Goal: Information Seeking & Learning: Learn about a topic

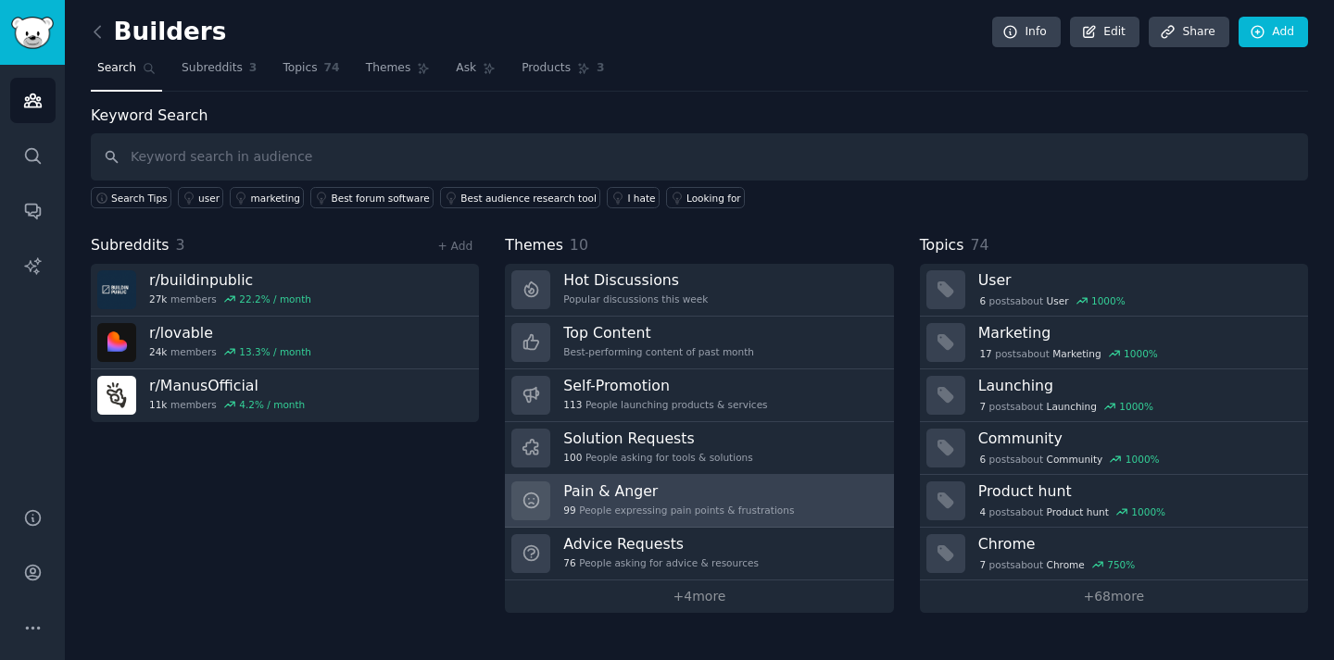
click at [600, 498] on h3 "Pain & Anger" at bounding box center [678, 491] width 231 height 19
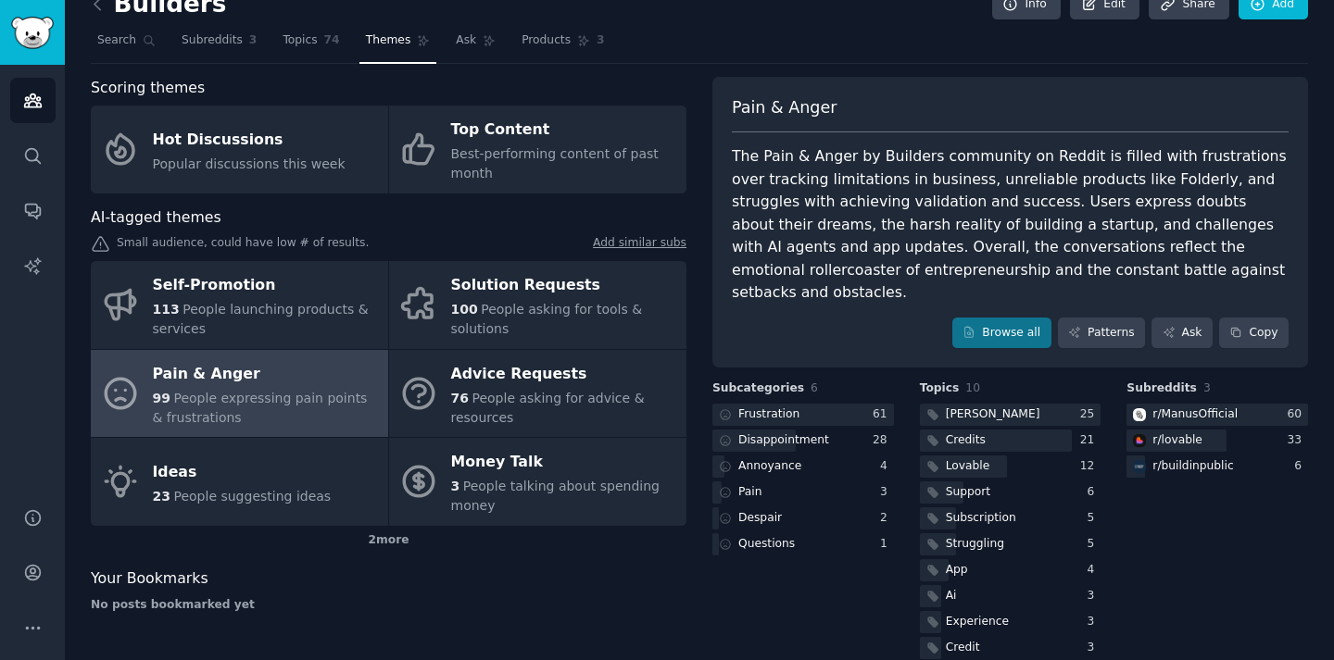
scroll to position [29, 0]
click at [985, 320] on link "Browse all" at bounding box center [1001, 332] width 99 height 31
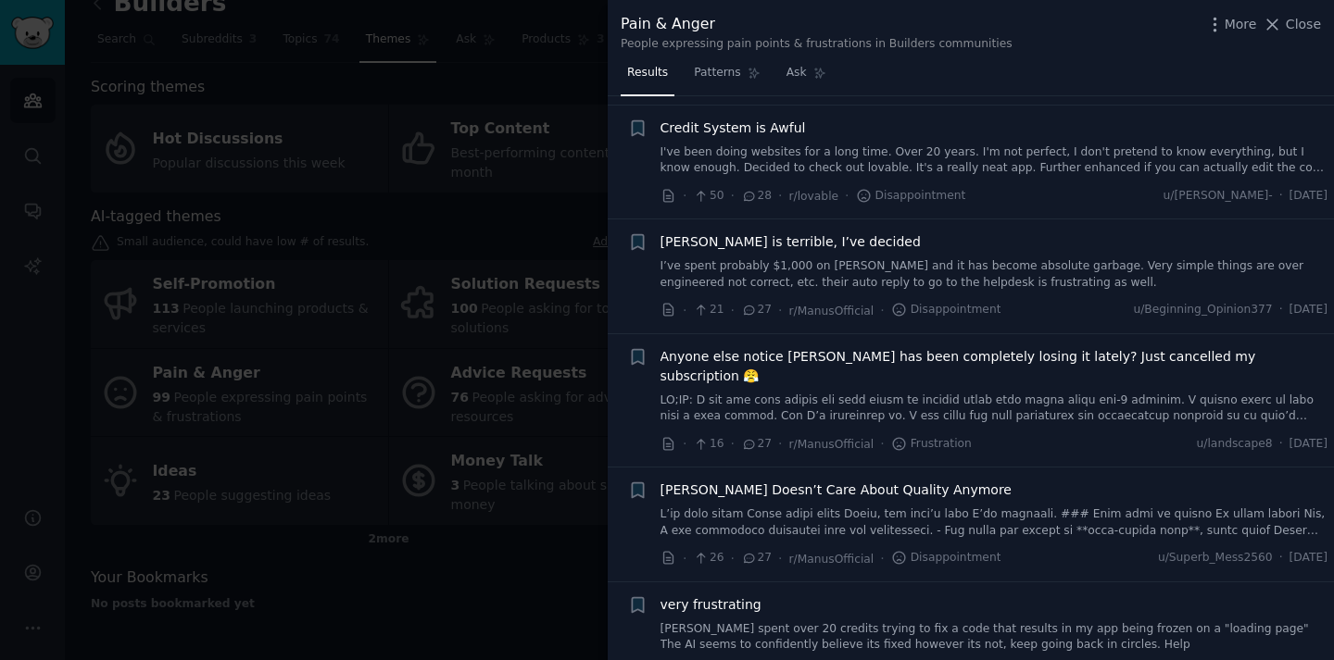
scroll to position [1739, 0]
click at [541, 308] on div at bounding box center [667, 330] width 1334 height 660
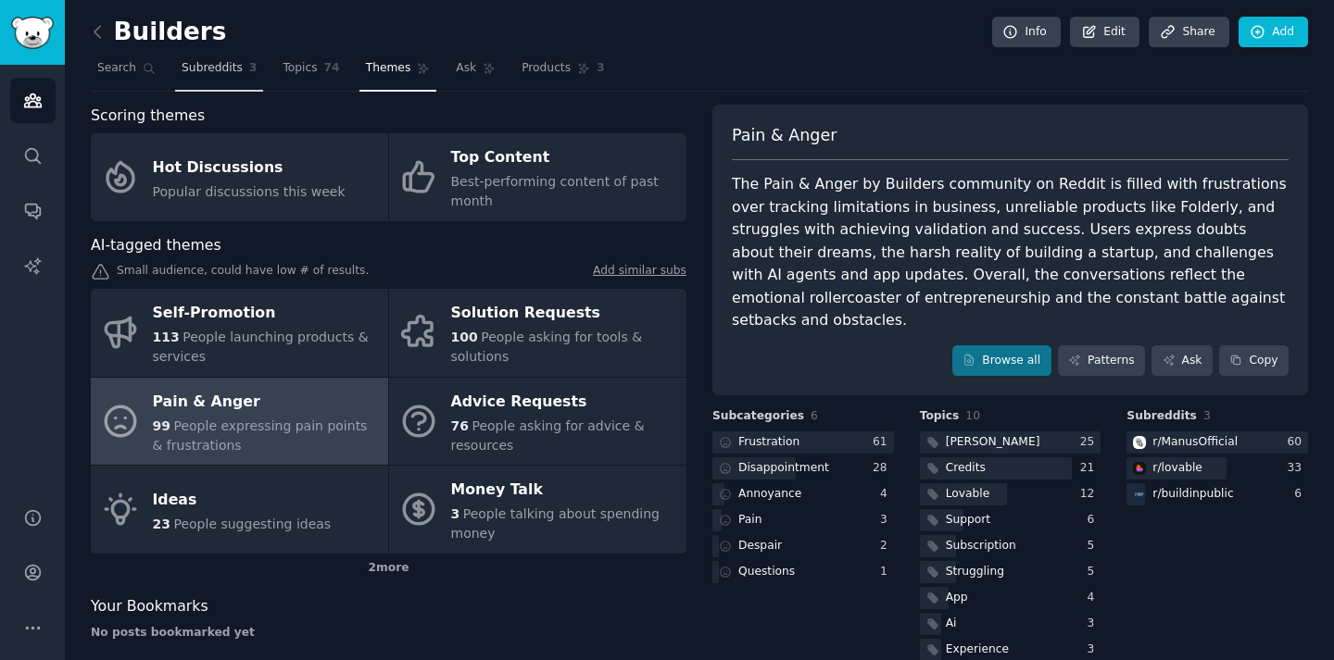
click at [232, 66] on span "Subreddits" at bounding box center [212, 68] width 61 height 17
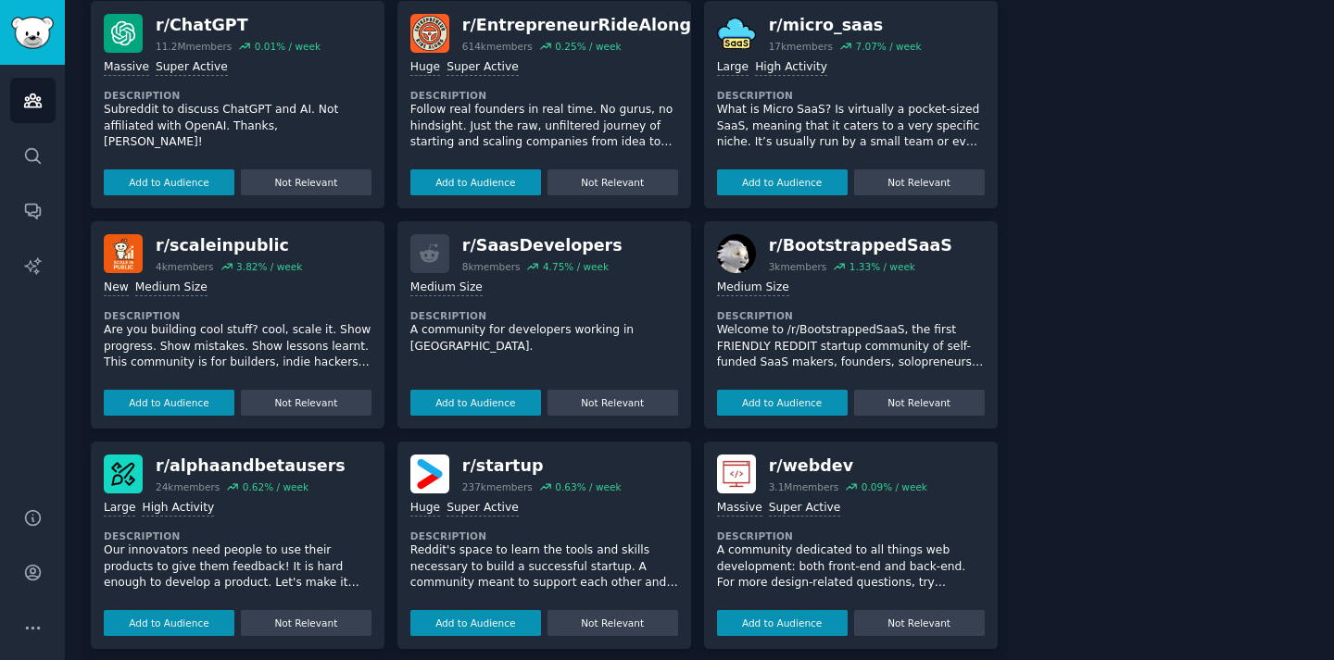
scroll to position [592, 0]
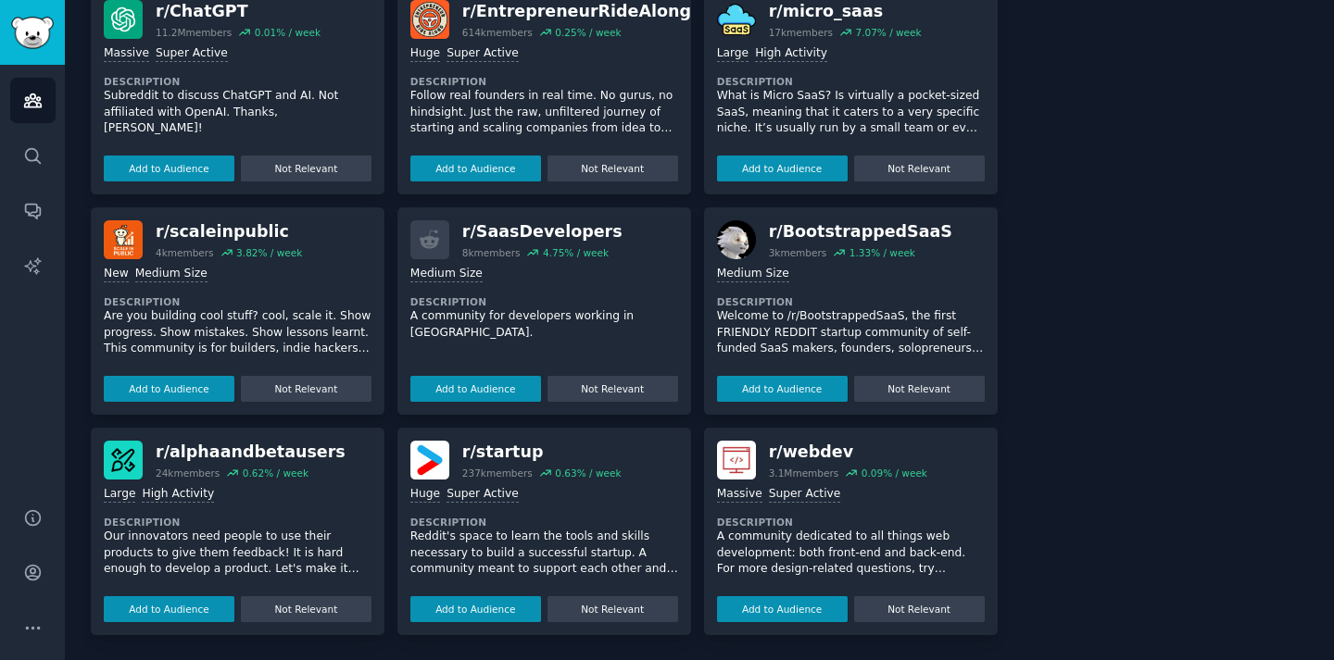
click at [164, 451] on div "r/ alphaandbetausers" at bounding box center [251, 452] width 190 height 23
click at [169, 472] on div "24k members" at bounding box center [188, 473] width 64 height 13
click at [127, 461] on img at bounding box center [123, 460] width 39 height 39
click at [276, 457] on div "r/ alphaandbetausers" at bounding box center [251, 452] width 190 height 23
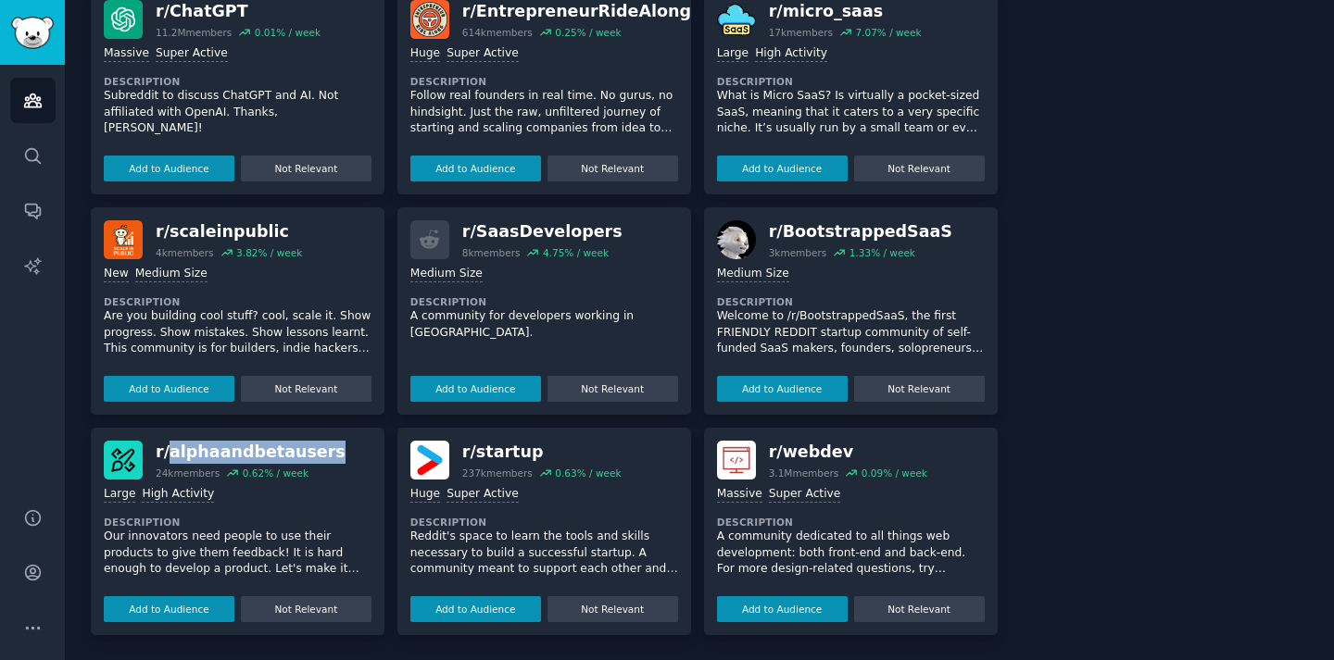
click at [276, 457] on div "r/ alphaandbetausers" at bounding box center [251, 452] width 190 height 23
click at [266, 501] on div ">= 80th percentile for submissions / day Large High Activity" at bounding box center [238, 495] width 268 height 18
click at [208, 432] on div "r/ alphaandbetausers 24k members 0.62 % / week >= 80th percentile for submissio…" at bounding box center [238, 531] width 294 height 207
click at [129, 443] on img at bounding box center [123, 460] width 39 height 39
click at [195, 600] on button "Add to Audience" at bounding box center [169, 609] width 131 height 26
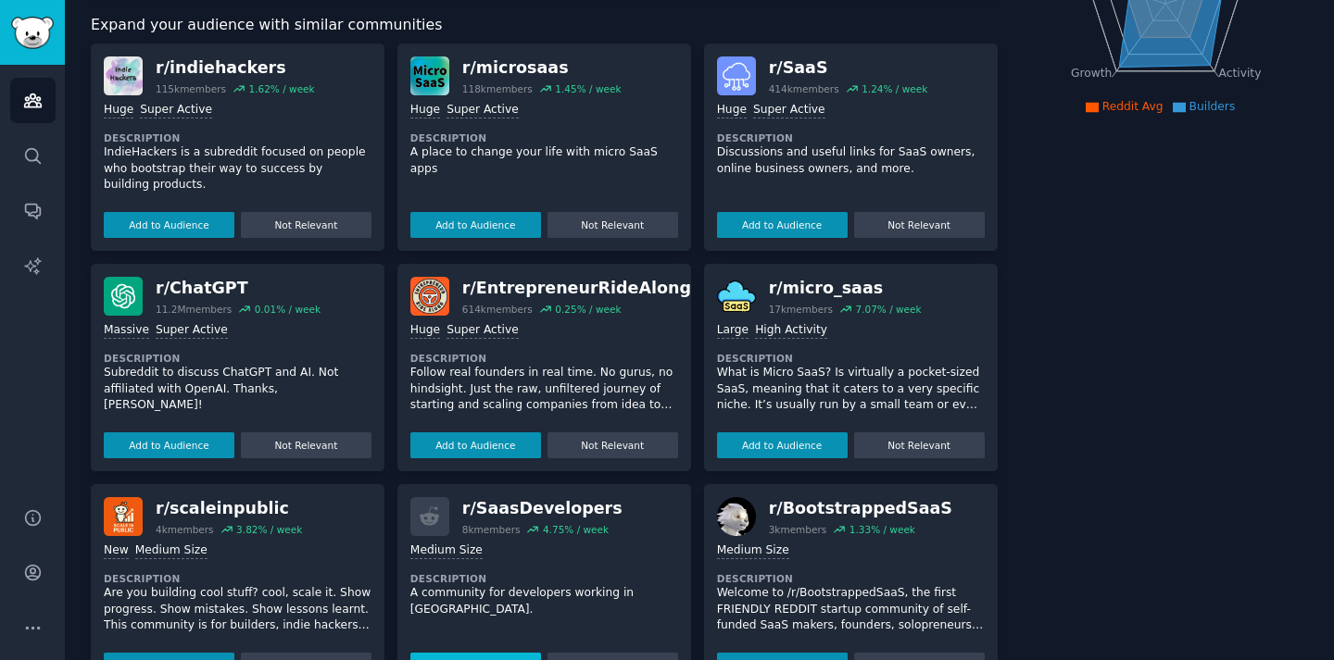
scroll to position [0, 0]
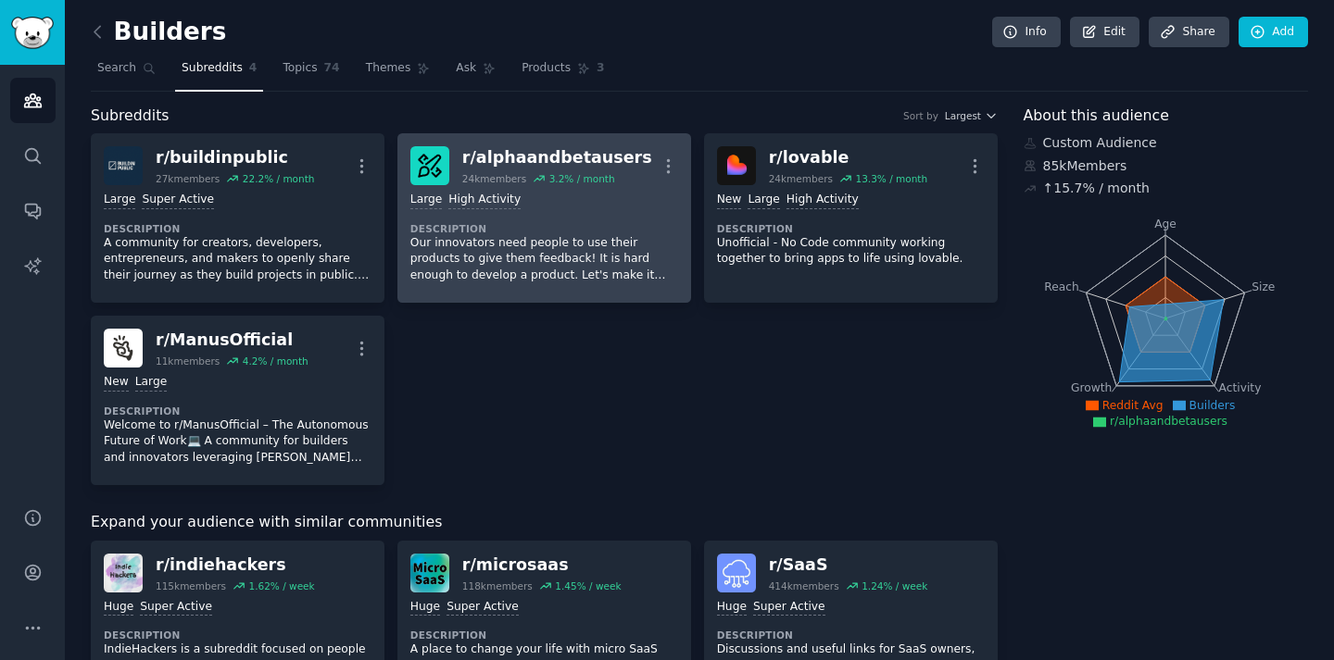
click at [564, 159] on div "r/ alphaandbetausers" at bounding box center [557, 157] width 190 height 23
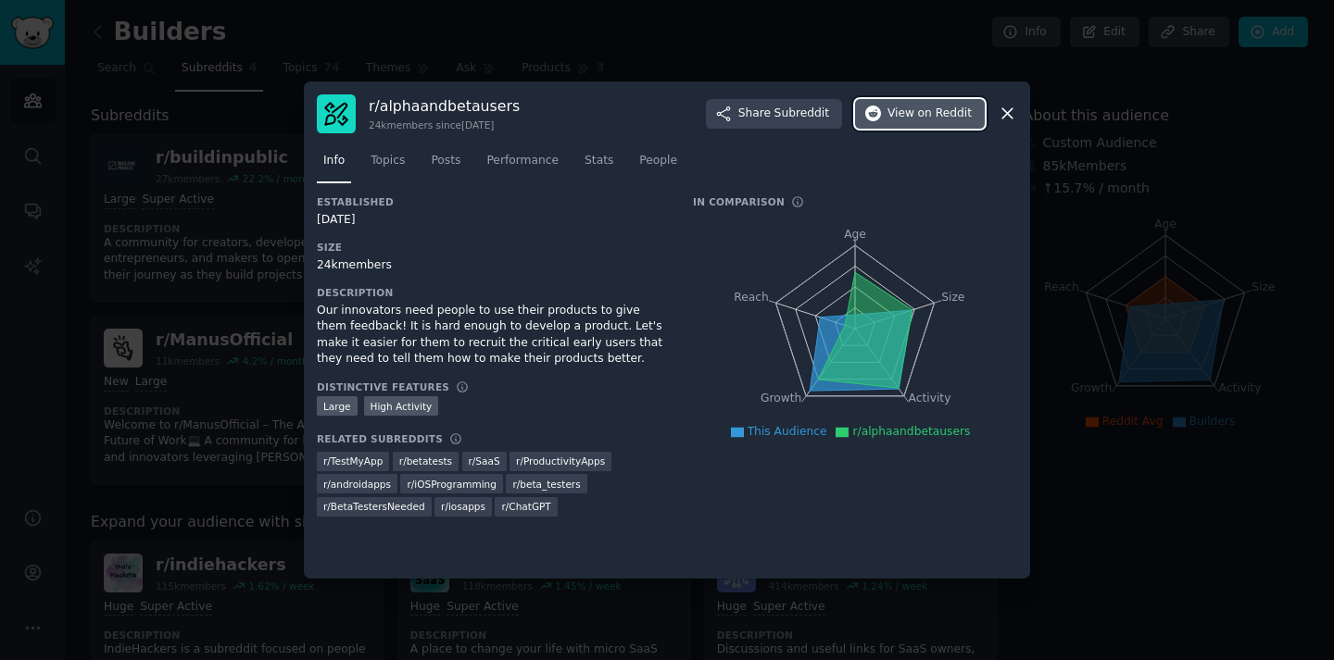
click at [922, 106] on span "on Reddit" at bounding box center [945, 114] width 54 height 17
click at [682, 28] on div at bounding box center [667, 330] width 1334 height 660
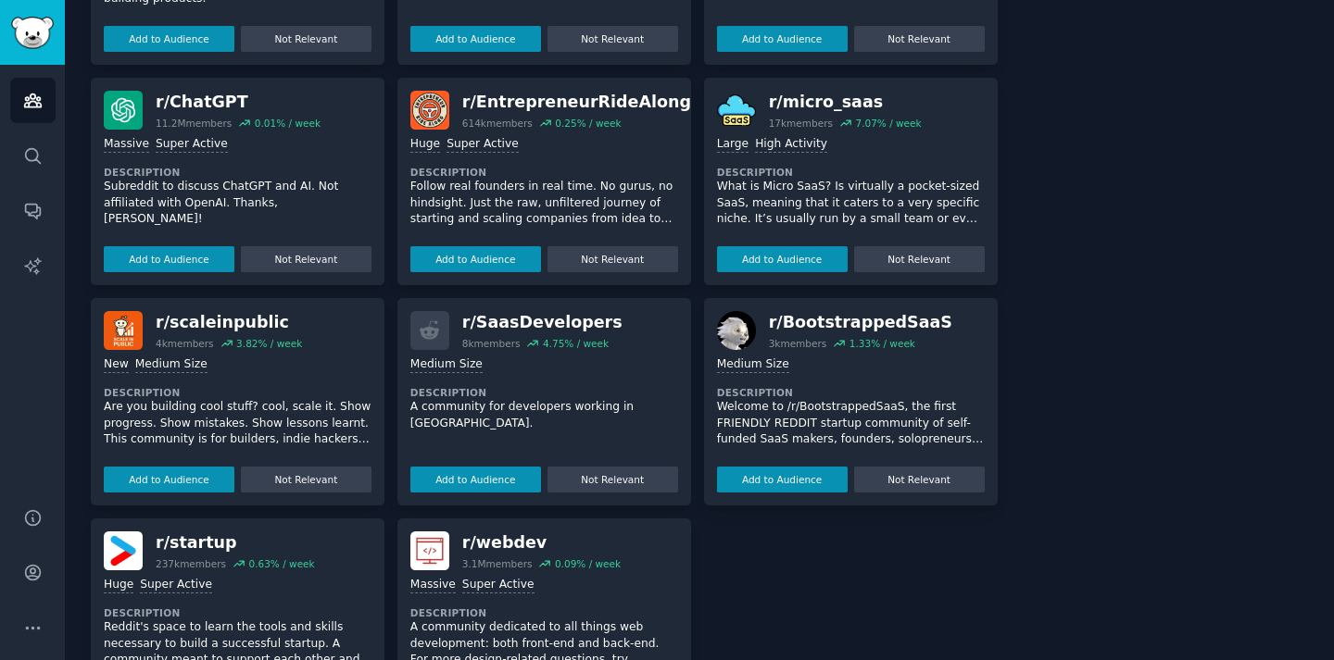
scroll to position [774, 0]
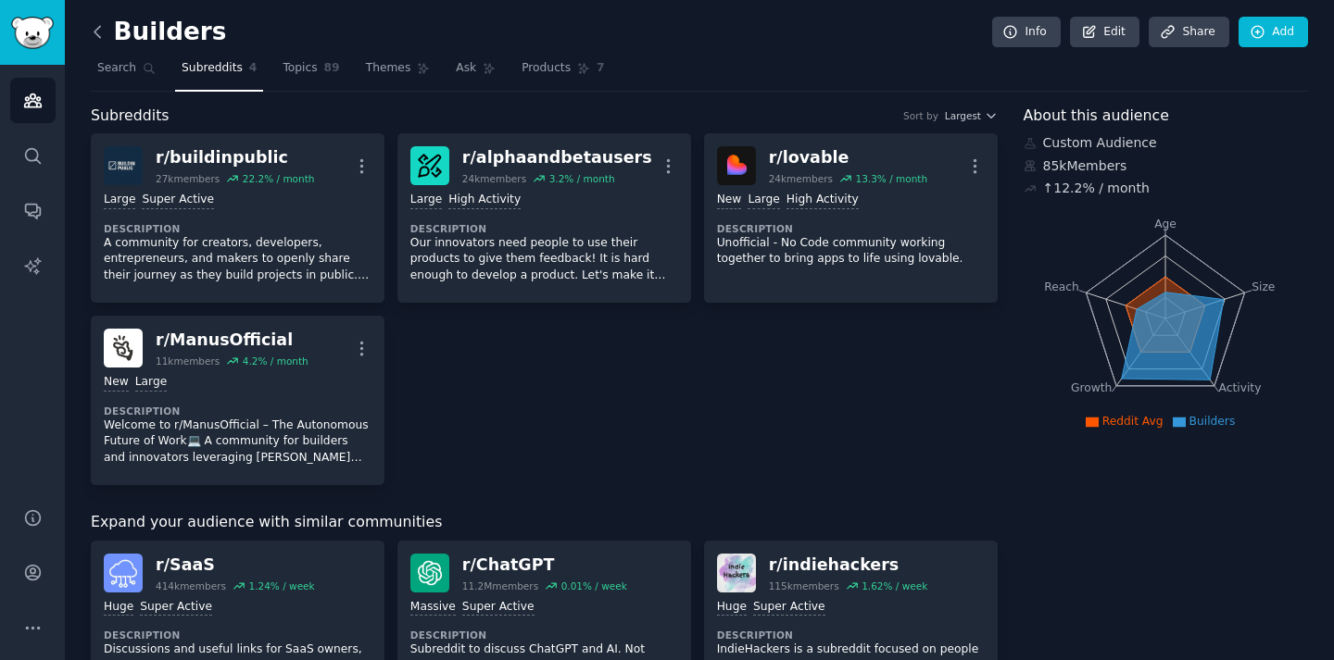
click at [93, 36] on icon at bounding box center [97, 31] width 19 height 19
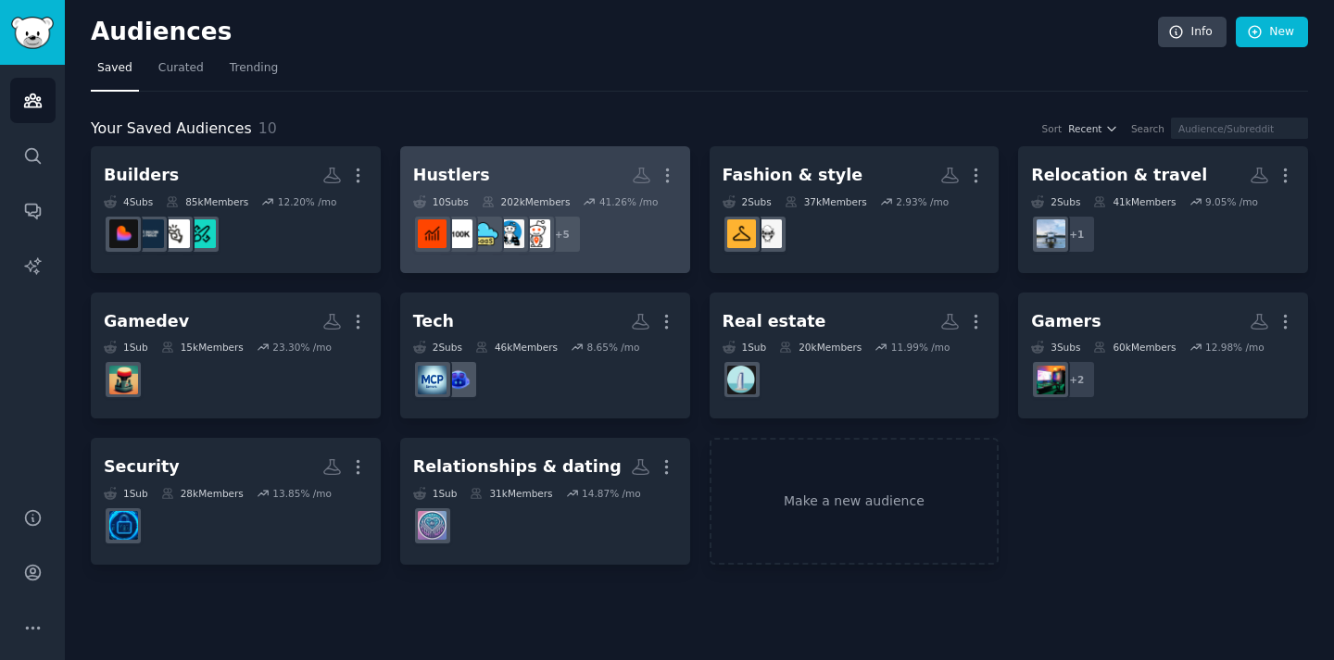
click at [585, 170] on h2 "Hustlers More" at bounding box center [545, 175] width 264 height 32
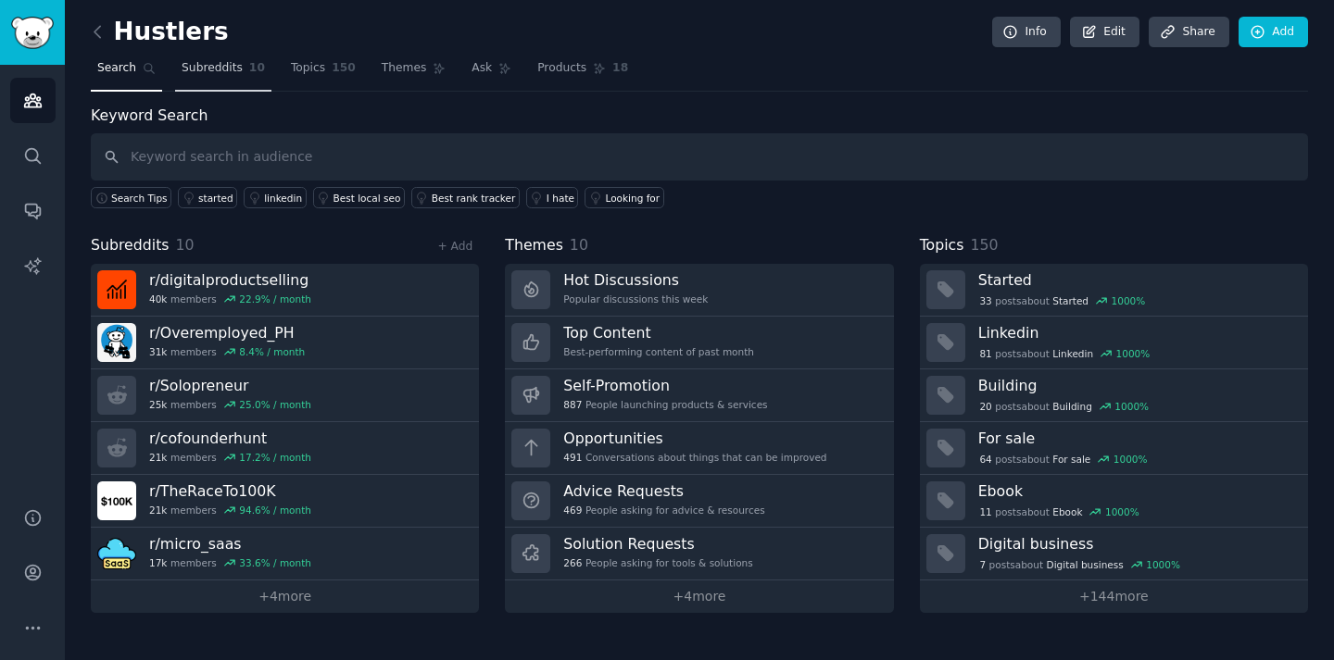
click at [225, 71] on span "Subreddits" at bounding box center [212, 68] width 61 height 17
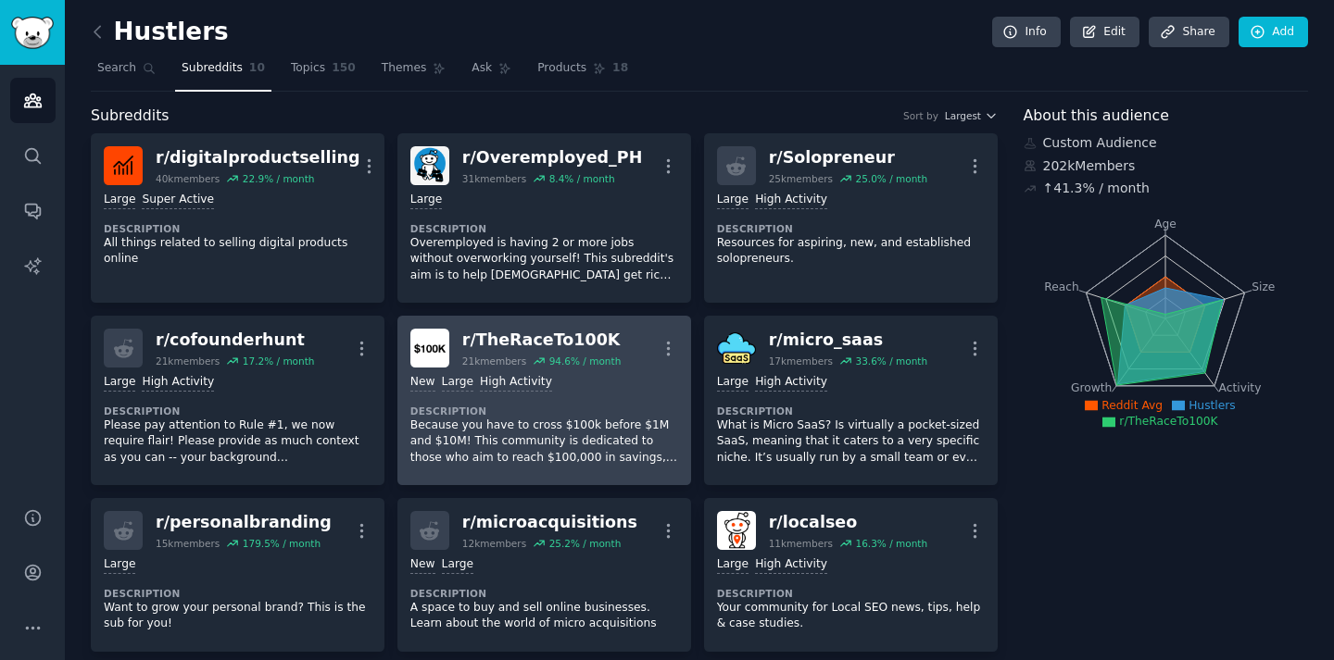
click at [604, 388] on div "New Large High Activity" at bounding box center [544, 383] width 268 height 18
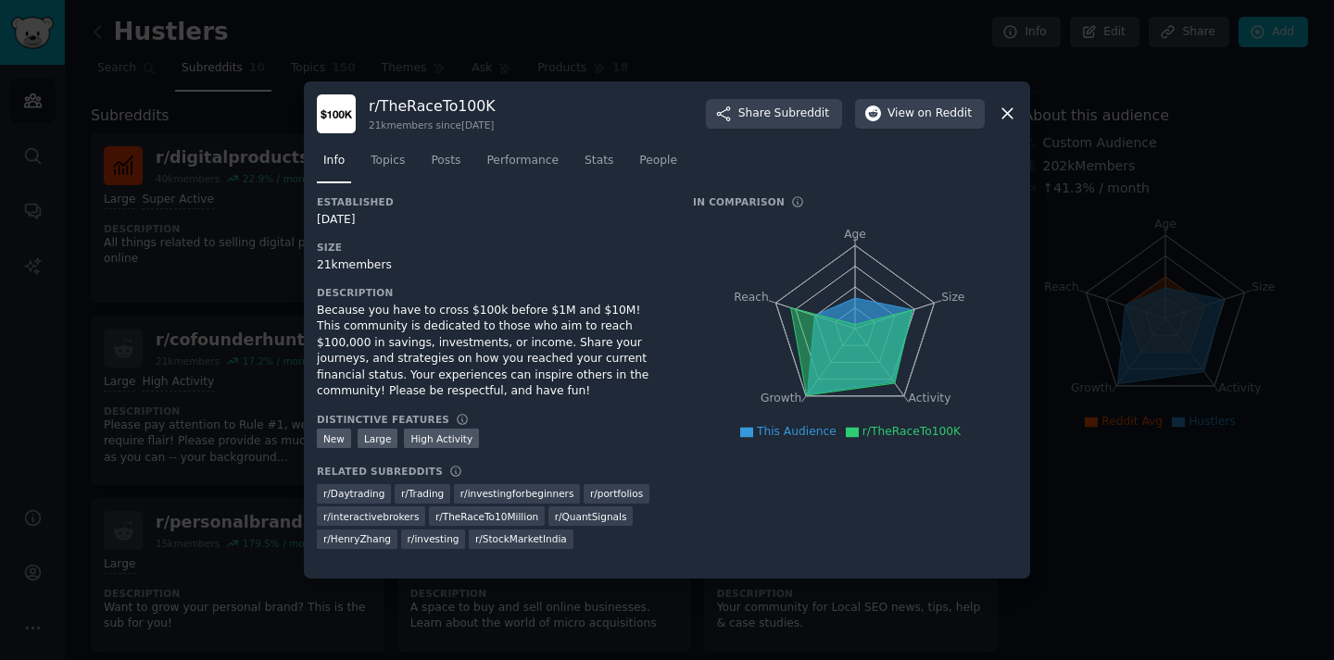
click at [291, 313] on div at bounding box center [667, 330] width 1334 height 660
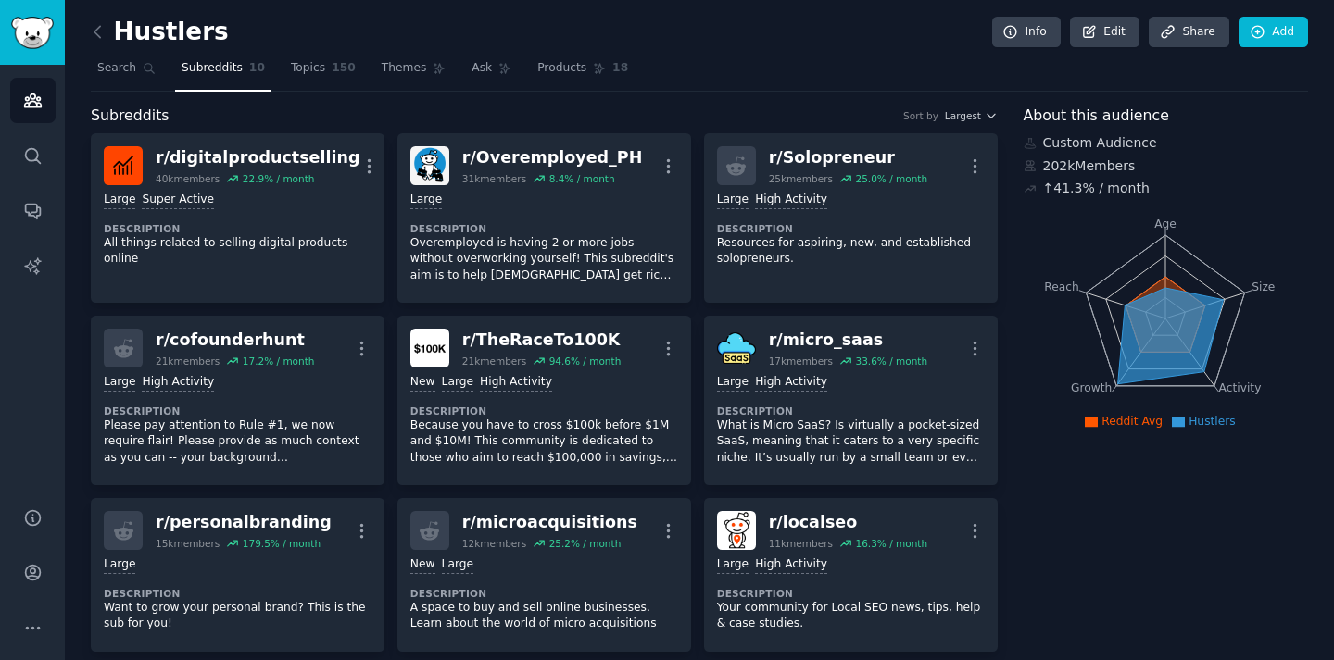
click at [330, 44] on div "Hustlers Info Edit Share Add" at bounding box center [699, 36] width 1217 height 38
click at [325, 56] on link "Topics 150" at bounding box center [323, 73] width 78 height 38
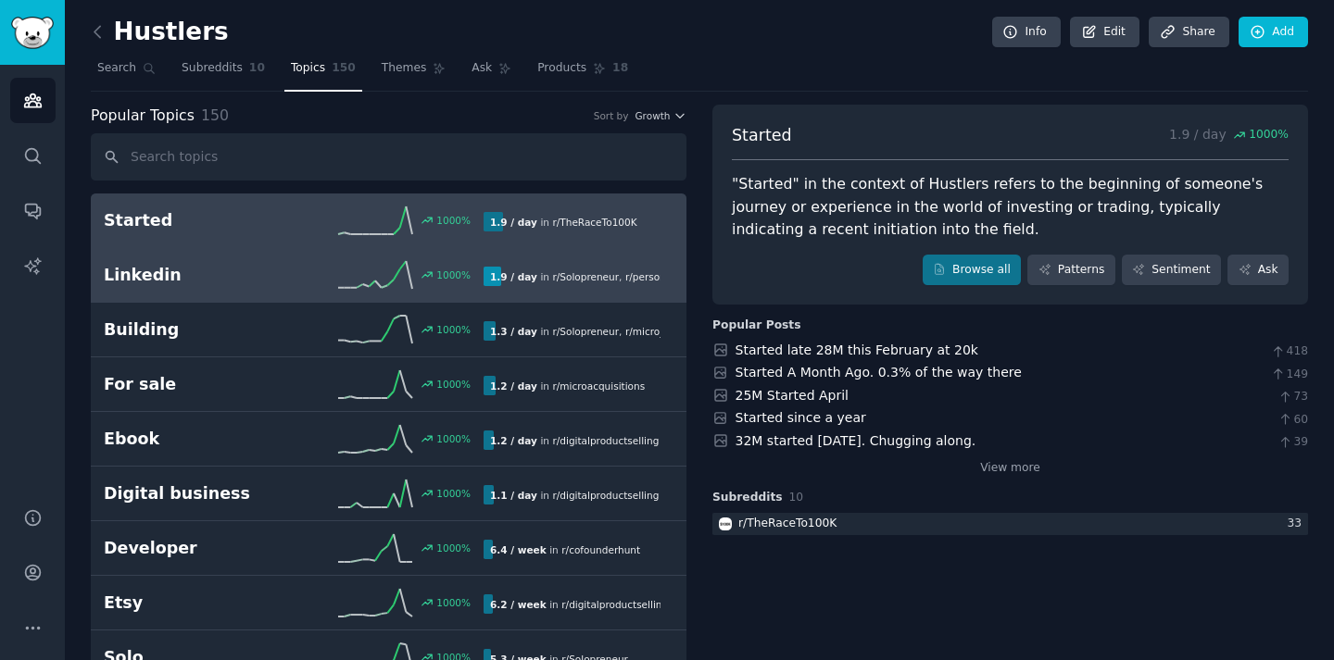
click at [276, 279] on h2 "Linkedin" at bounding box center [199, 275] width 190 height 23
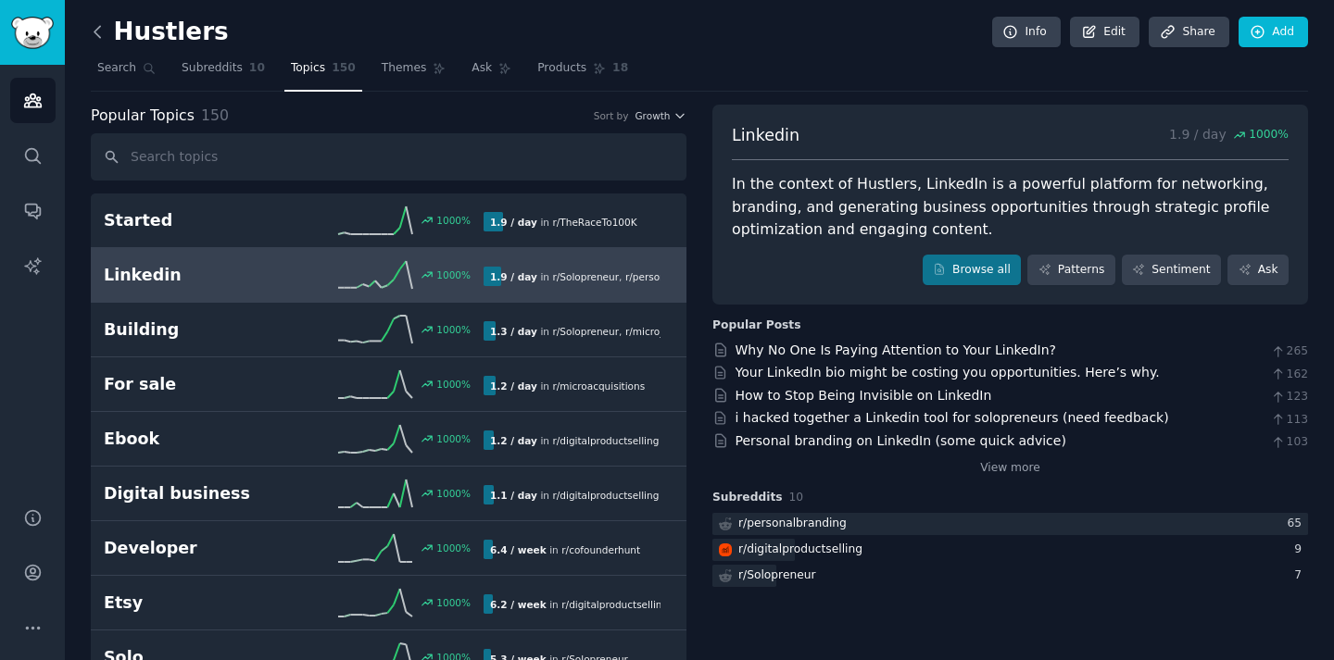
click at [102, 41] on icon at bounding box center [97, 31] width 19 height 19
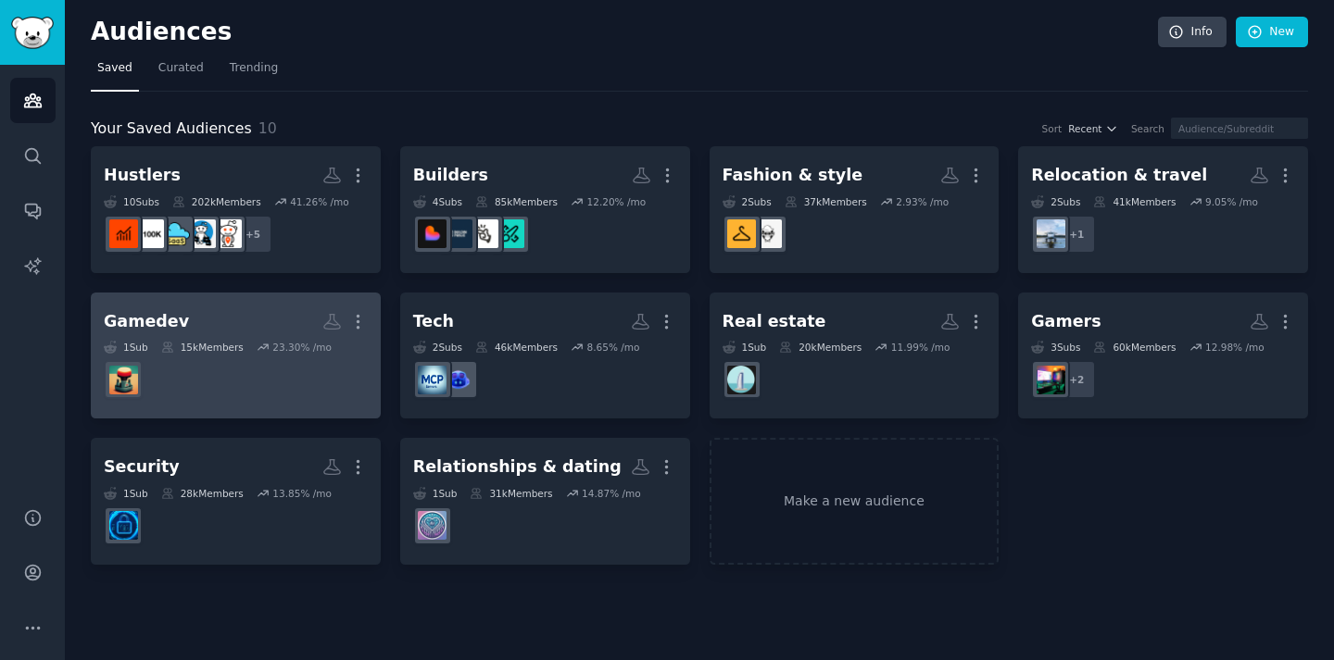
click at [195, 324] on h2 "Gamedev More" at bounding box center [236, 322] width 264 height 32
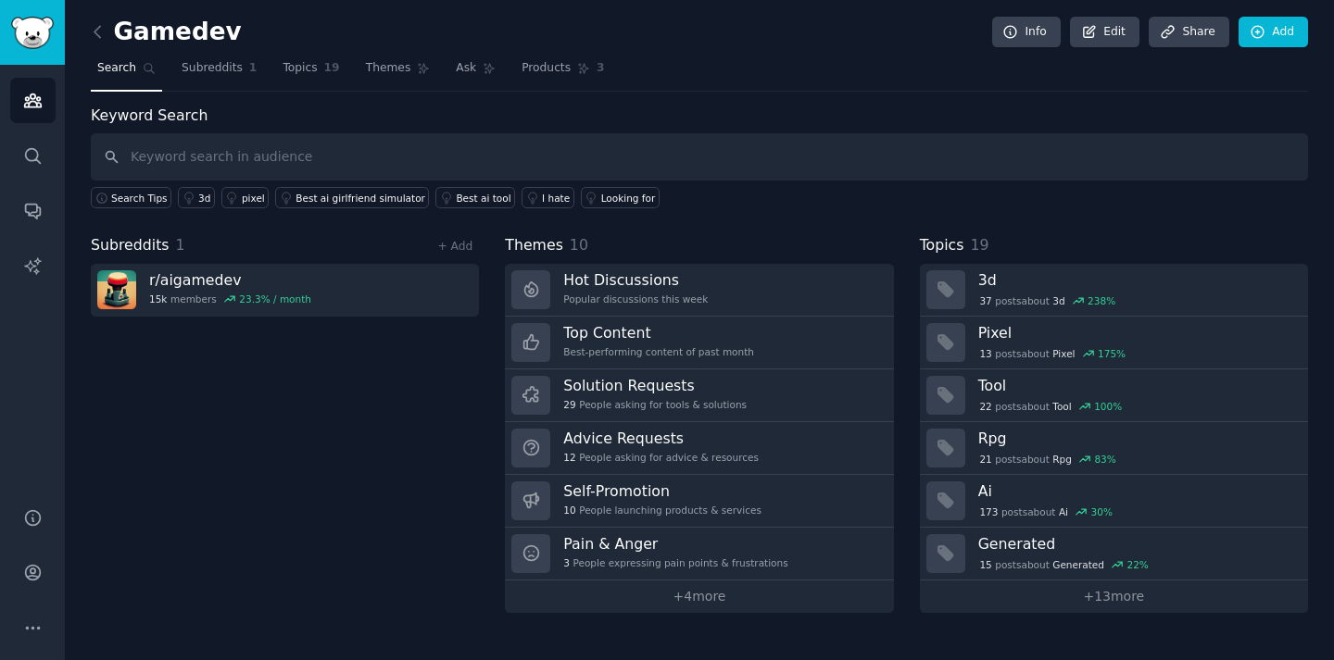
click at [100, 43] on link at bounding box center [102, 33] width 23 height 30
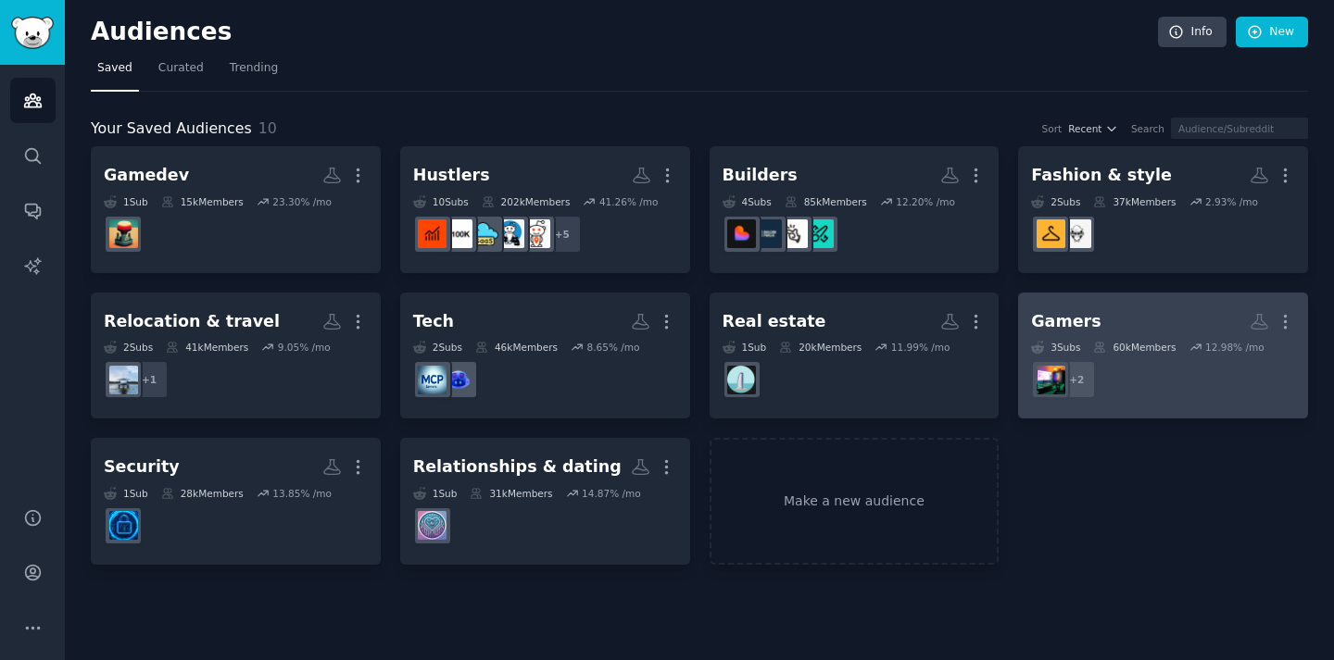
click at [1091, 329] on h2 "Gamers More" at bounding box center [1163, 322] width 264 height 32
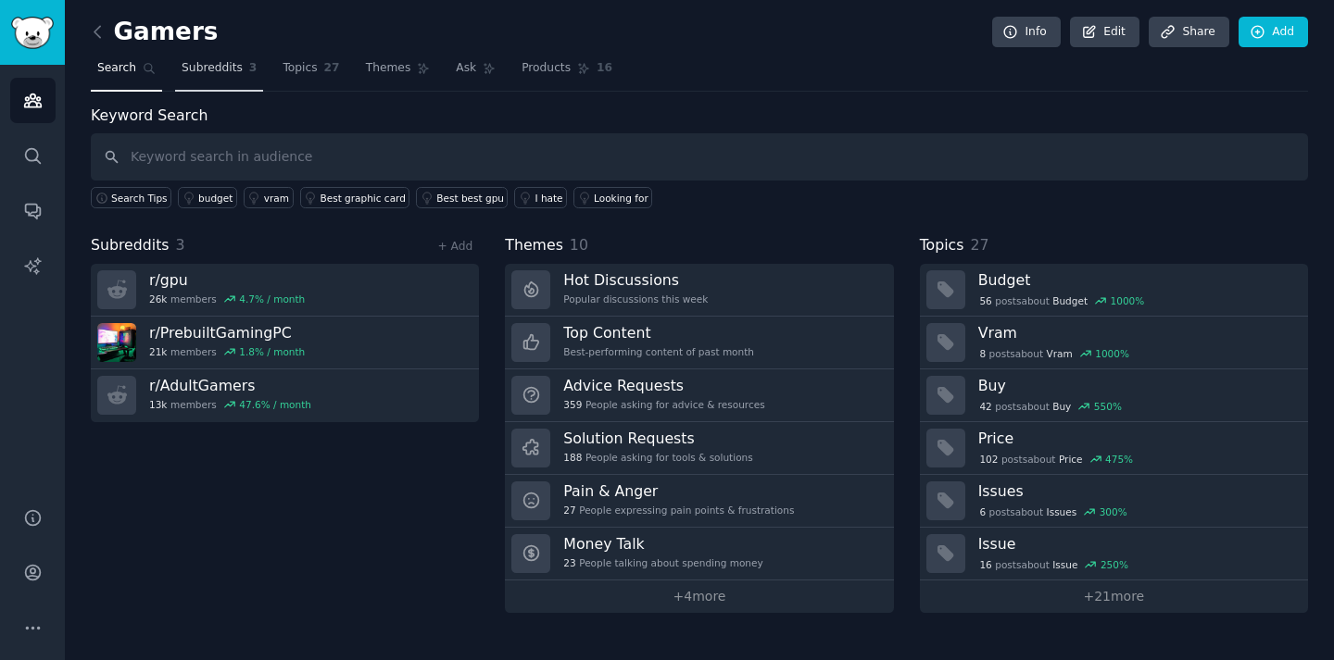
click at [213, 67] on span "Subreddits" at bounding box center [212, 68] width 61 height 17
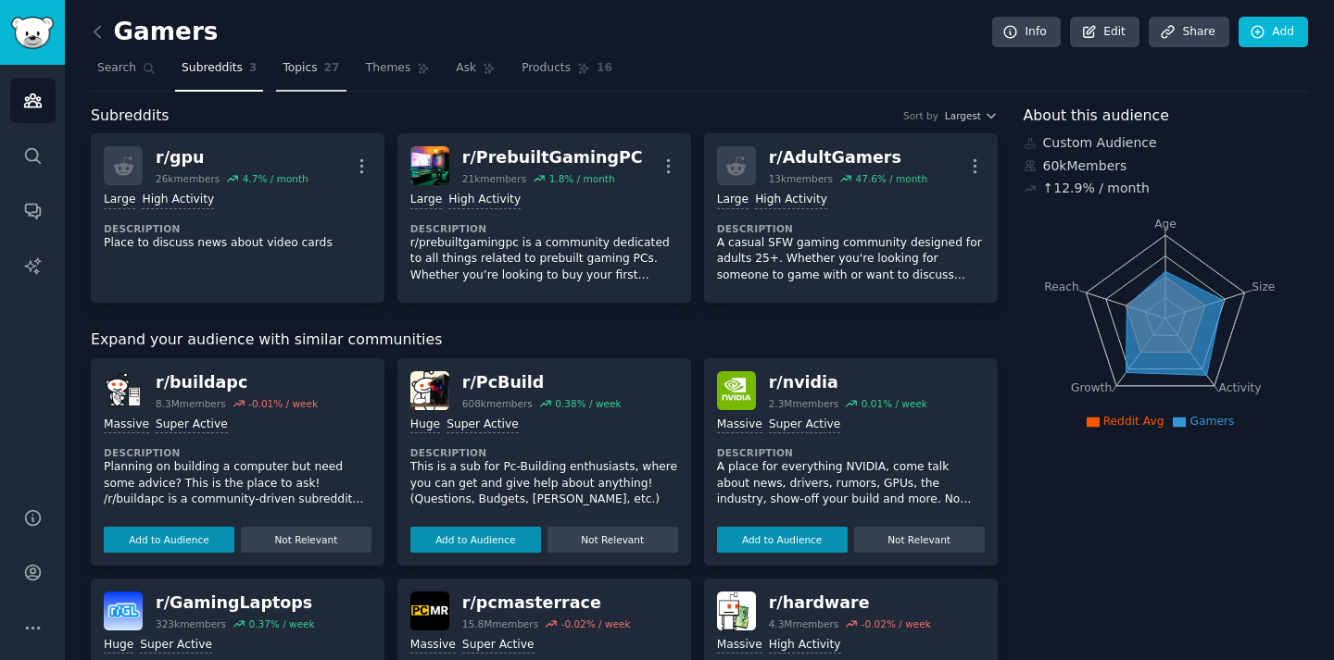
click at [311, 69] on span "Topics" at bounding box center [299, 68] width 34 height 17
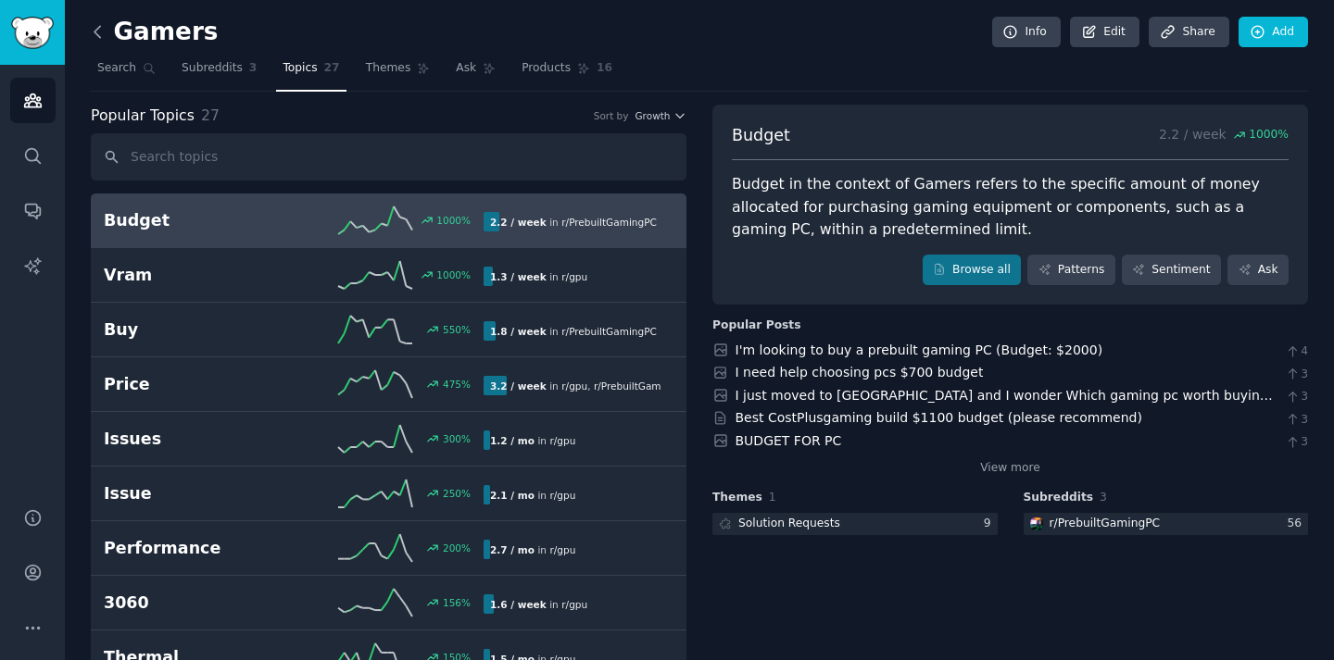
click at [100, 27] on icon at bounding box center [97, 31] width 19 height 19
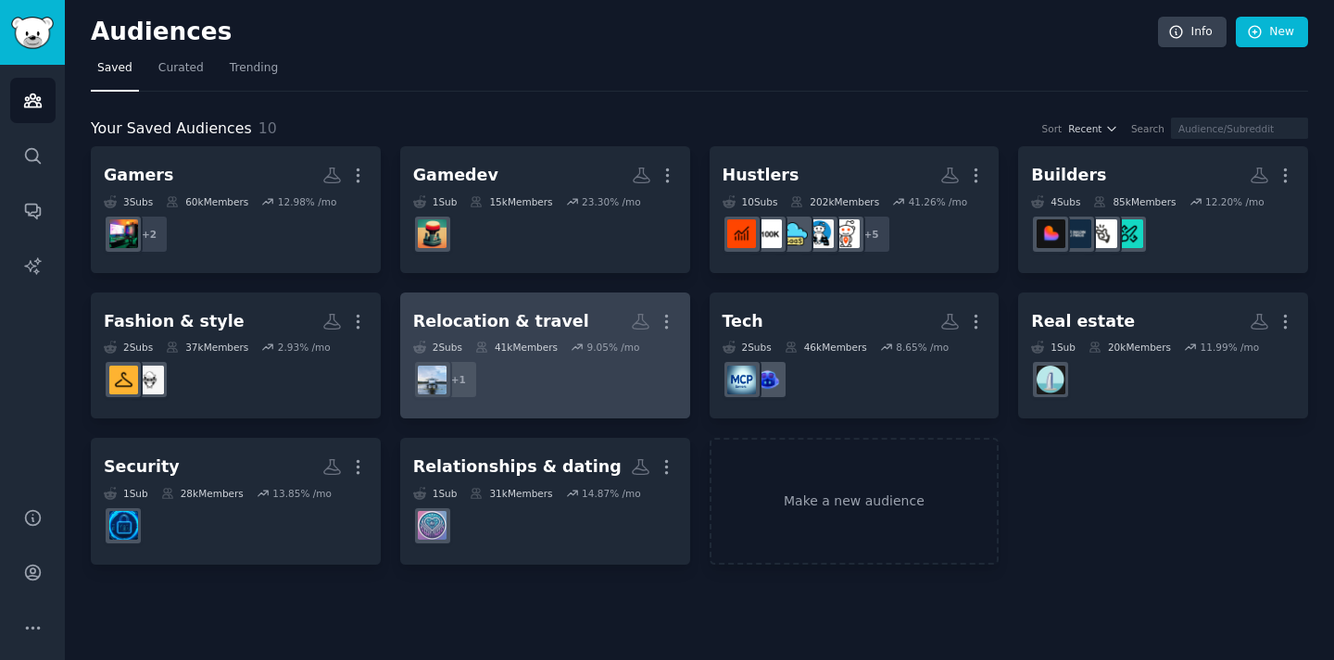
click at [575, 334] on h2 "Relocation & travel More" at bounding box center [545, 322] width 264 height 32
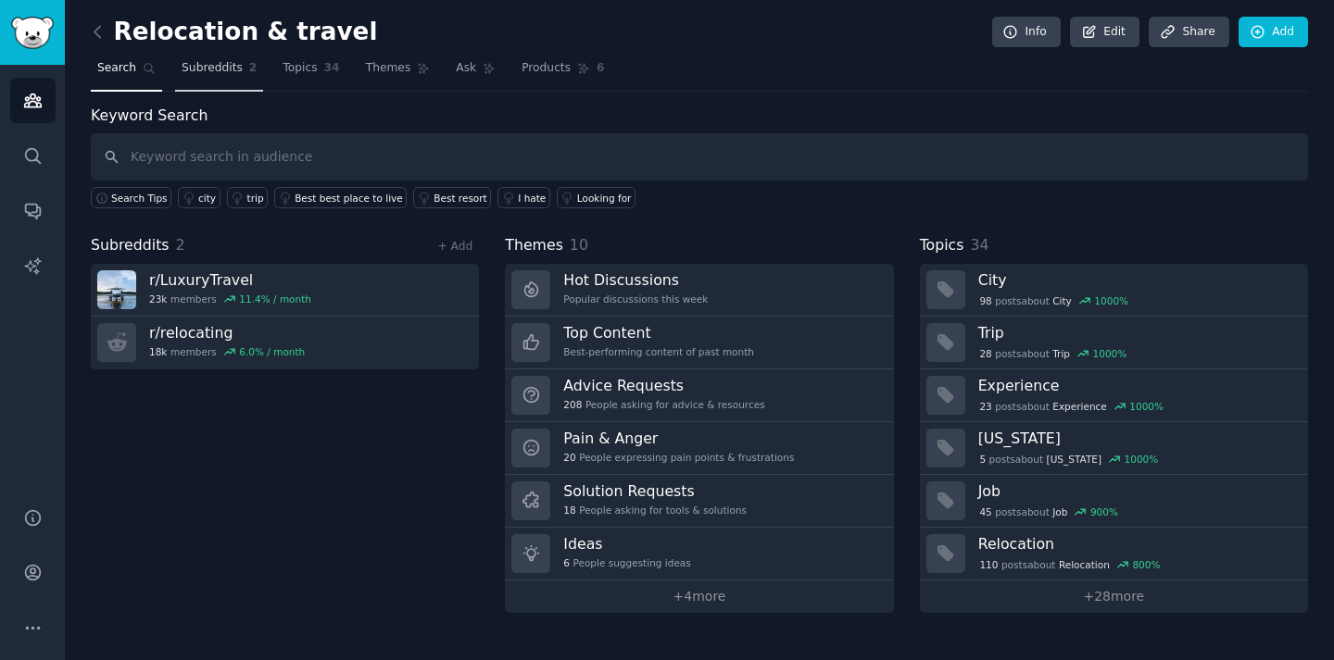
click at [230, 69] on span "Subreddits" at bounding box center [212, 68] width 61 height 17
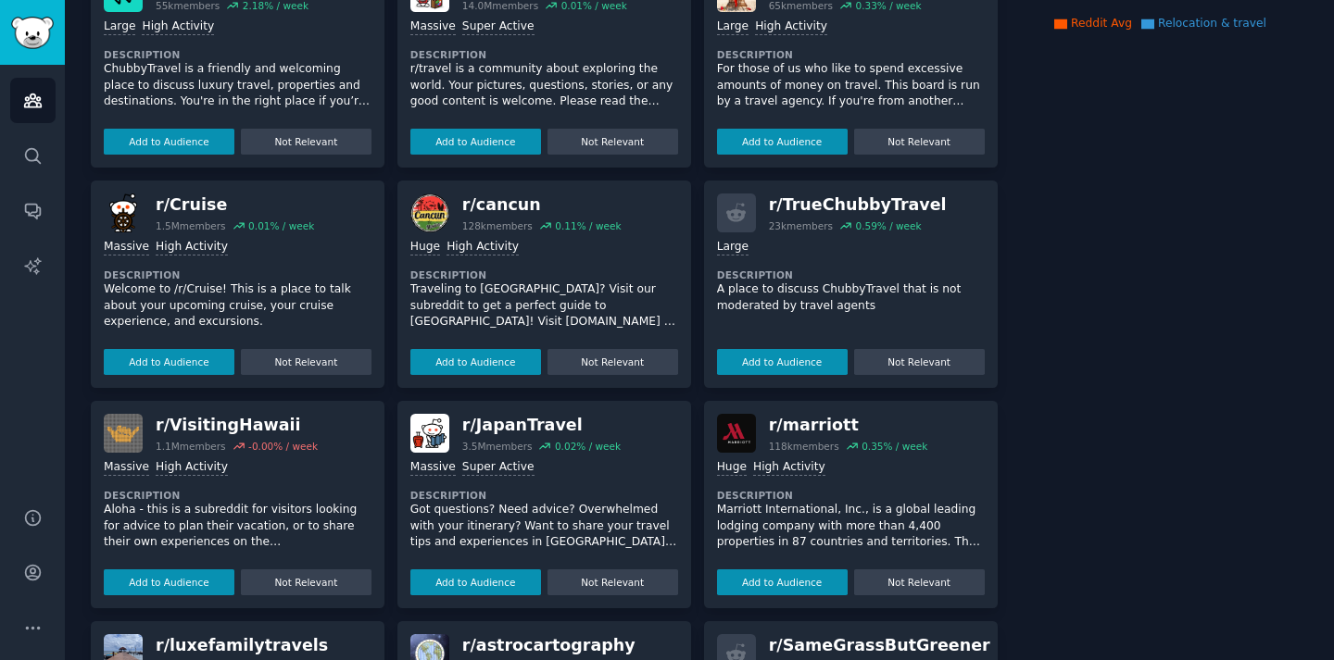
scroll to position [405, 0]
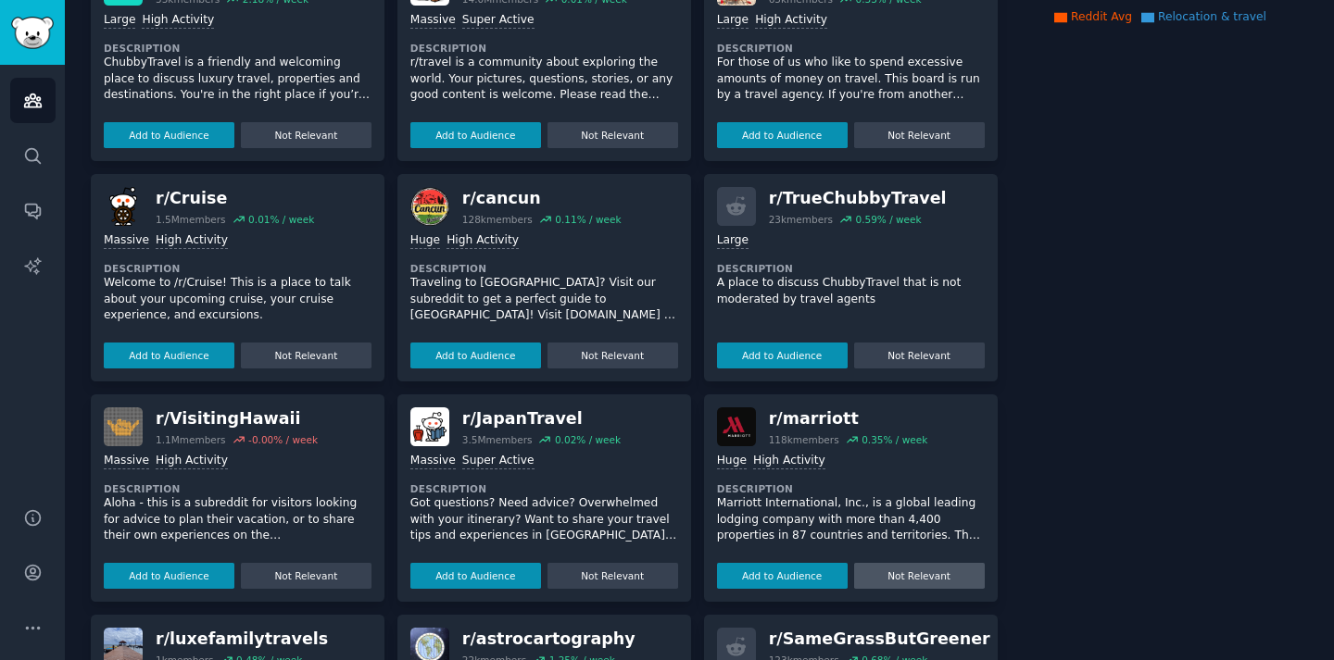
click at [902, 580] on button "Not Relevant" at bounding box center [919, 576] width 131 height 26
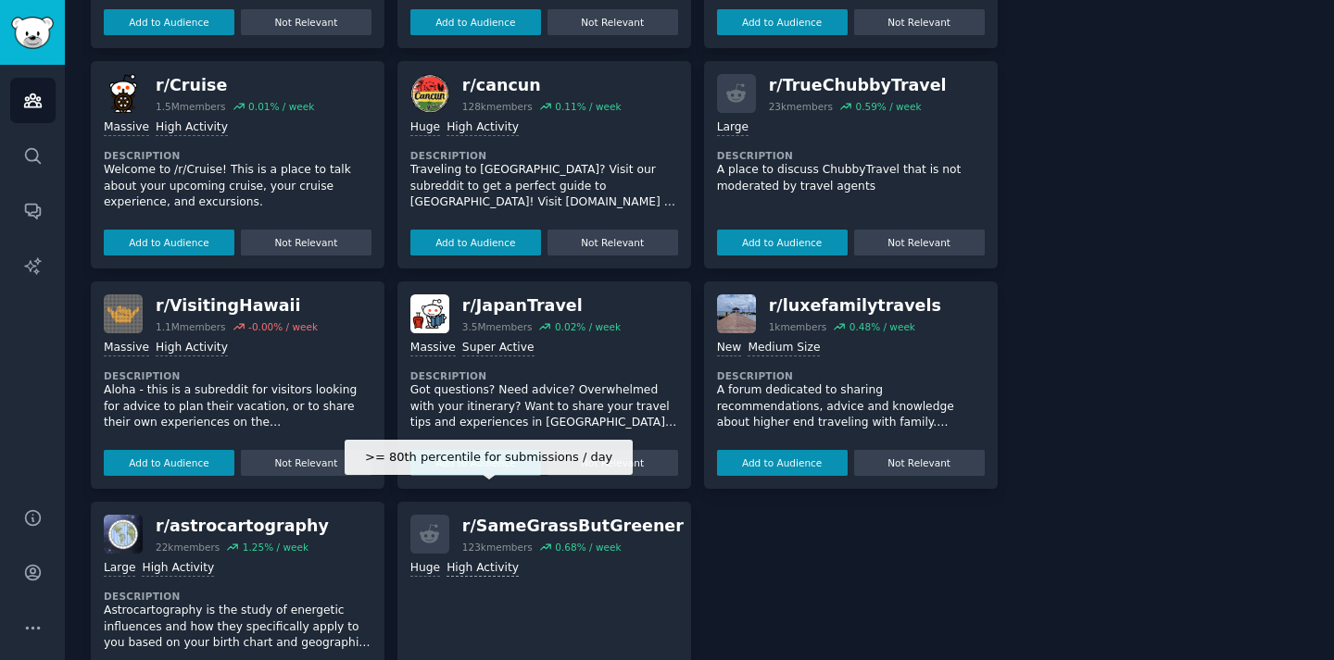
scroll to position [592, 0]
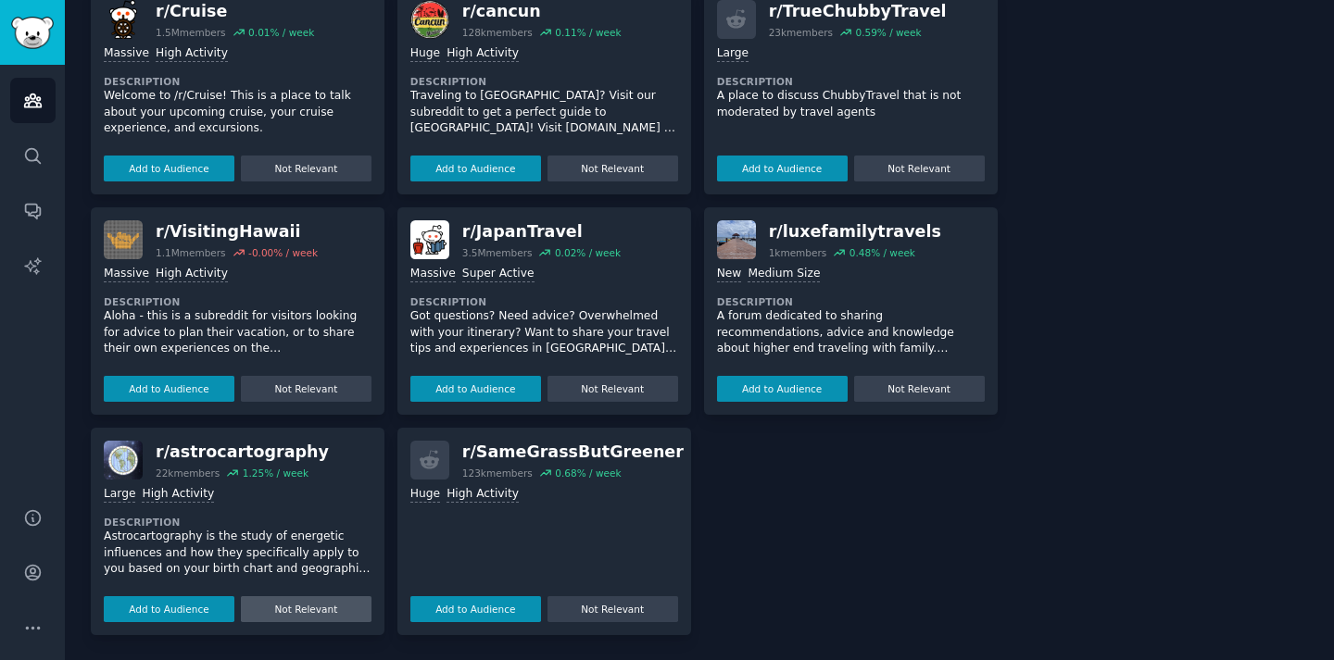
click at [309, 609] on button "Not Relevant" at bounding box center [306, 609] width 131 height 26
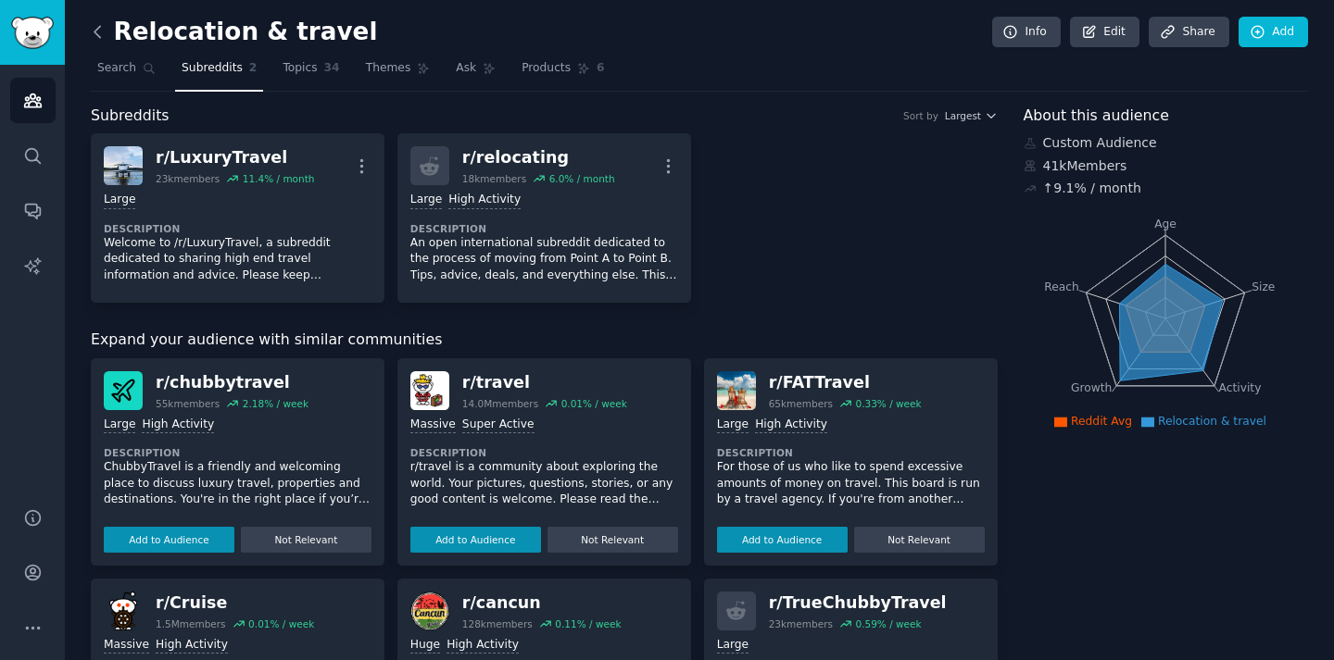
click at [105, 36] on icon at bounding box center [97, 31] width 19 height 19
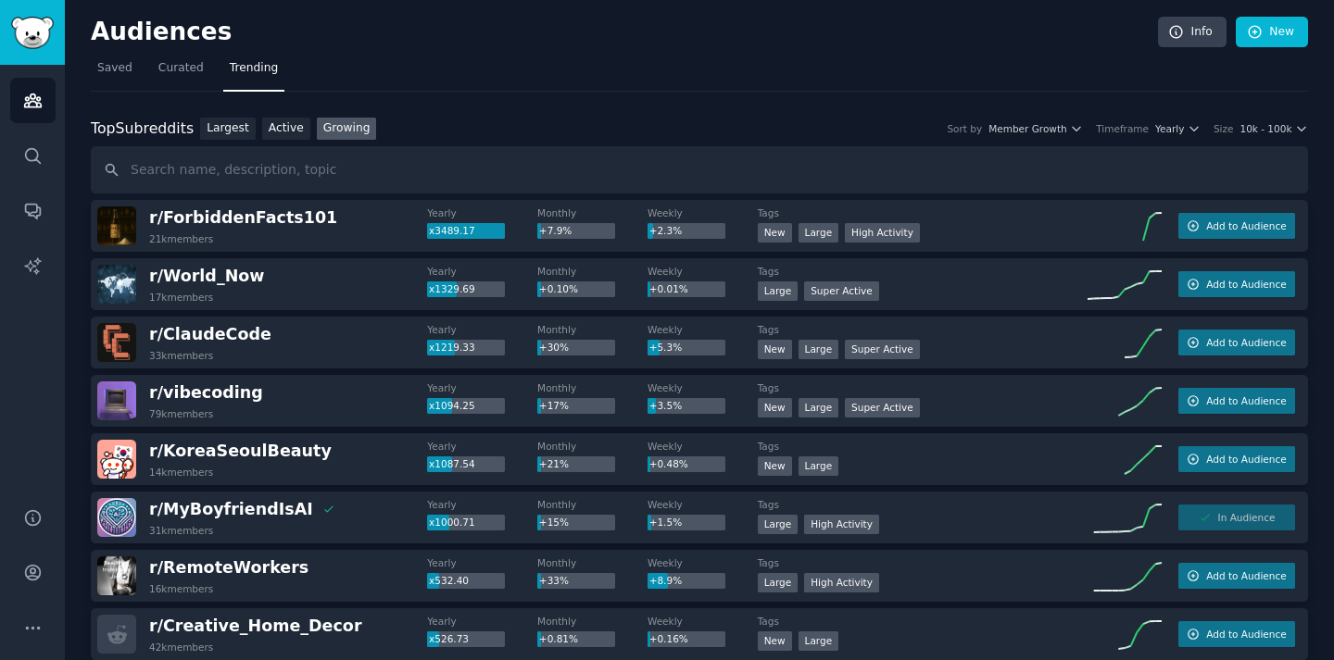
scroll to position [44801, 0]
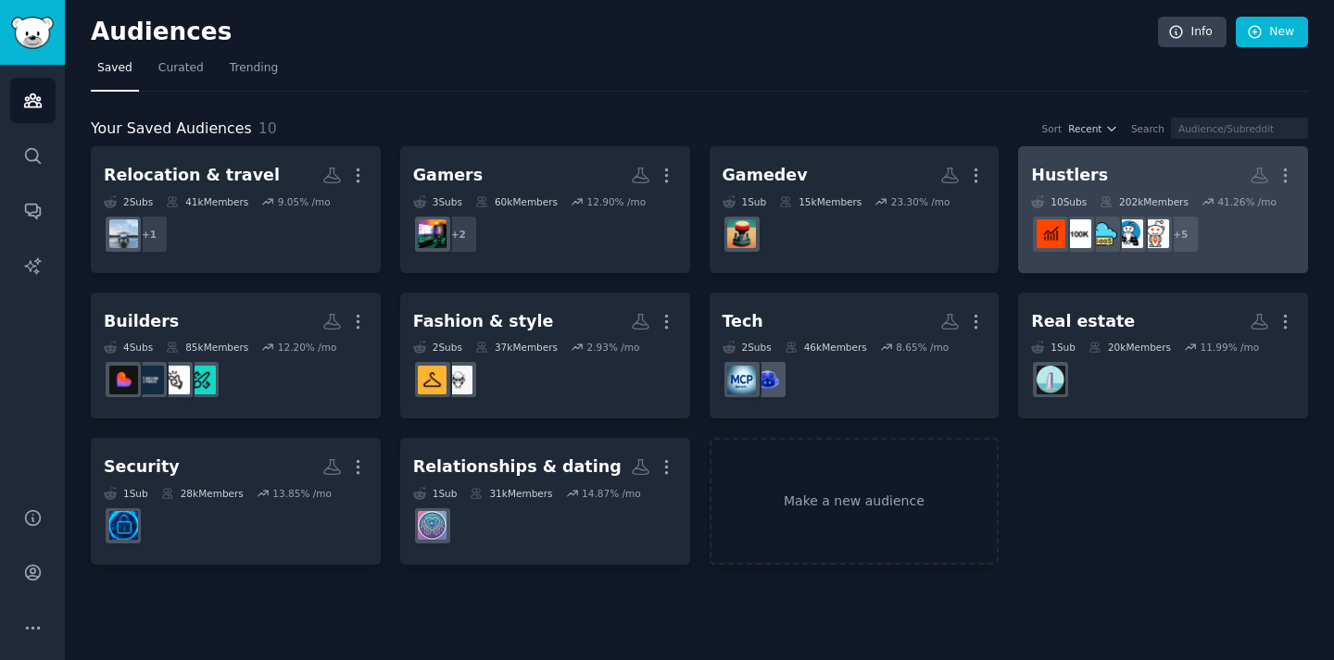
click at [1086, 172] on div "Hustlers" at bounding box center [1069, 175] width 77 height 23
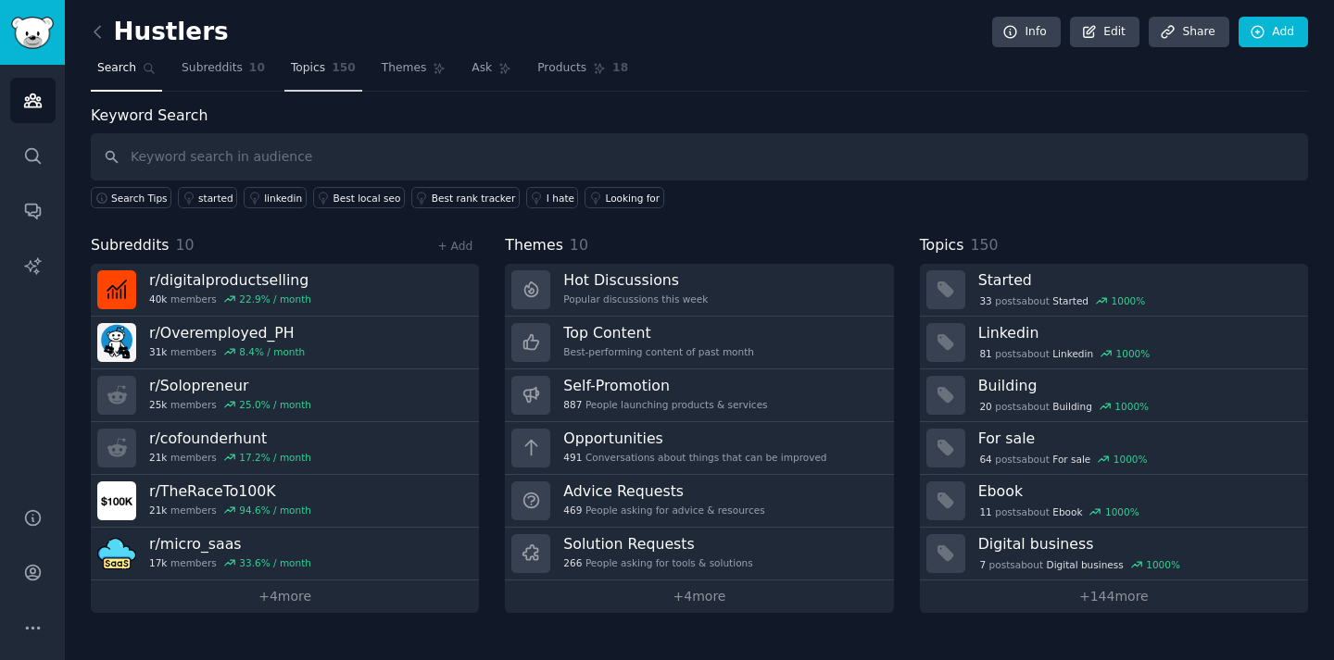
click at [308, 58] on link "Topics 150" at bounding box center [323, 73] width 78 height 38
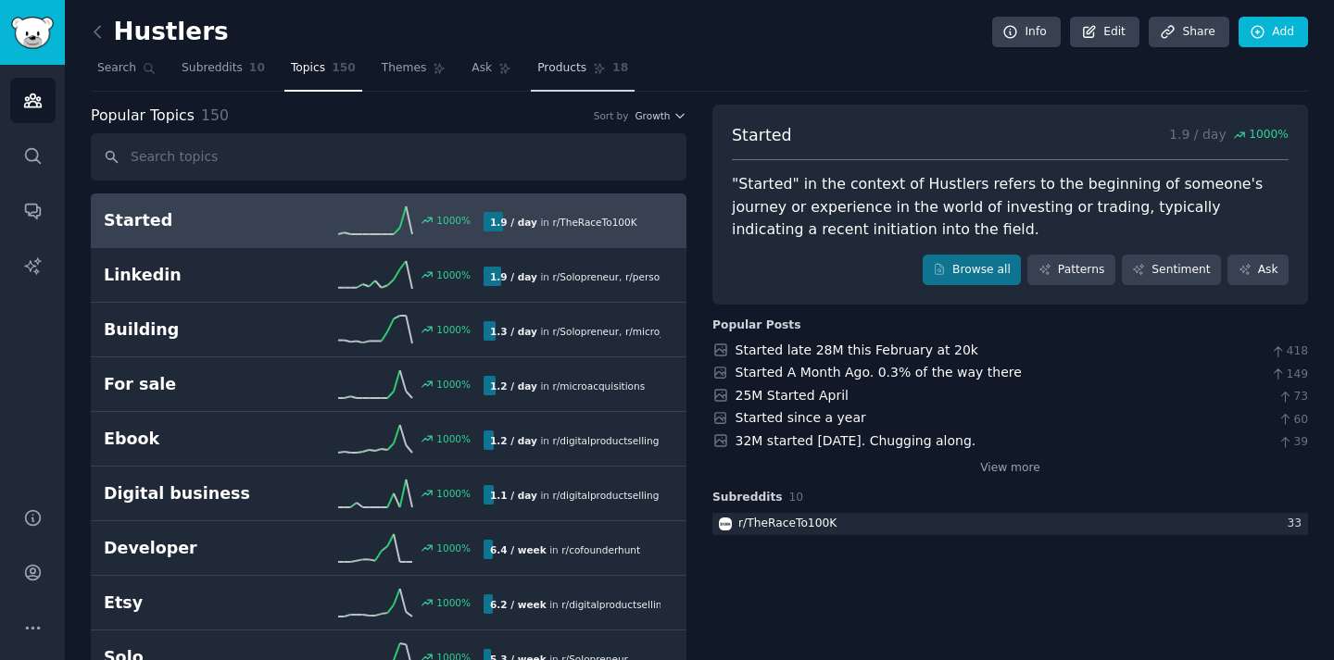
click at [559, 69] on span "Products" at bounding box center [561, 68] width 49 height 17
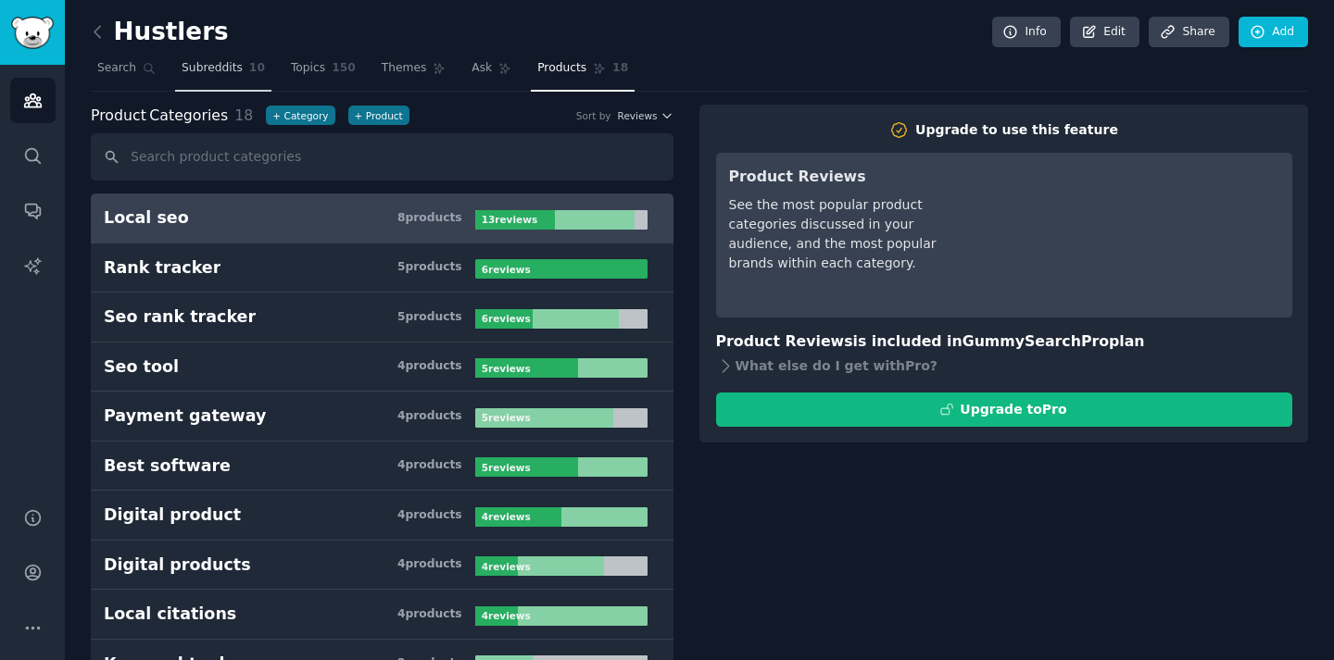
click at [230, 82] on link "Subreddits 10" at bounding box center [223, 73] width 96 height 38
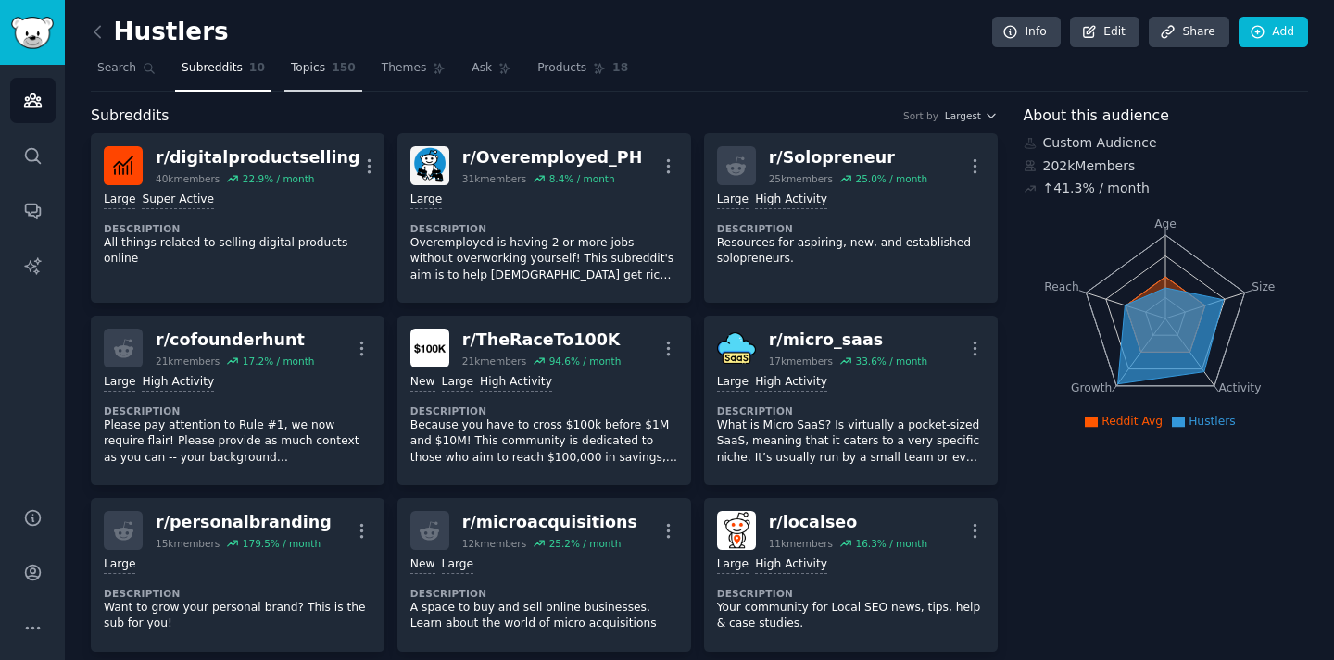
click at [314, 61] on span "Topics" at bounding box center [308, 68] width 34 height 17
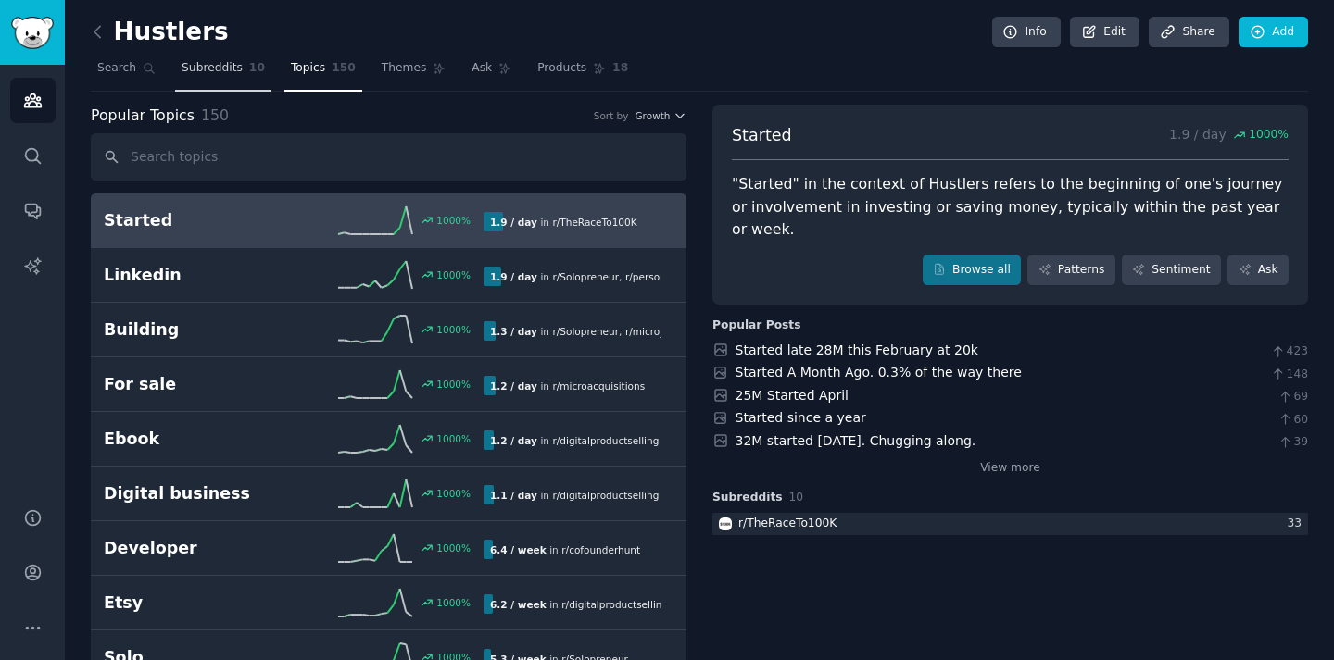
click at [202, 82] on link "Subreddits 10" at bounding box center [223, 73] width 96 height 38
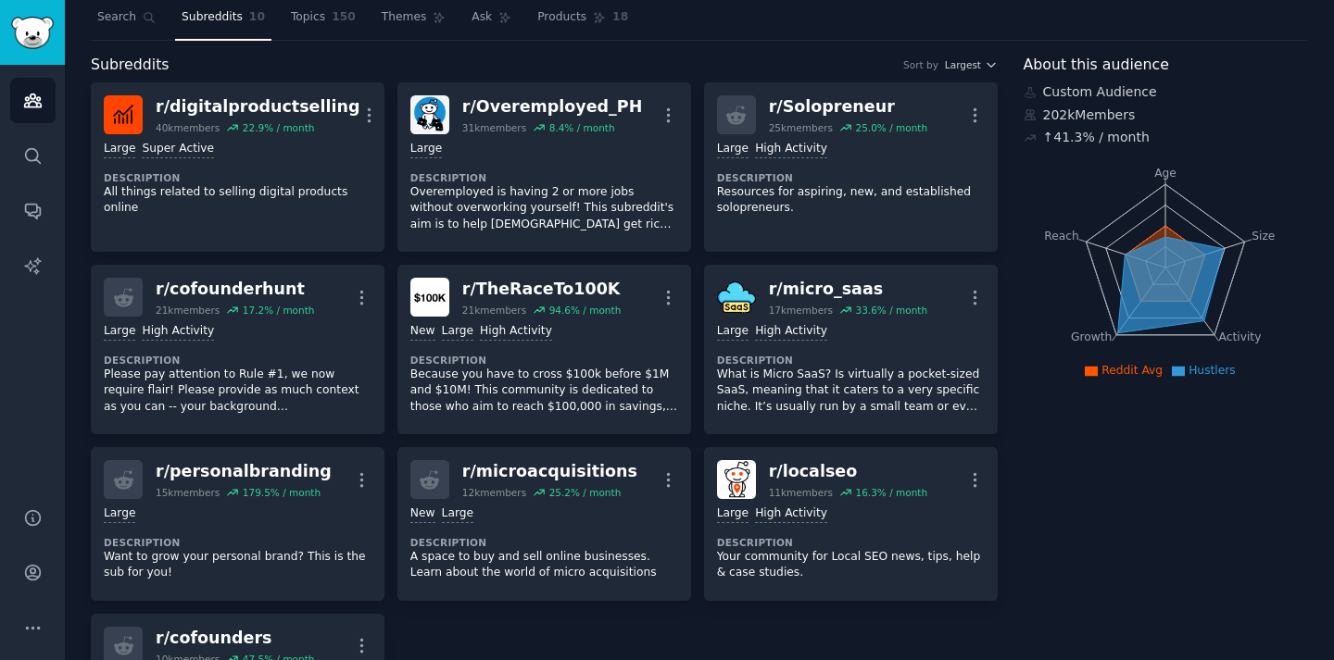
scroll to position [46, 0]
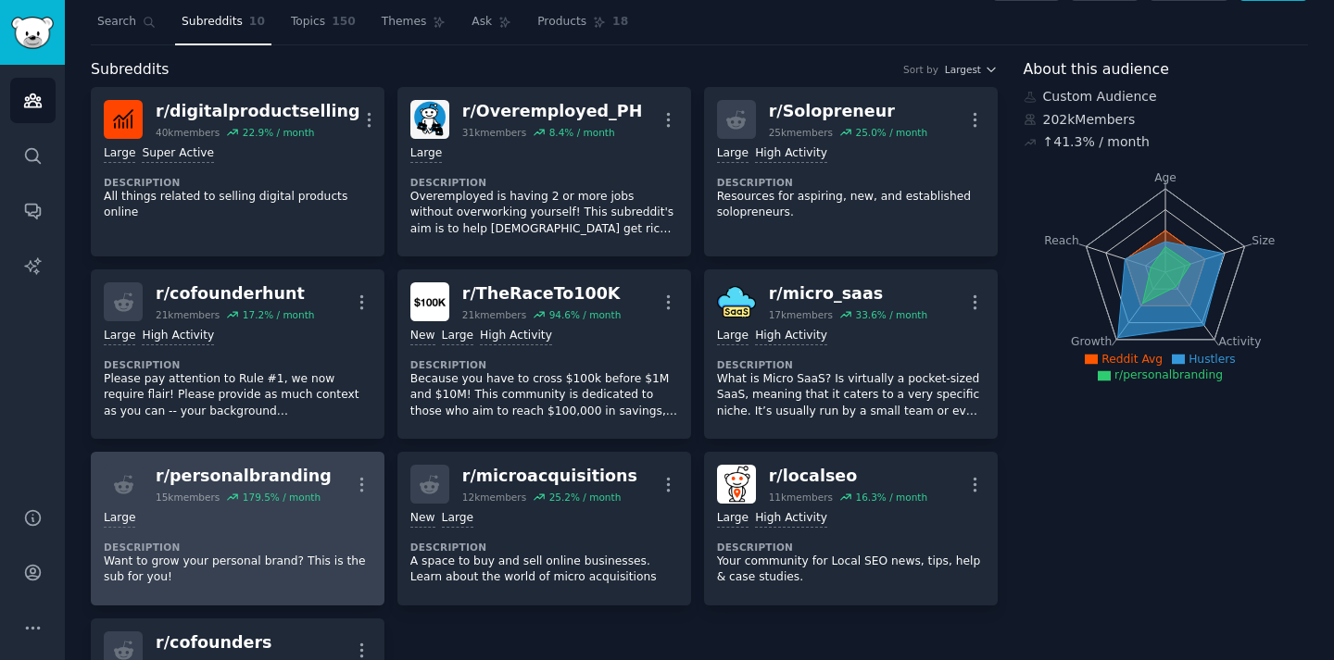
click at [208, 534] on div "Large Description Want to grow your personal brand? This is the sub for you!" at bounding box center [238, 548] width 268 height 89
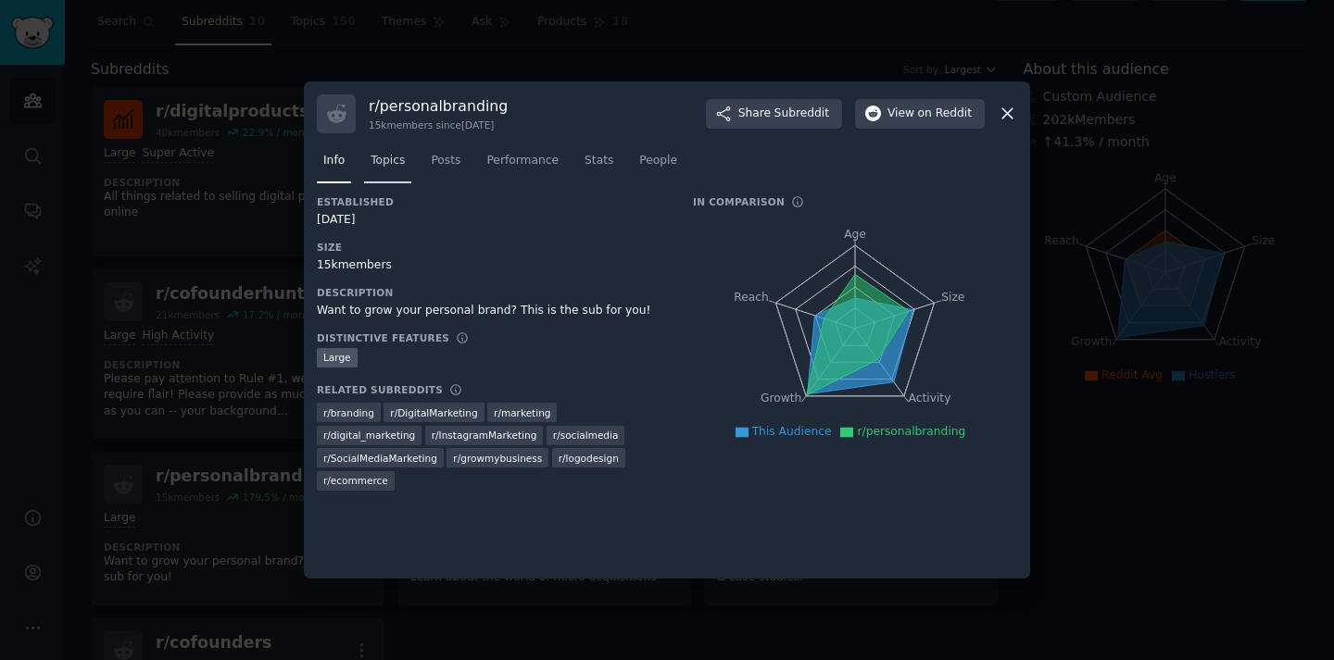
click at [396, 169] on link "Topics" at bounding box center [387, 165] width 47 height 38
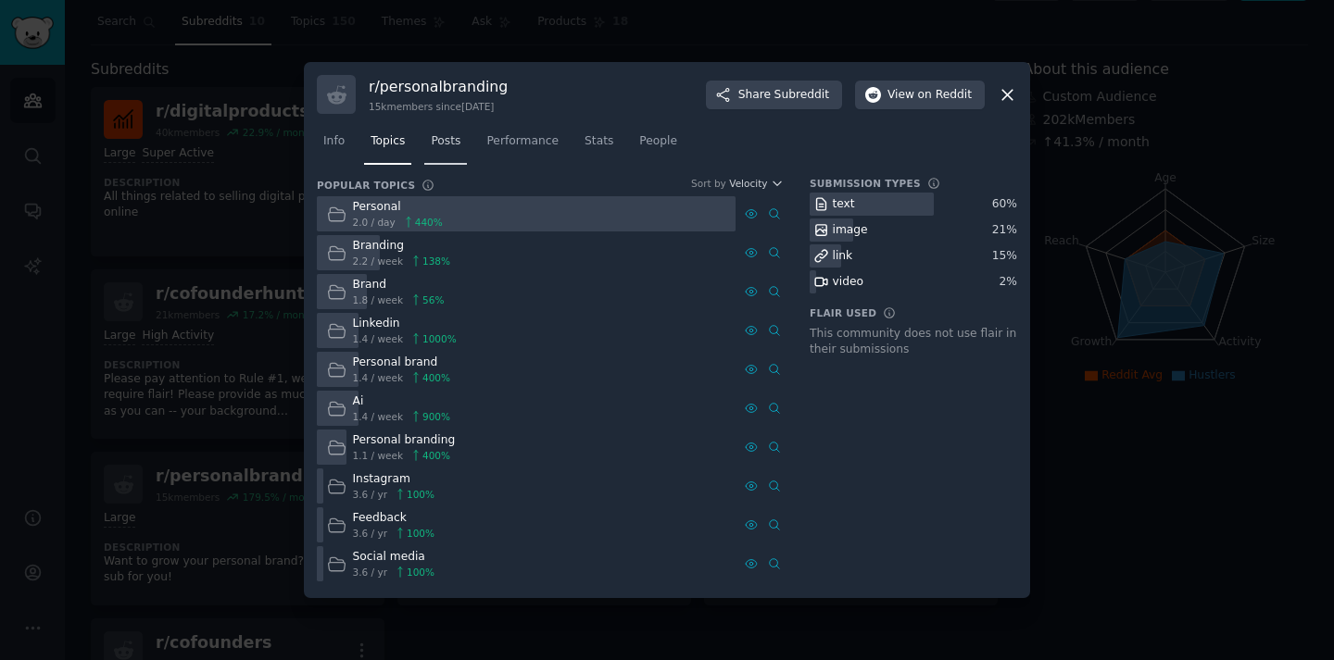
click at [436, 148] on span "Posts" at bounding box center [446, 141] width 30 height 17
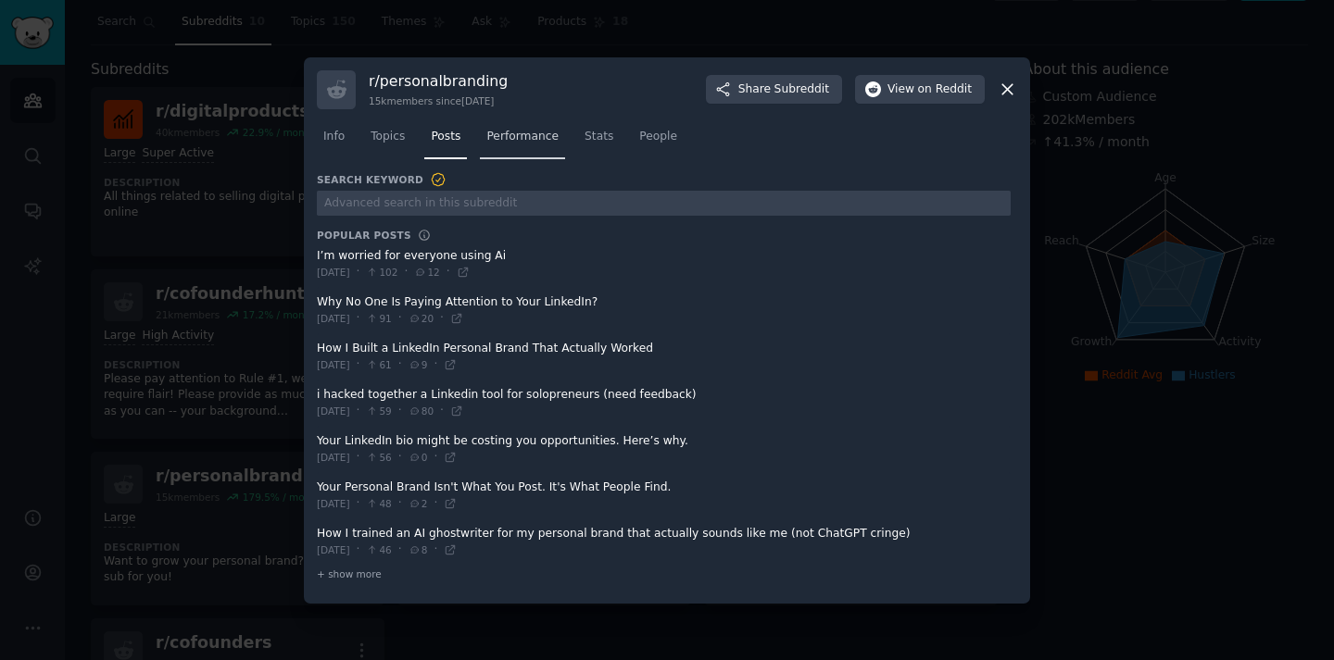
click at [526, 144] on link "Performance" at bounding box center [522, 141] width 85 height 38
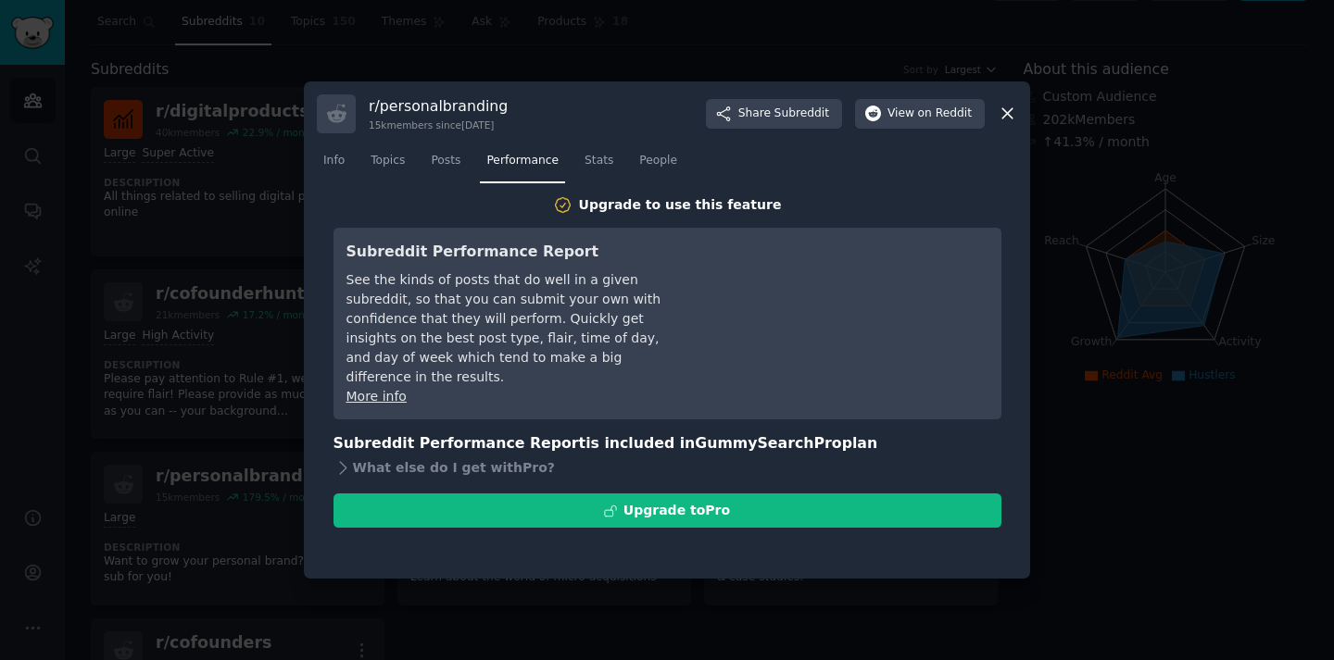
click at [85, 199] on div at bounding box center [667, 330] width 1334 height 660
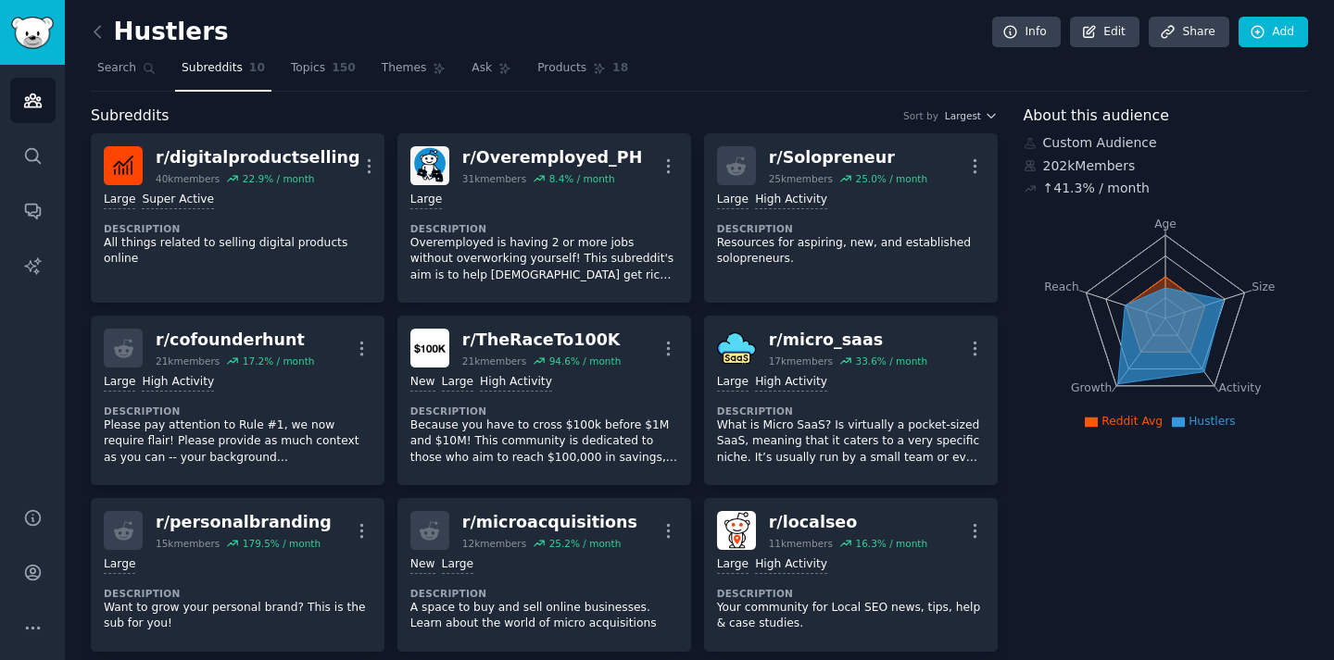
click at [107, 42] on link at bounding box center [102, 33] width 23 height 30
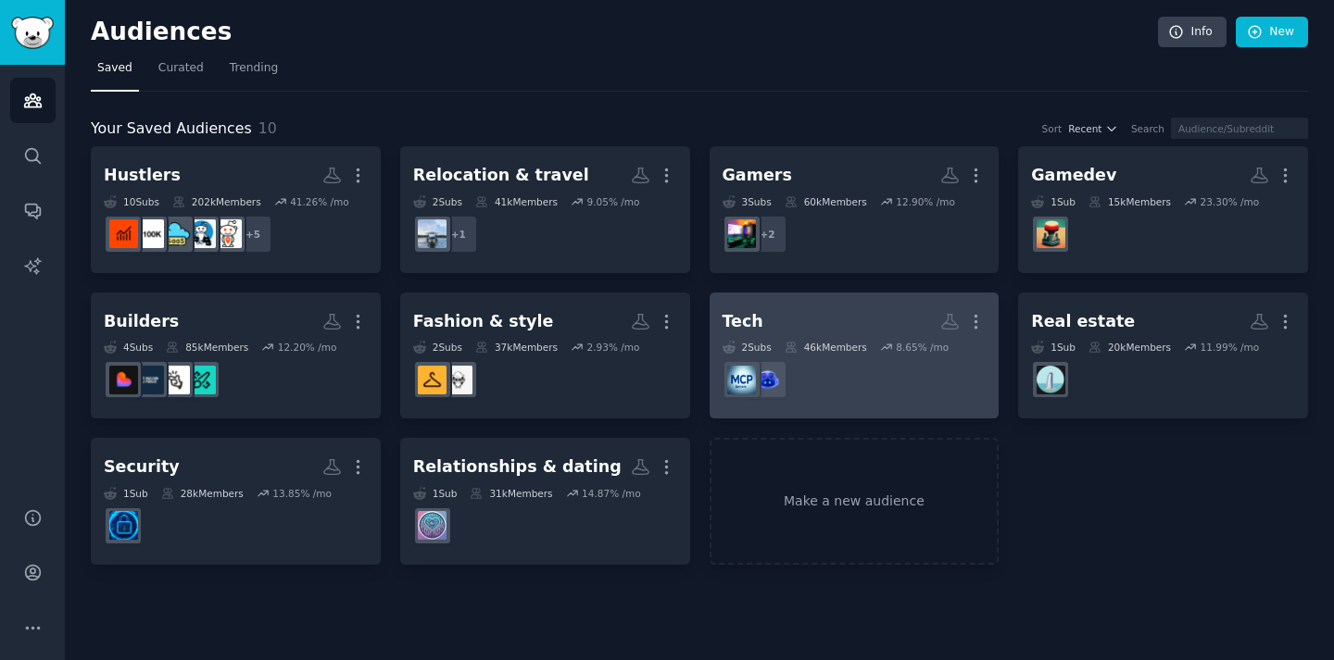
click at [811, 313] on h2 "Tech More" at bounding box center [854, 322] width 264 height 32
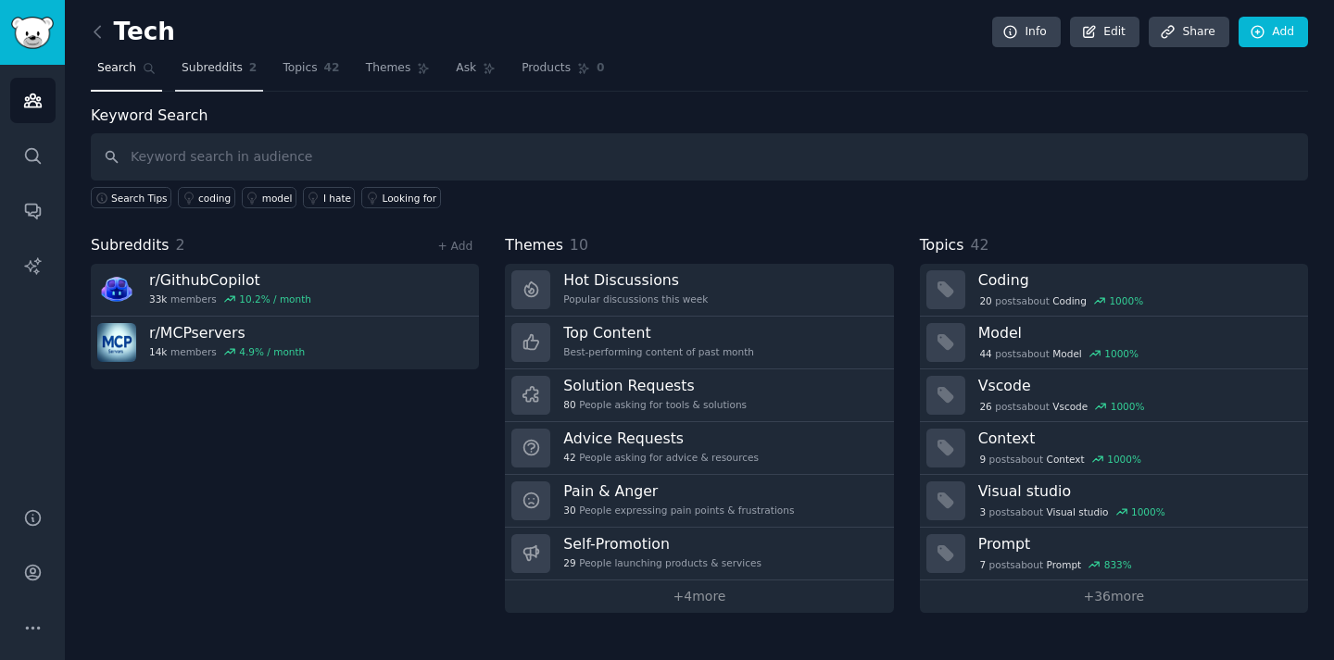
click at [220, 66] on span "Subreddits" at bounding box center [212, 68] width 61 height 17
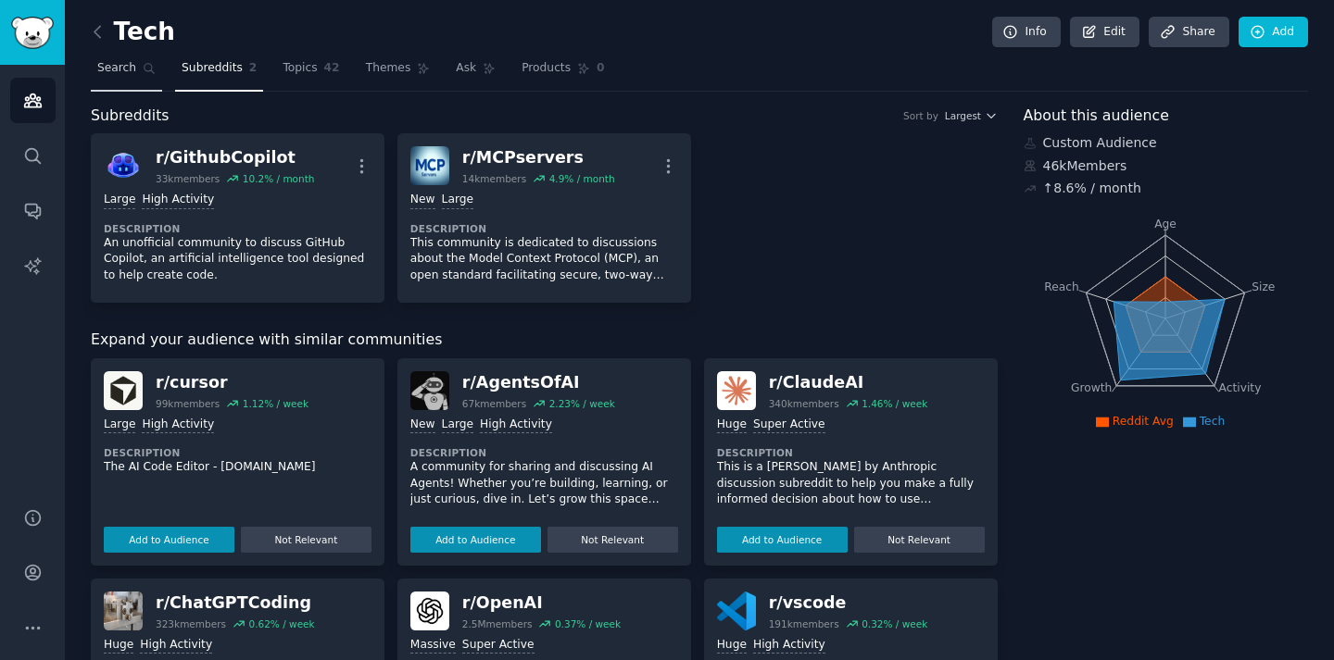
click at [130, 71] on span "Search" at bounding box center [116, 68] width 39 height 17
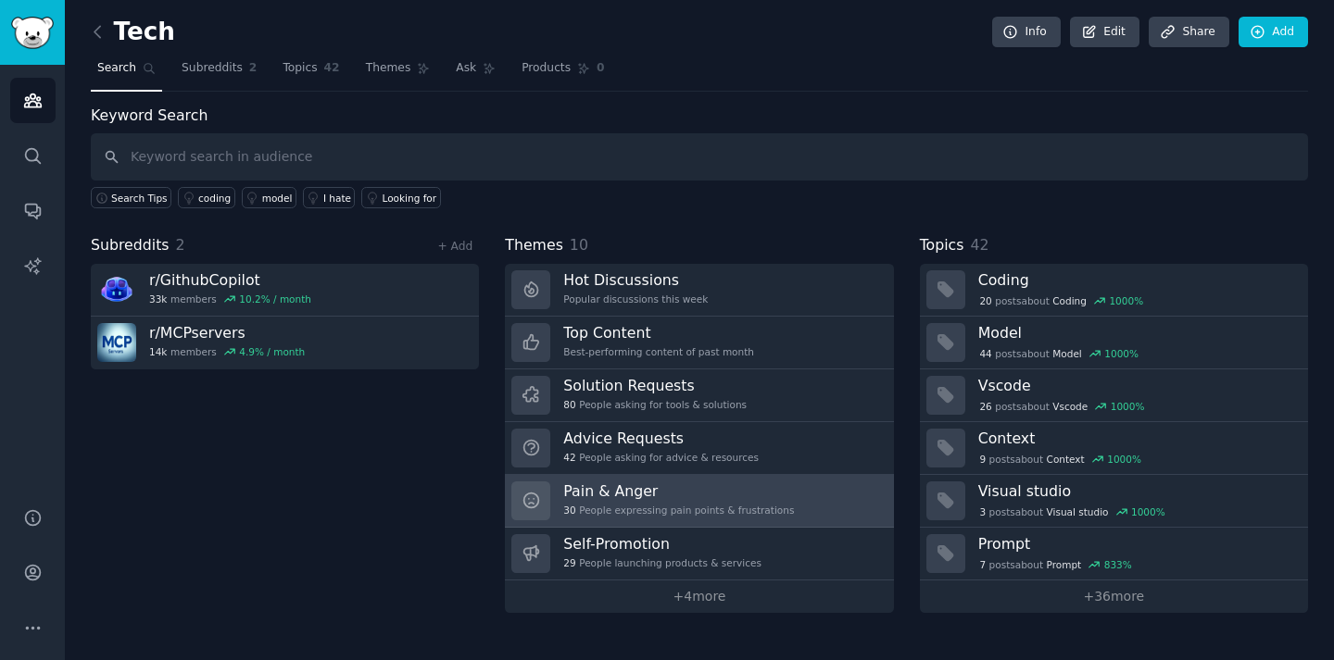
click at [656, 486] on h3 "Pain & Anger" at bounding box center [678, 491] width 231 height 19
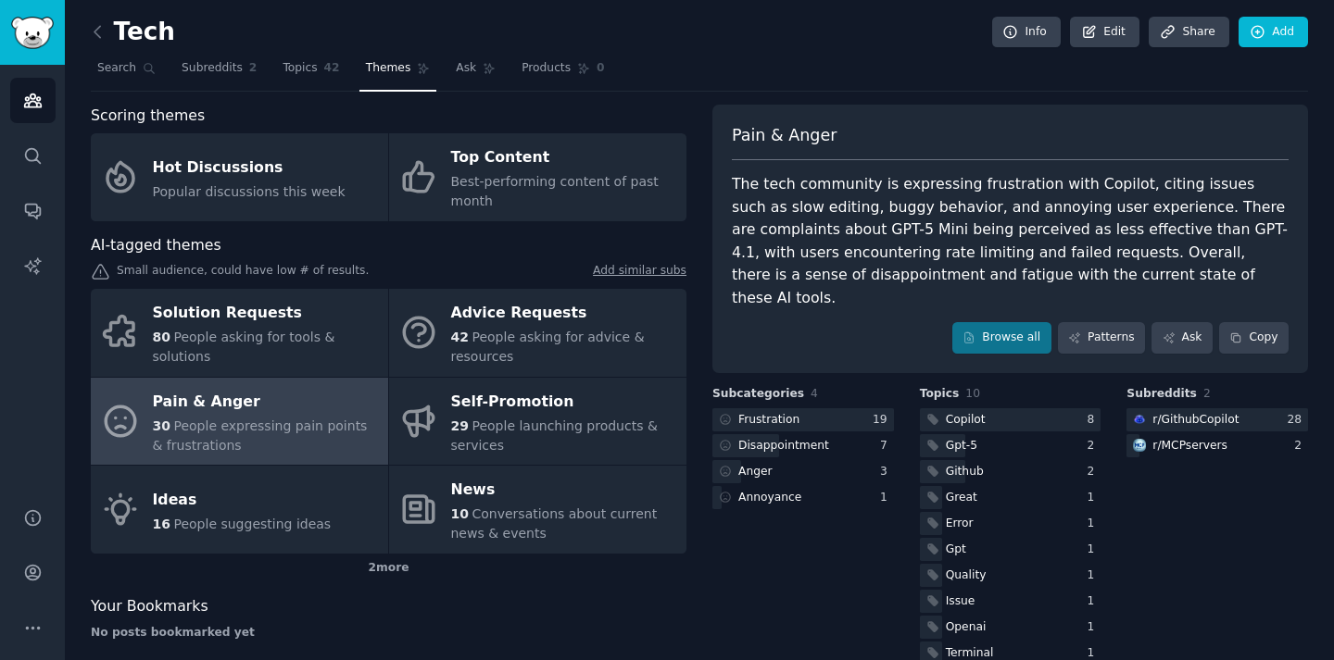
scroll to position [19, 0]
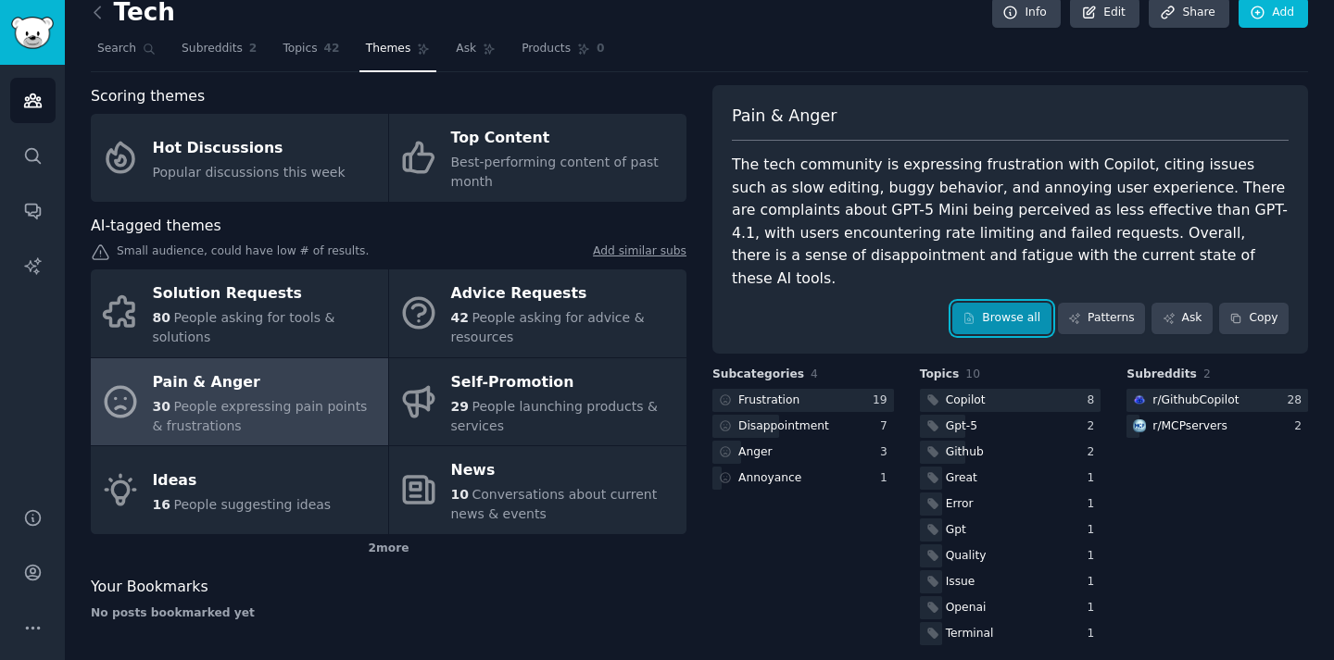
click at [1007, 303] on link "Browse all" at bounding box center [1001, 318] width 99 height 31
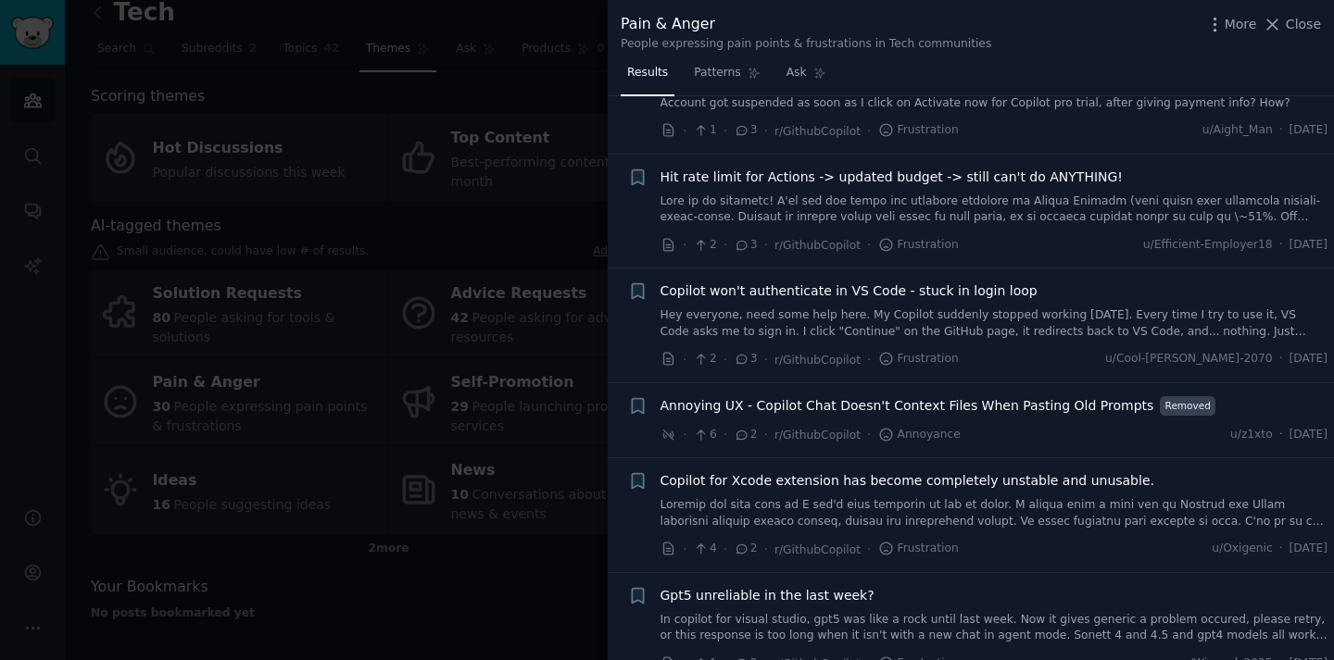
scroll to position [2379, 0]
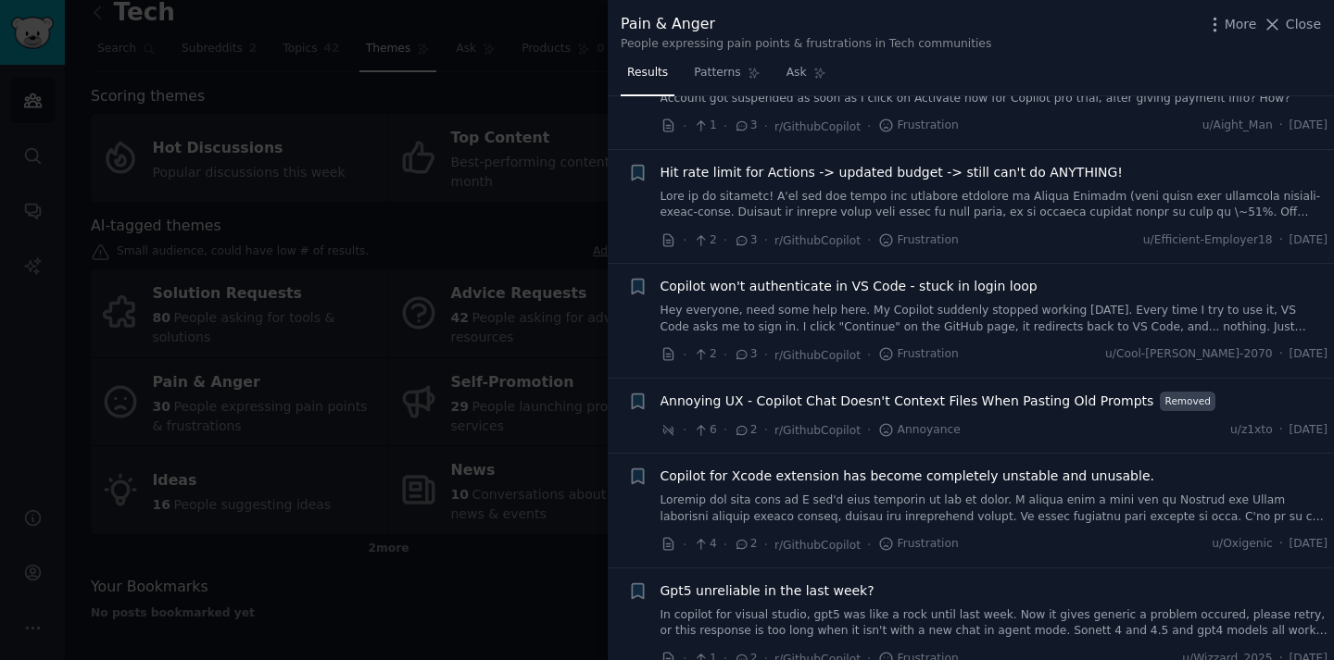
click at [471, 257] on div at bounding box center [667, 330] width 1334 height 660
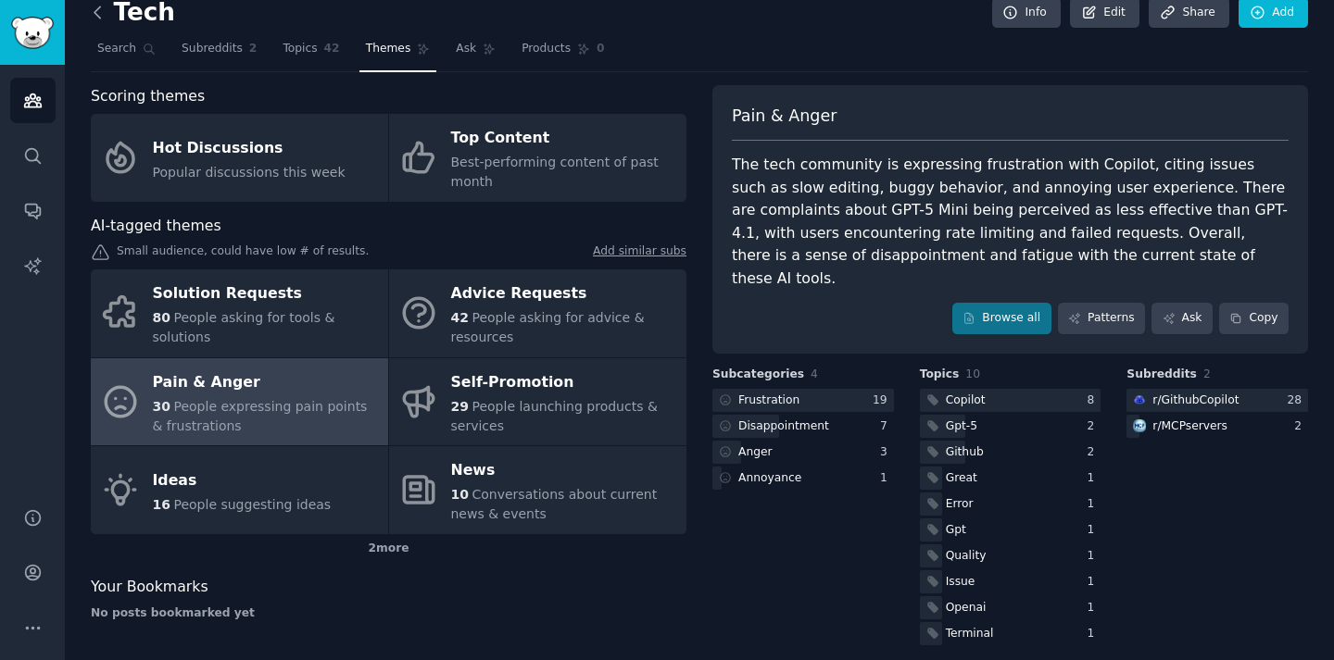
click at [98, 10] on icon at bounding box center [97, 12] width 19 height 19
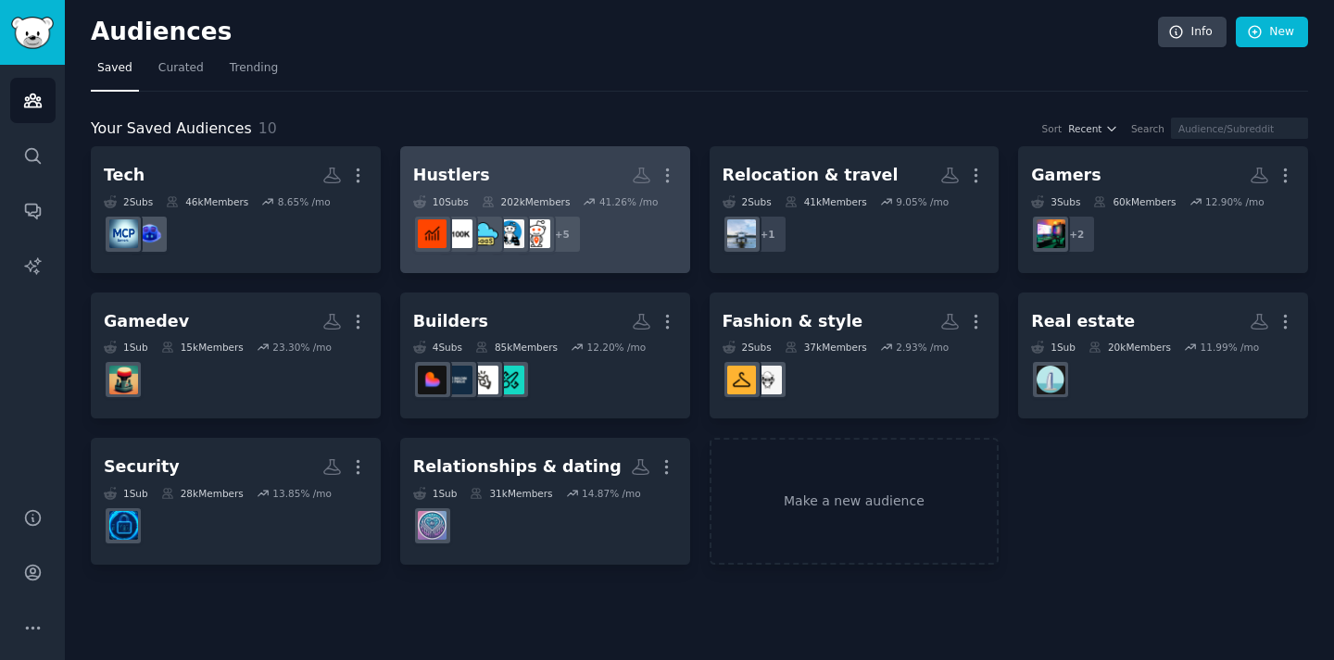
click at [551, 161] on h2 "Hustlers More" at bounding box center [545, 175] width 264 height 32
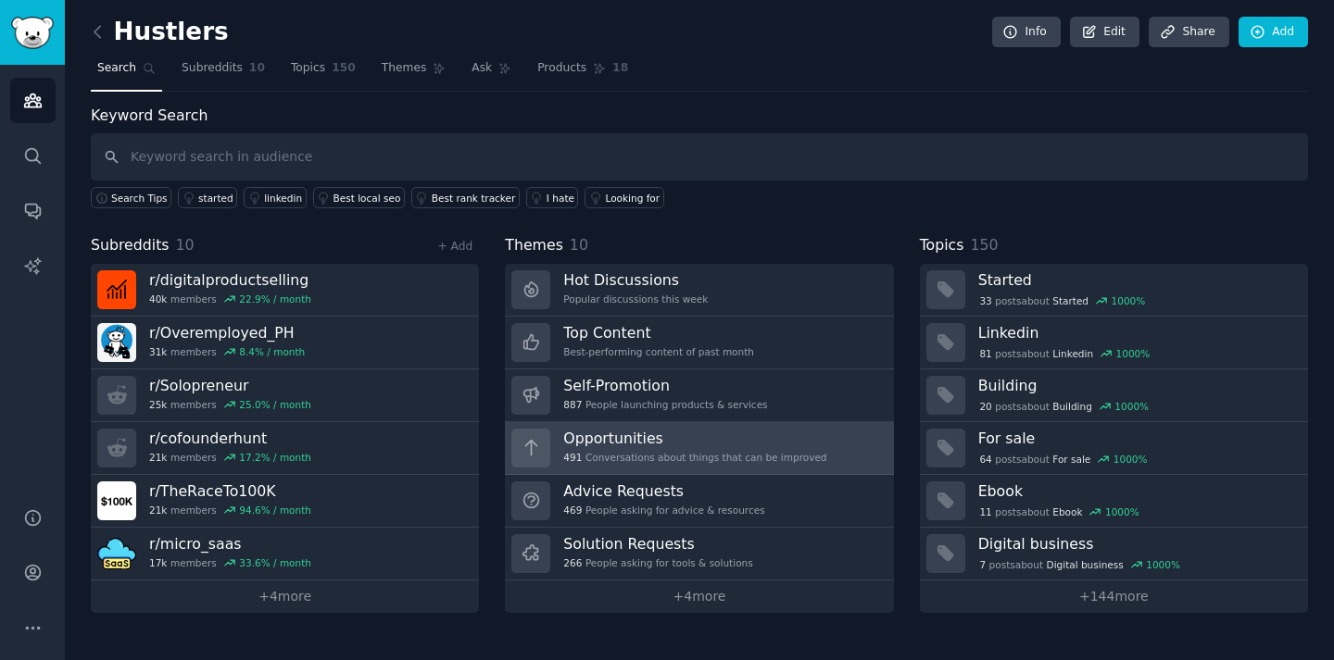
click at [692, 436] on h3 "Opportunities" at bounding box center [694, 438] width 263 height 19
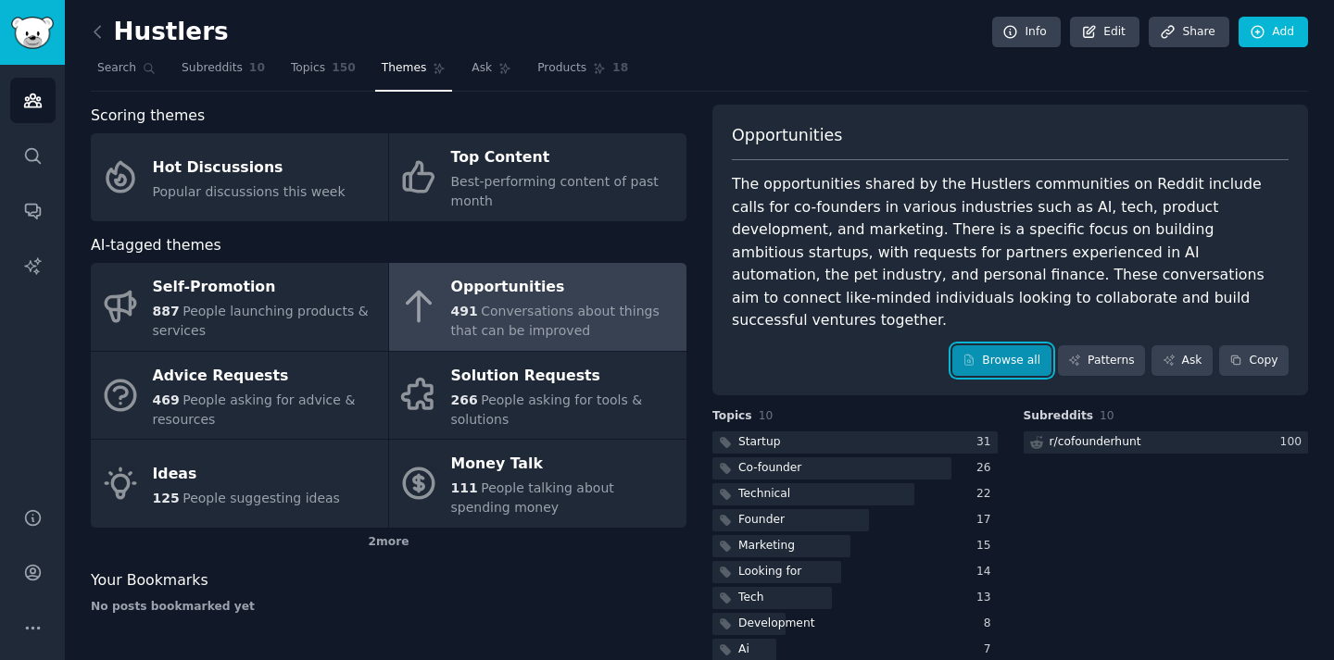
click at [984, 345] on link "Browse all" at bounding box center [1001, 360] width 99 height 31
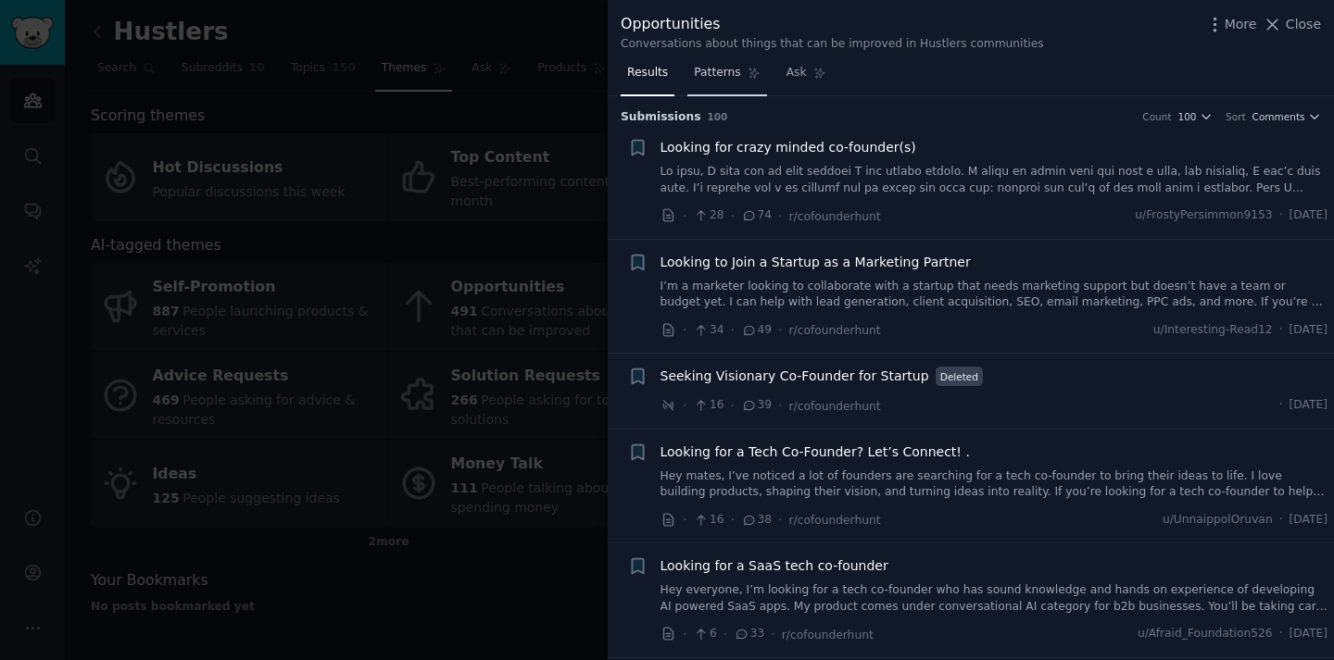
click at [729, 69] on span "Patterns" at bounding box center [717, 73] width 46 height 17
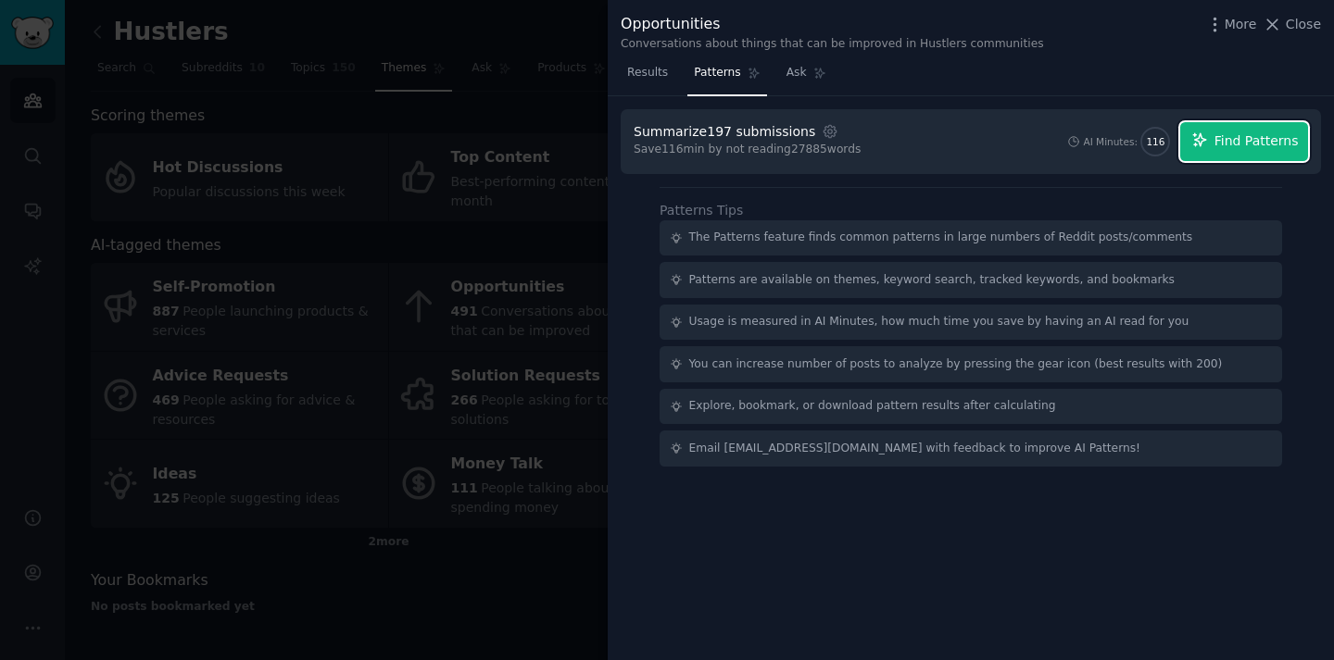
click at [1224, 146] on span "Find Patterns" at bounding box center [1256, 141] width 84 height 19
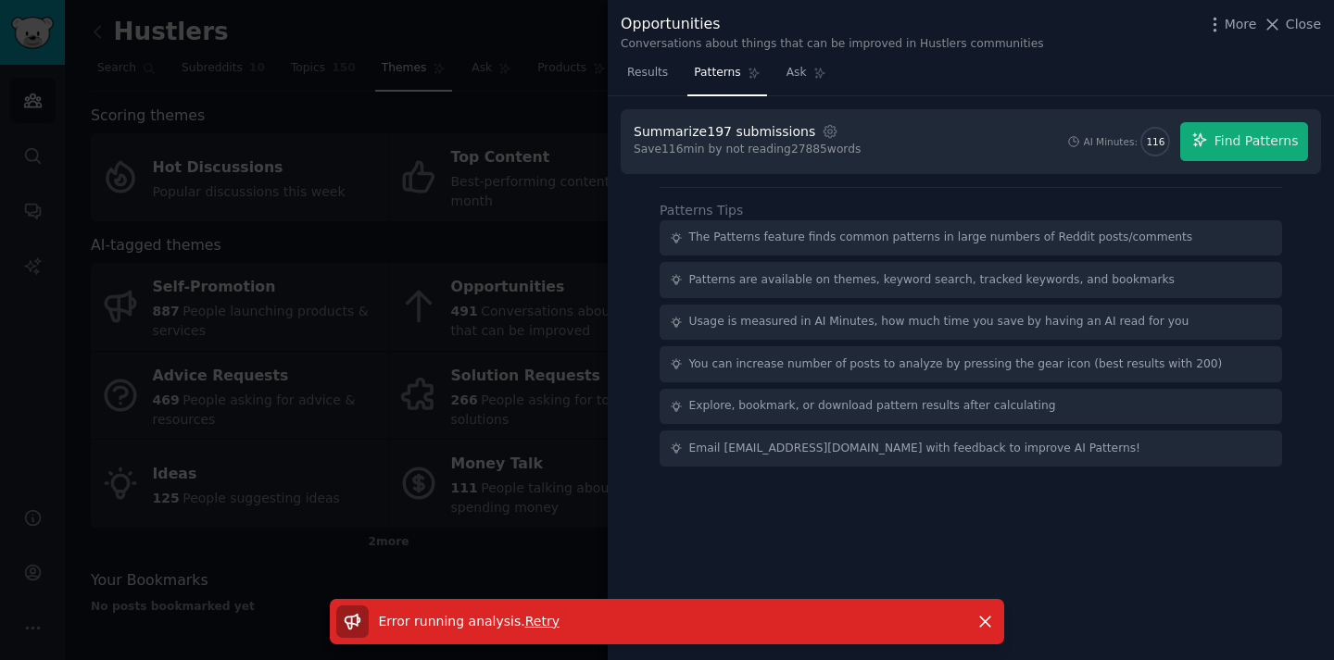
click at [533, 619] on span "Retry" at bounding box center [542, 621] width 34 height 15
click at [1255, 144] on span "Find Patterns" at bounding box center [1256, 141] width 84 height 19
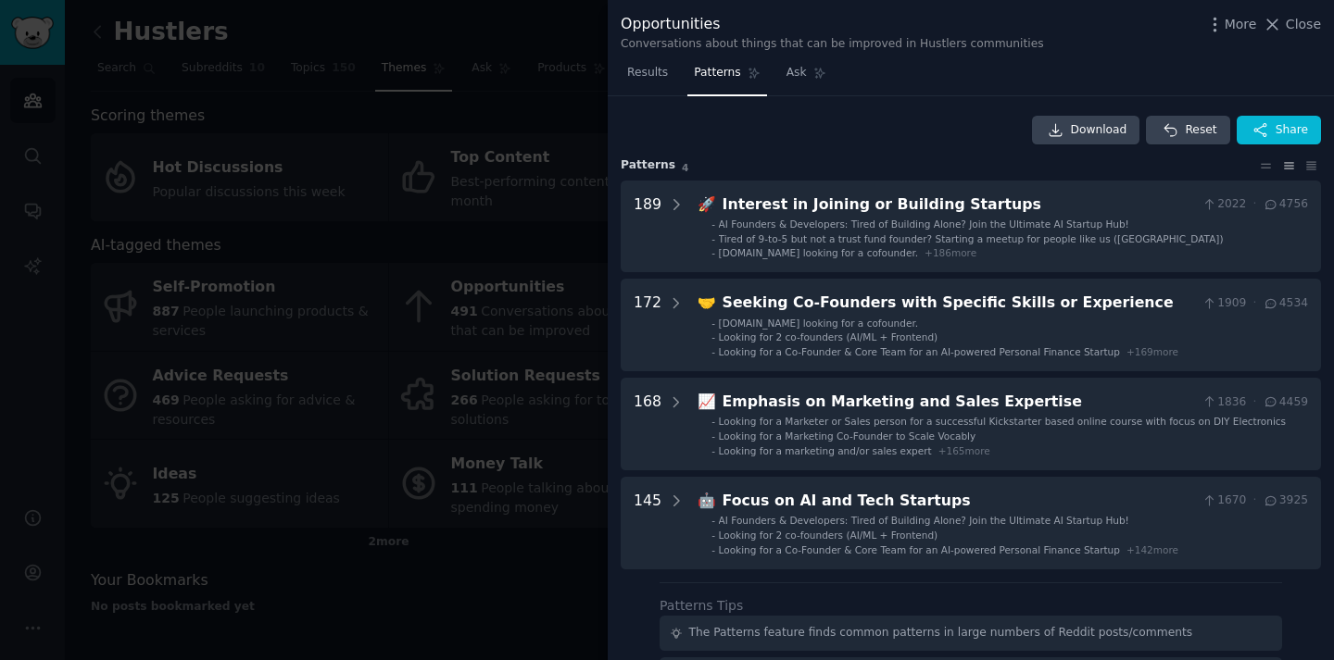
click at [504, 170] on div at bounding box center [667, 330] width 1334 height 660
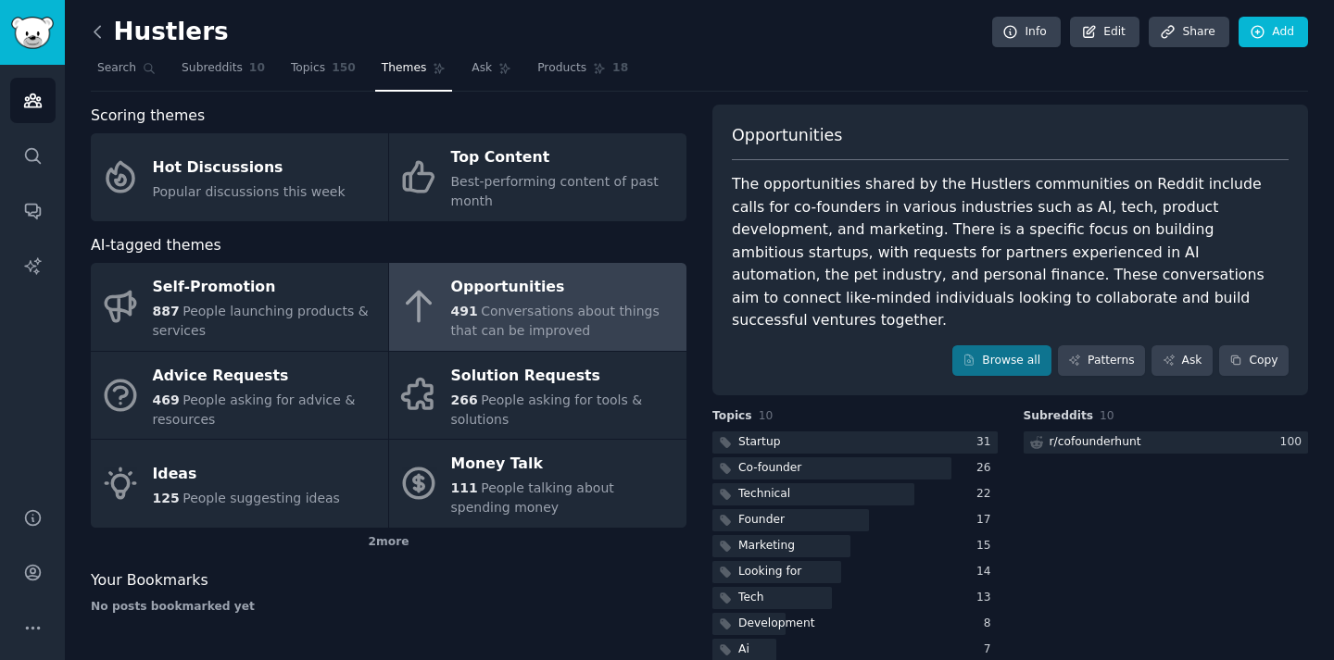
click at [102, 35] on icon at bounding box center [97, 31] width 19 height 19
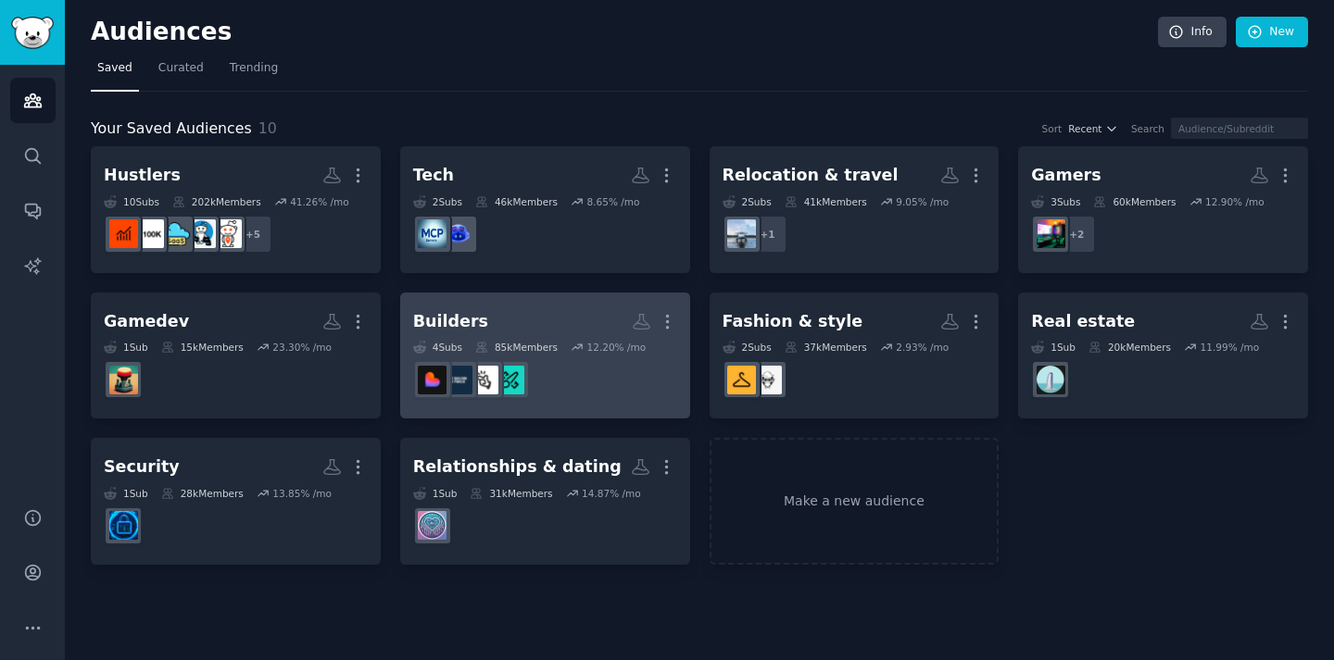
click at [539, 317] on h2 "Builders More" at bounding box center [545, 322] width 264 height 32
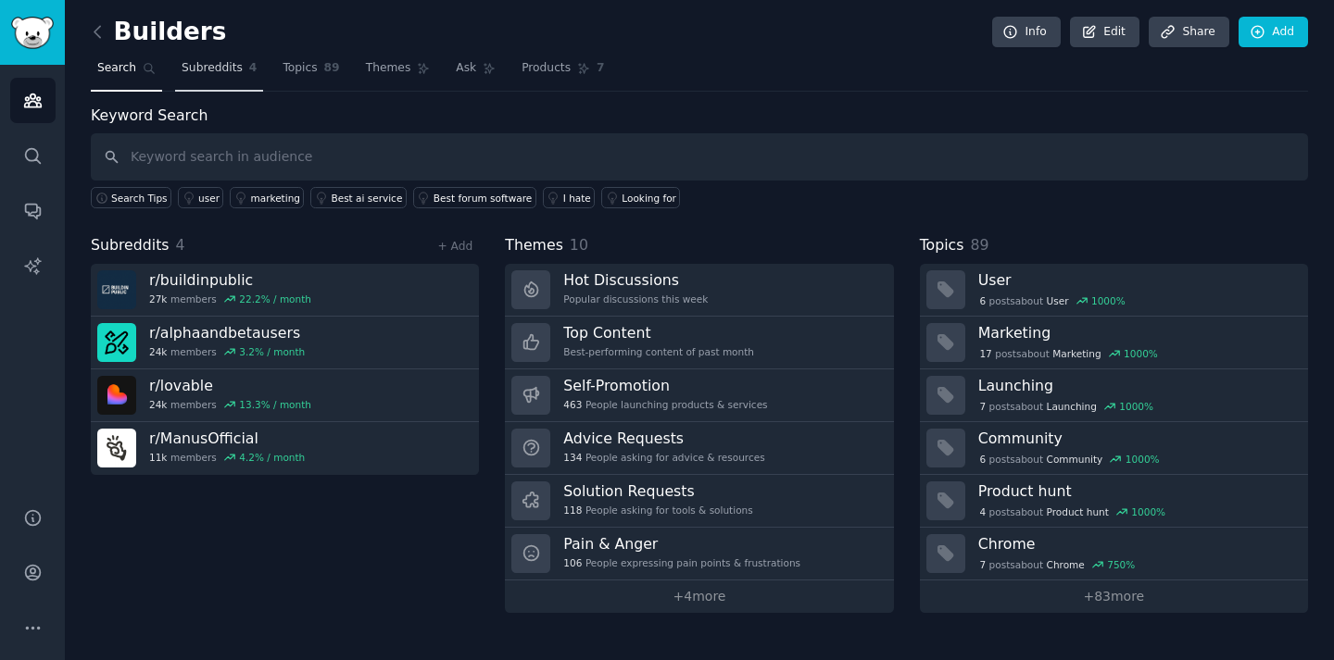
click at [206, 69] on span "Subreddits" at bounding box center [212, 68] width 61 height 17
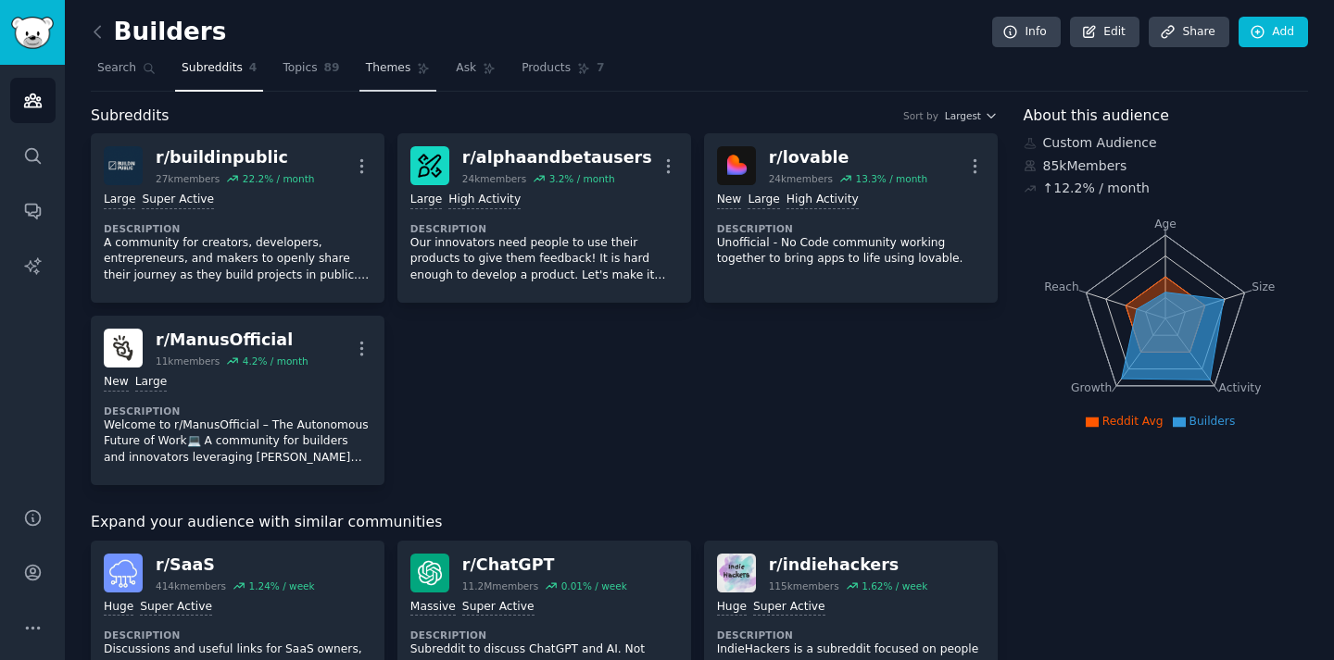
click at [383, 80] on link "Themes" at bounding box center [398, 73] width 78 height 38
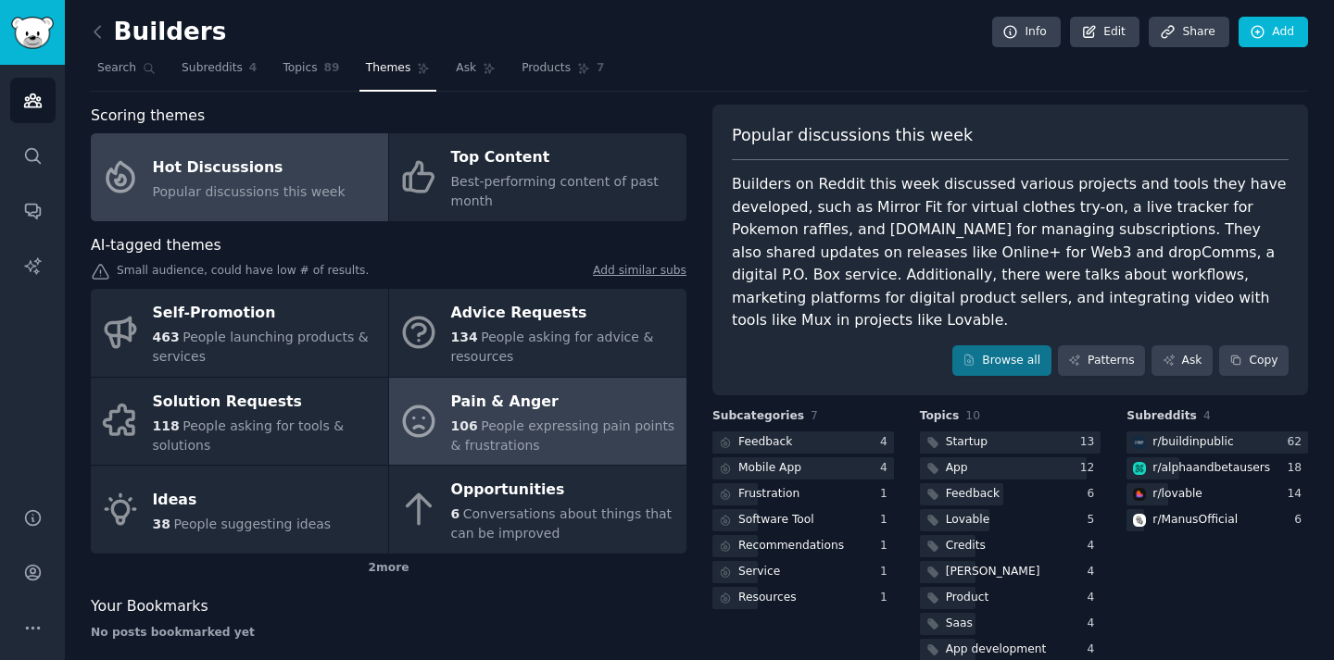
click at [496, 420] on span "People expressing pain points & frustrations" at bounding box center [563, 436] width 224 height 34
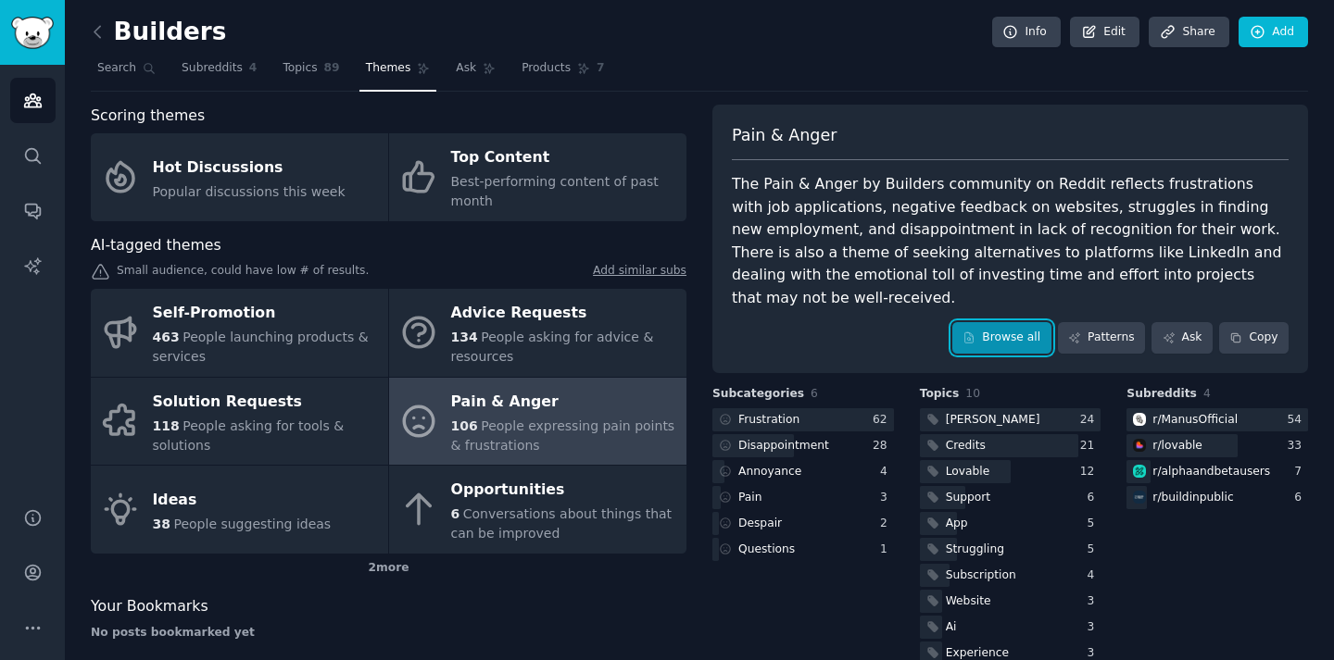
click at [990, 322] on link "Browse all" at bounding box center [1001, 337] width 99 height 31
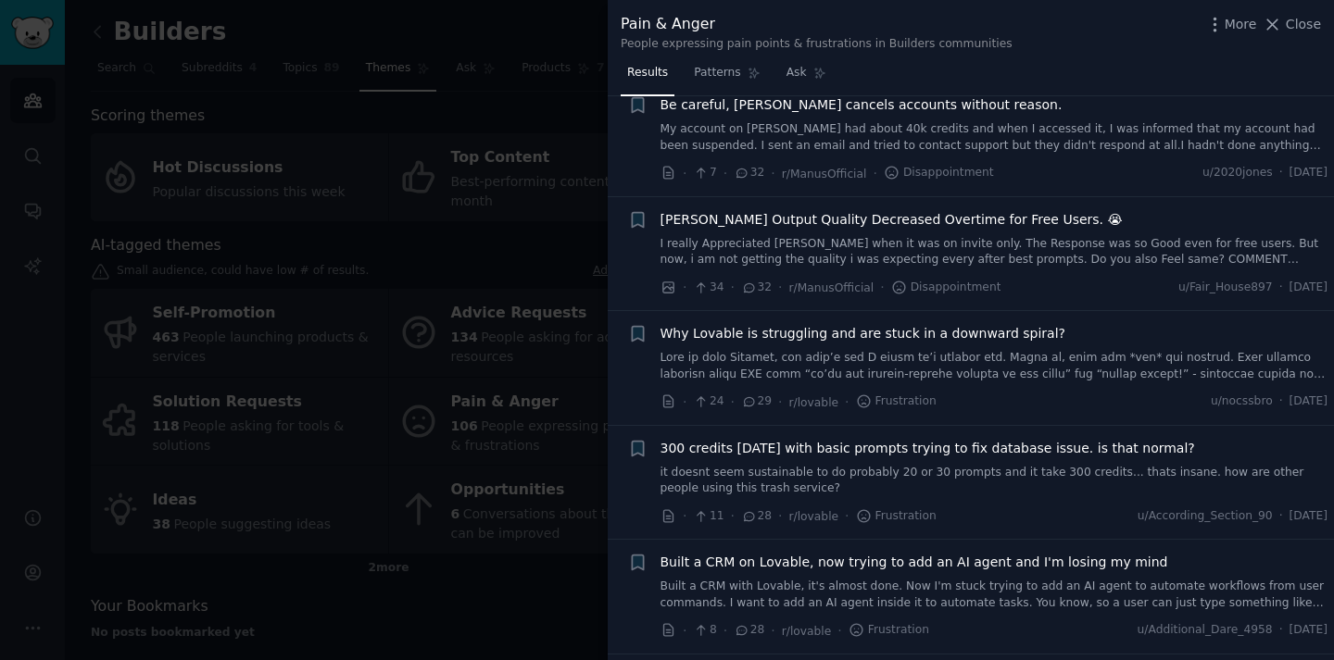
scroll to position [1200, 0]
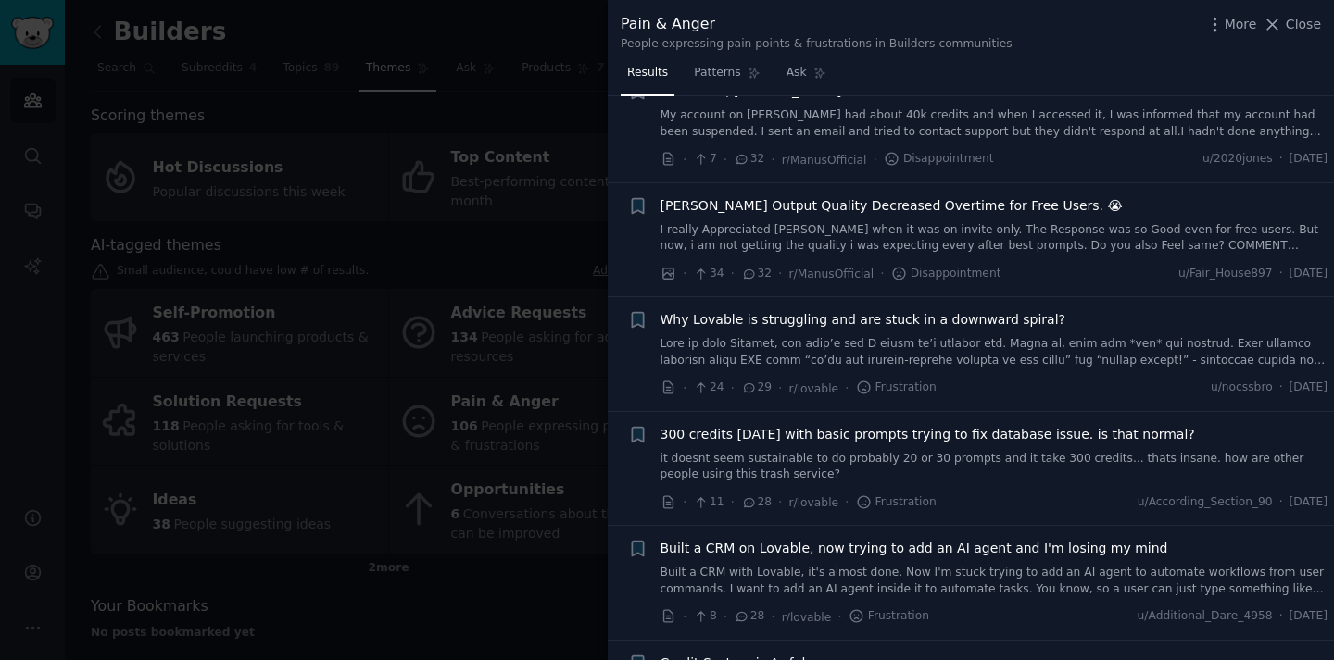
click at [467, 247] on div at bounding box center [667, 330] width 1334 height 660
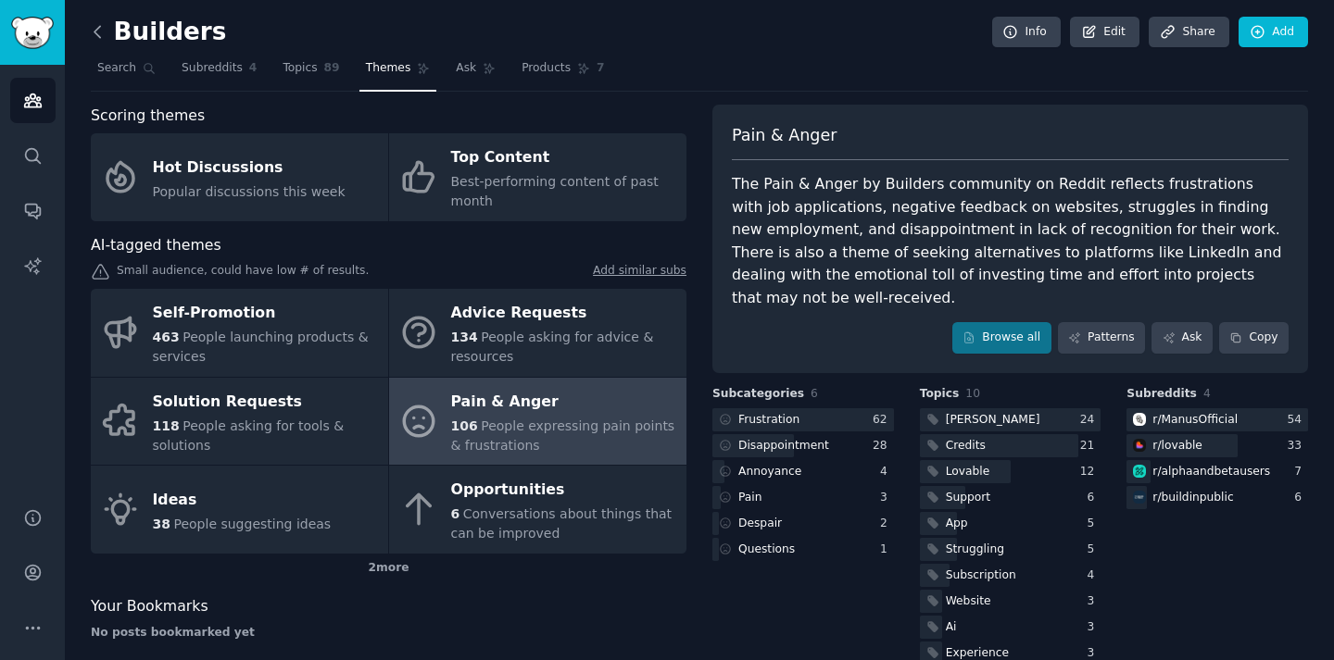
click at [92, 33] on icon at bounding box center [97, 31] width 19 height 19
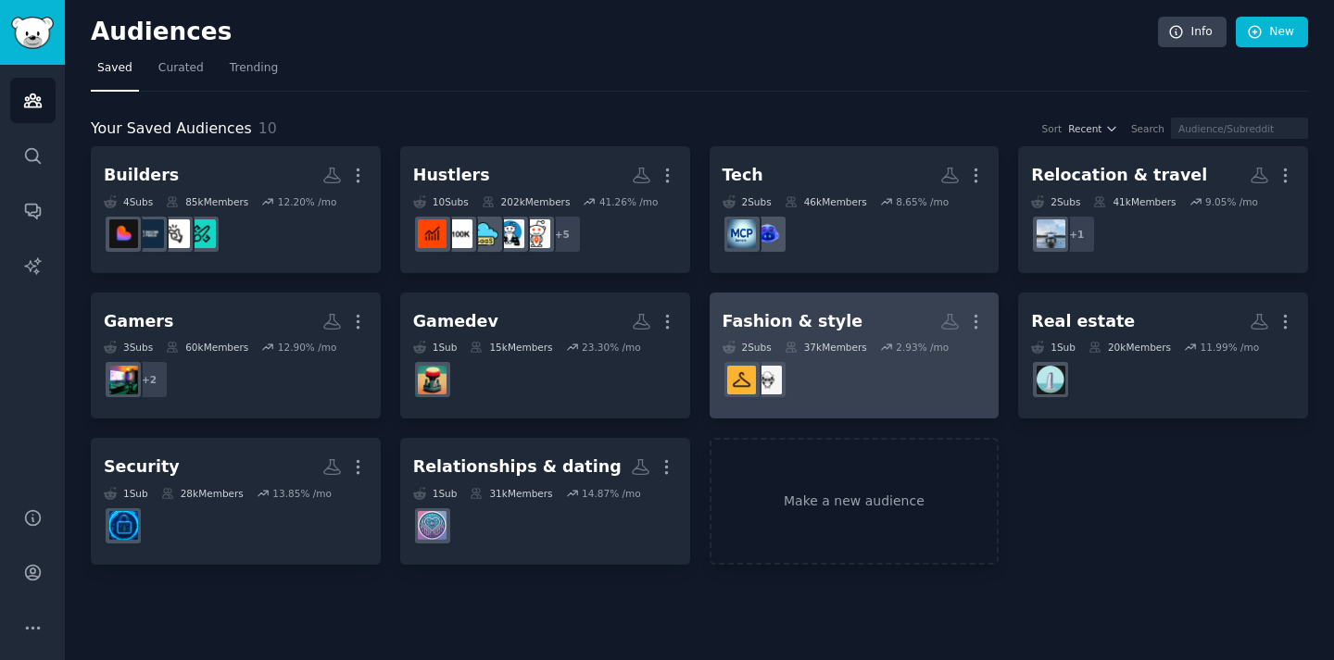
click at [822, 316] on div "Fashion & style" at bounding box center [792, 321] width 141 height 23
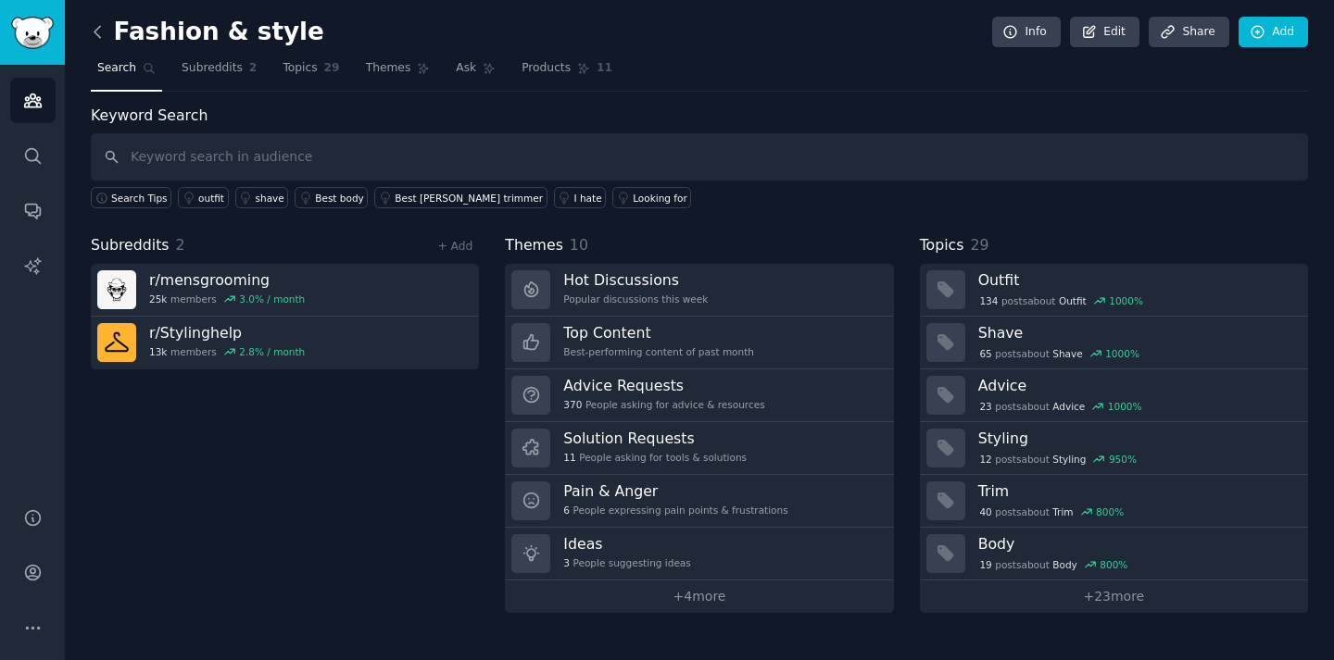
click at [94, 31] on icon at bounding box center [97, 31] width 6 height 11
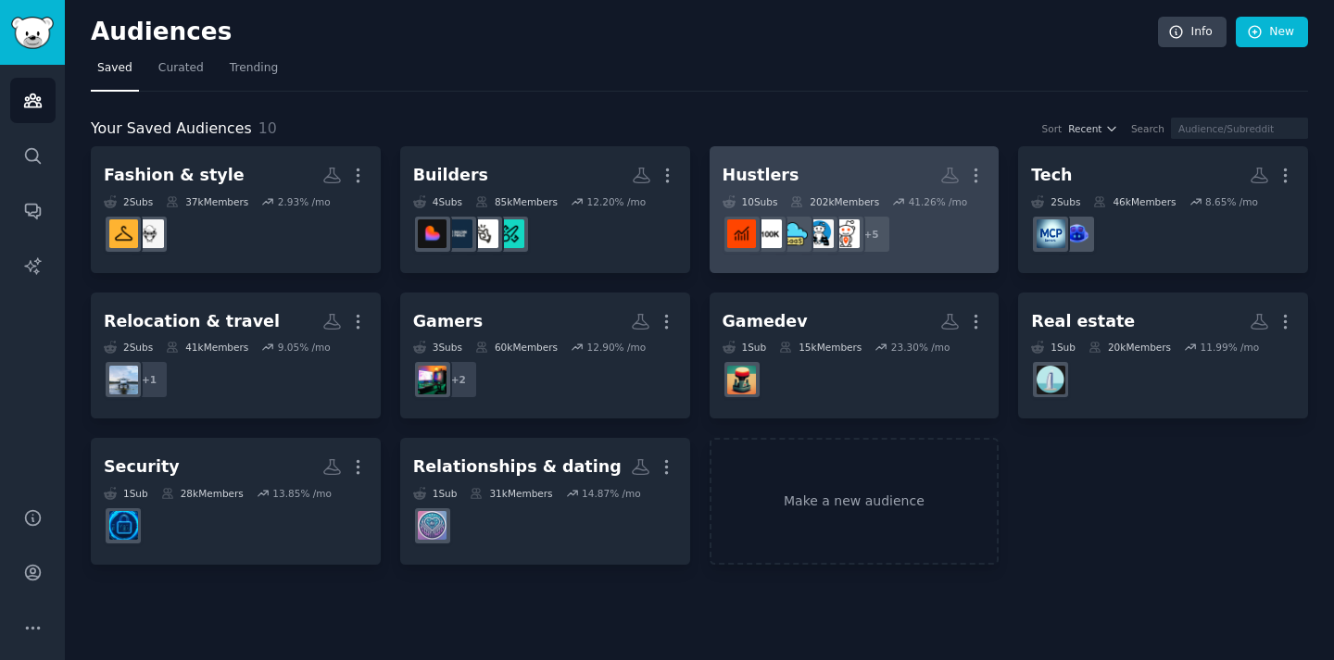
click at [858, 173] on h2 "Hustlers More" at bounding box center [854, 175] width 264 height 32
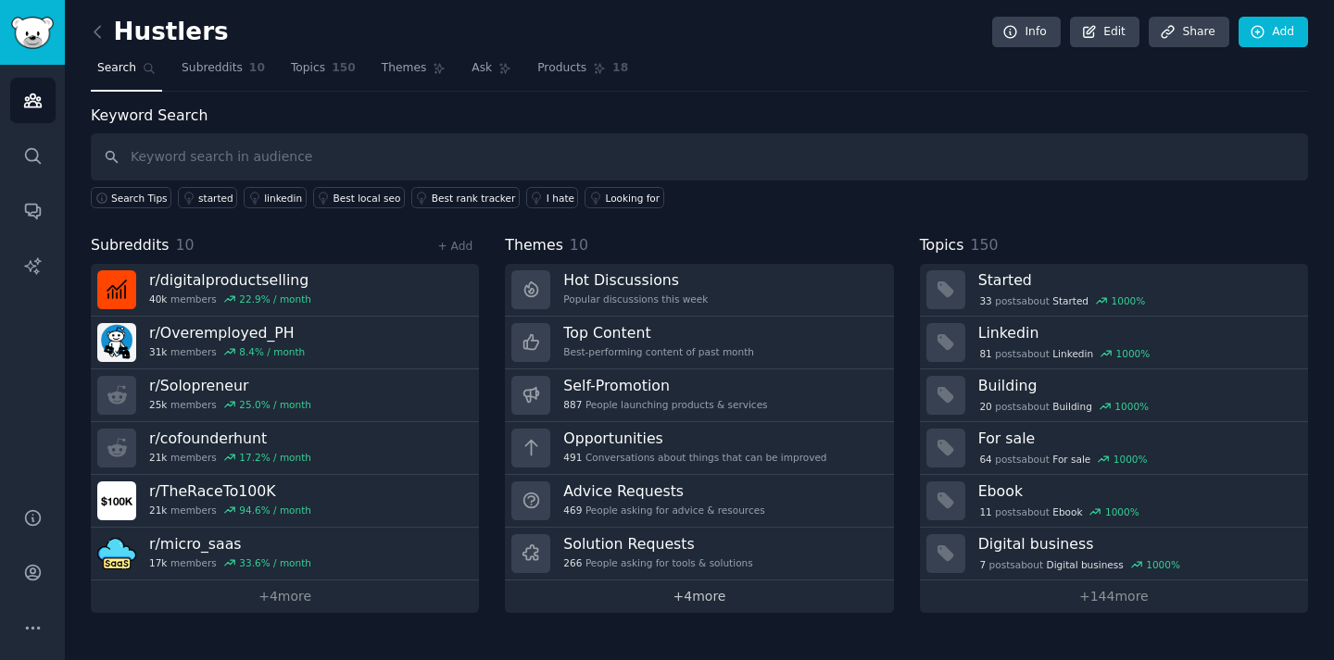
click at [694, 588] on link "+ 4 more" at bounding box center [699, 597] width 388 height 32
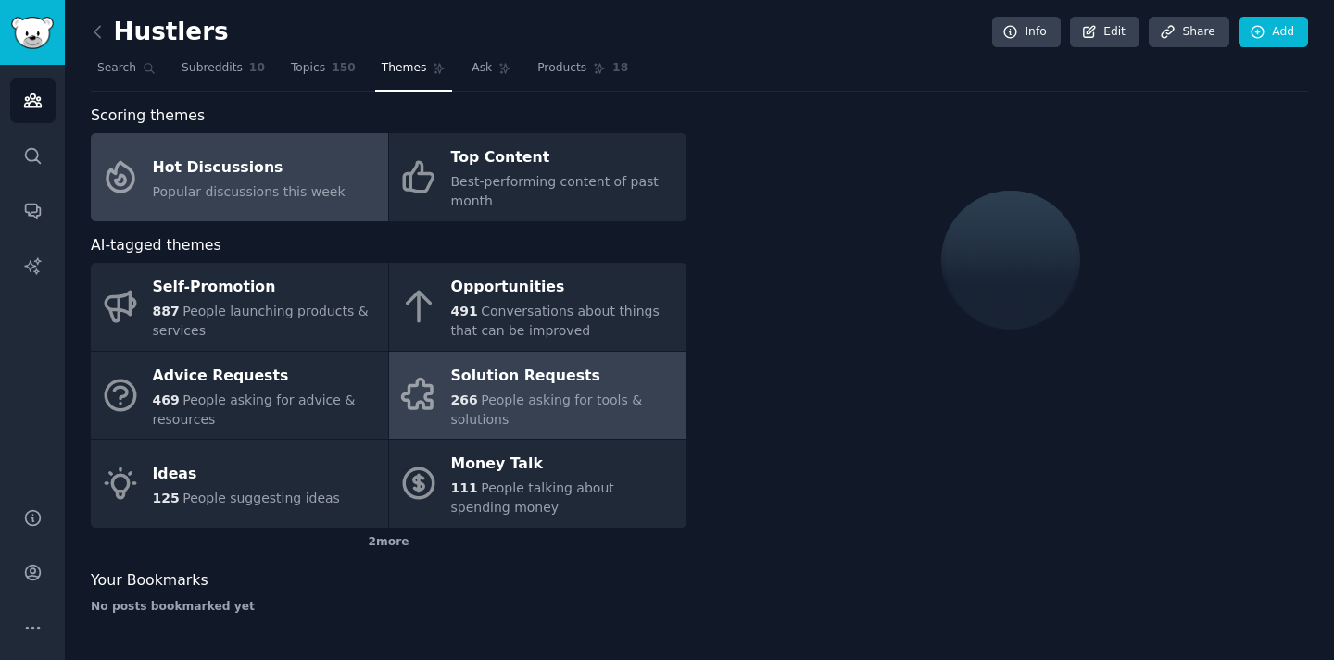
click at [546, 383] on div "Solution Requests" at bounding box center [564, 376] width 226 height 30
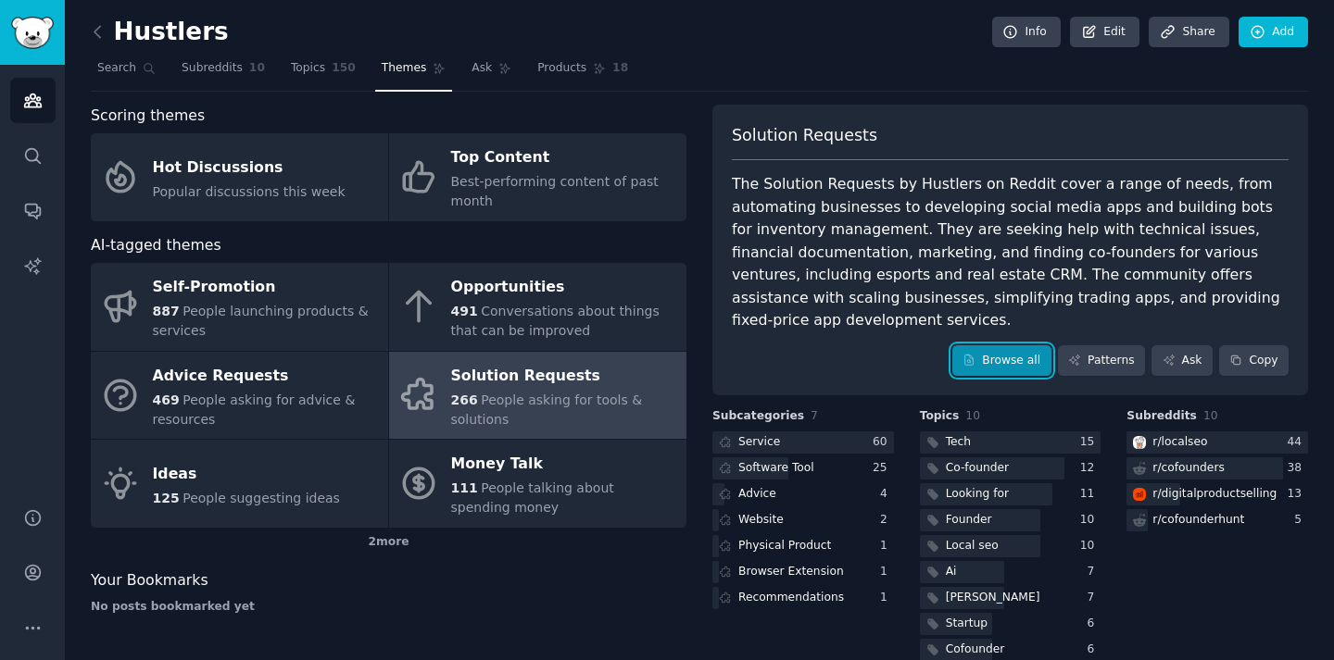
click at [1024, 349] on link "Browse all" at bounding box center [1001, 360] width 99 height 31
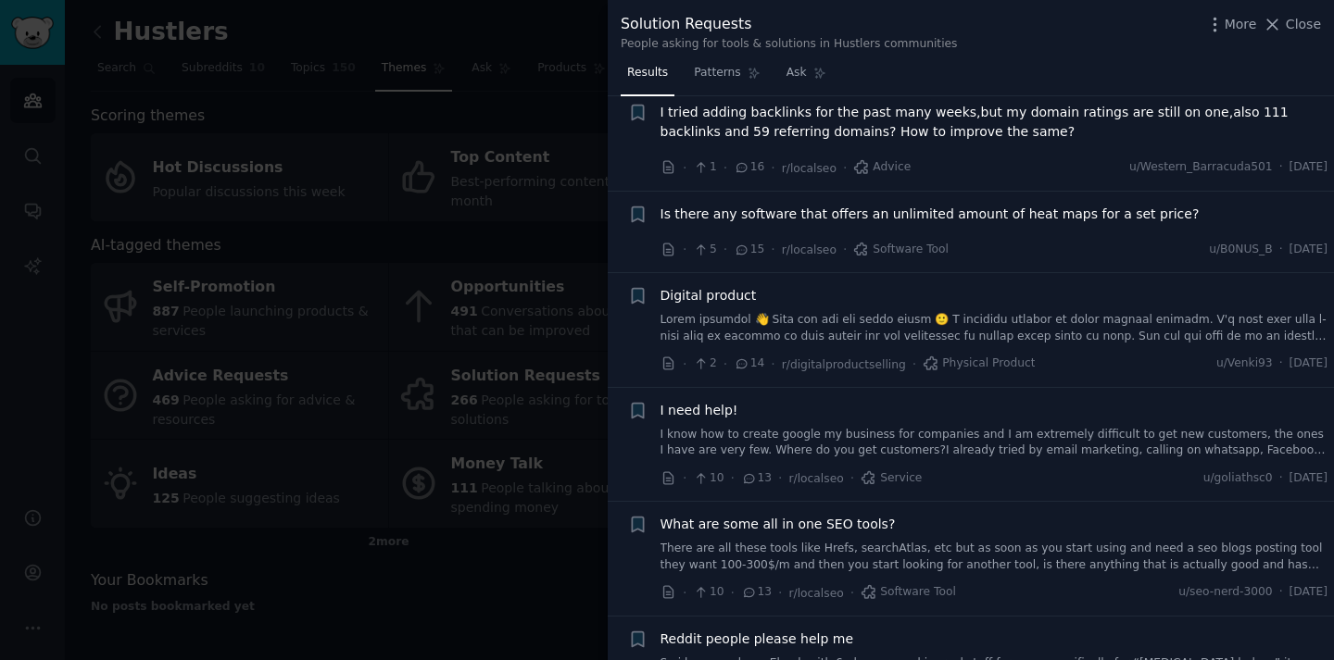
scroll to position [2016, 0]
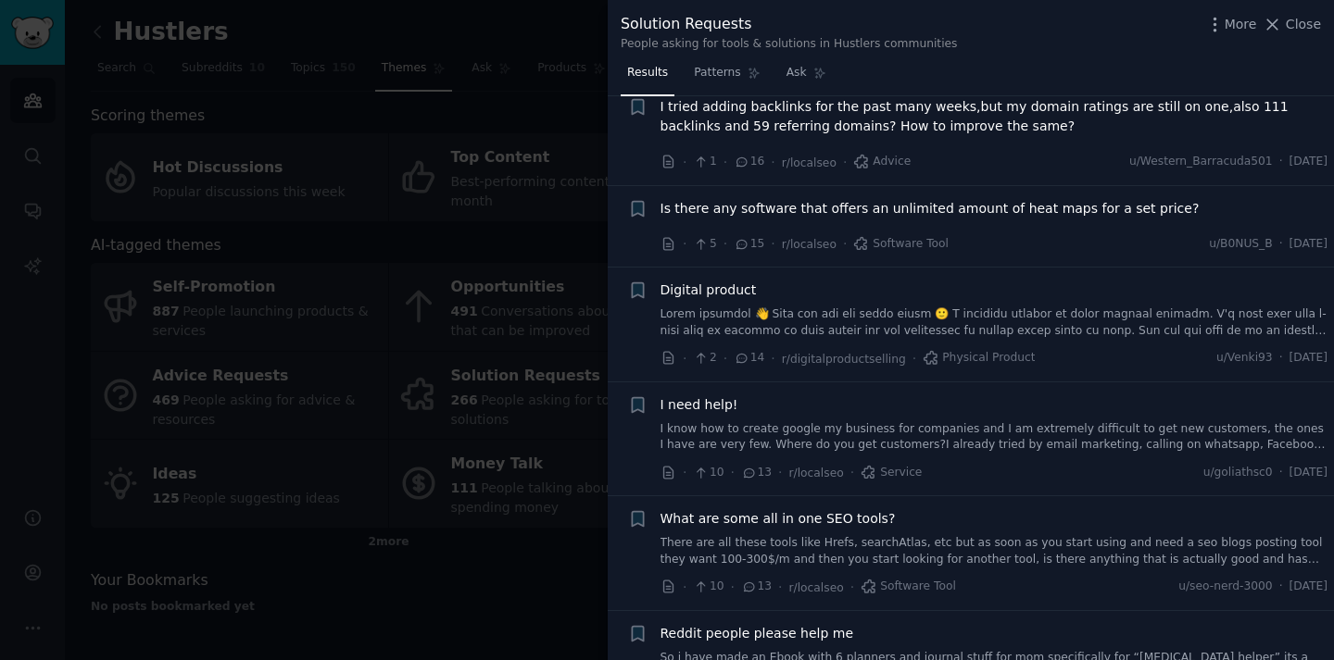
click at [453, 296] on div at bounding box center [667, 330] width 1334 height 660
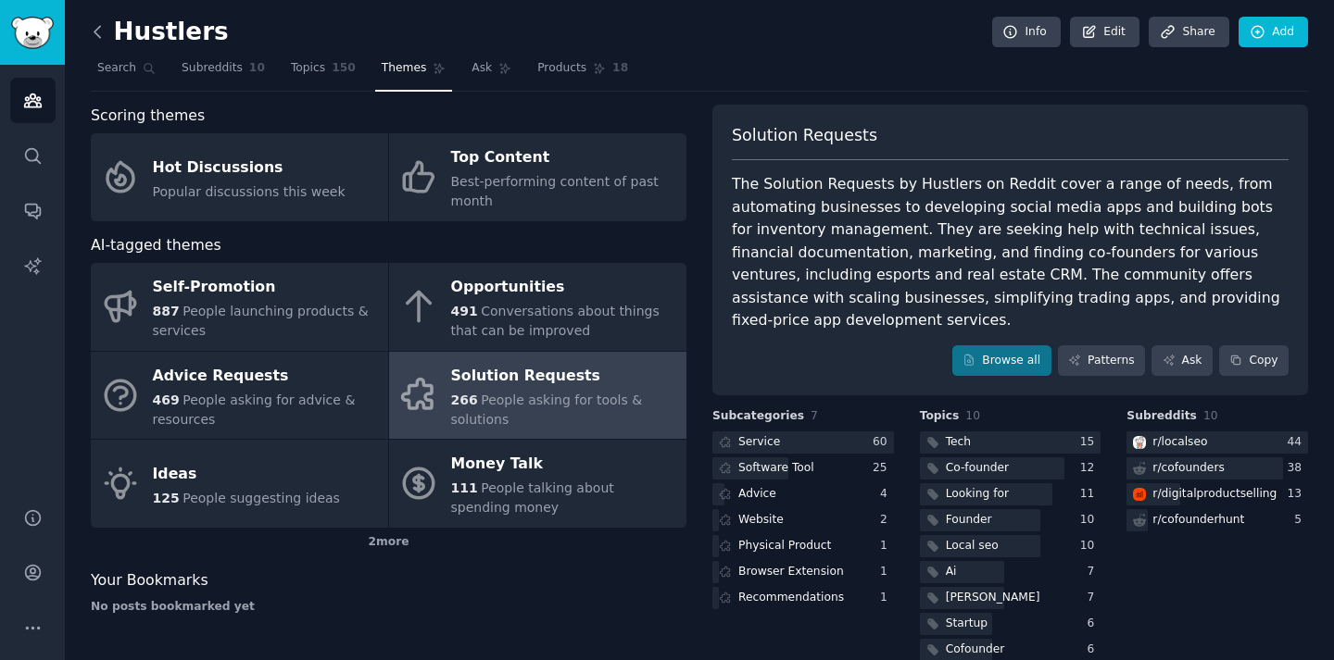
click at [98, 34] on icon at bounding box center [97, 31] width 19 height 19
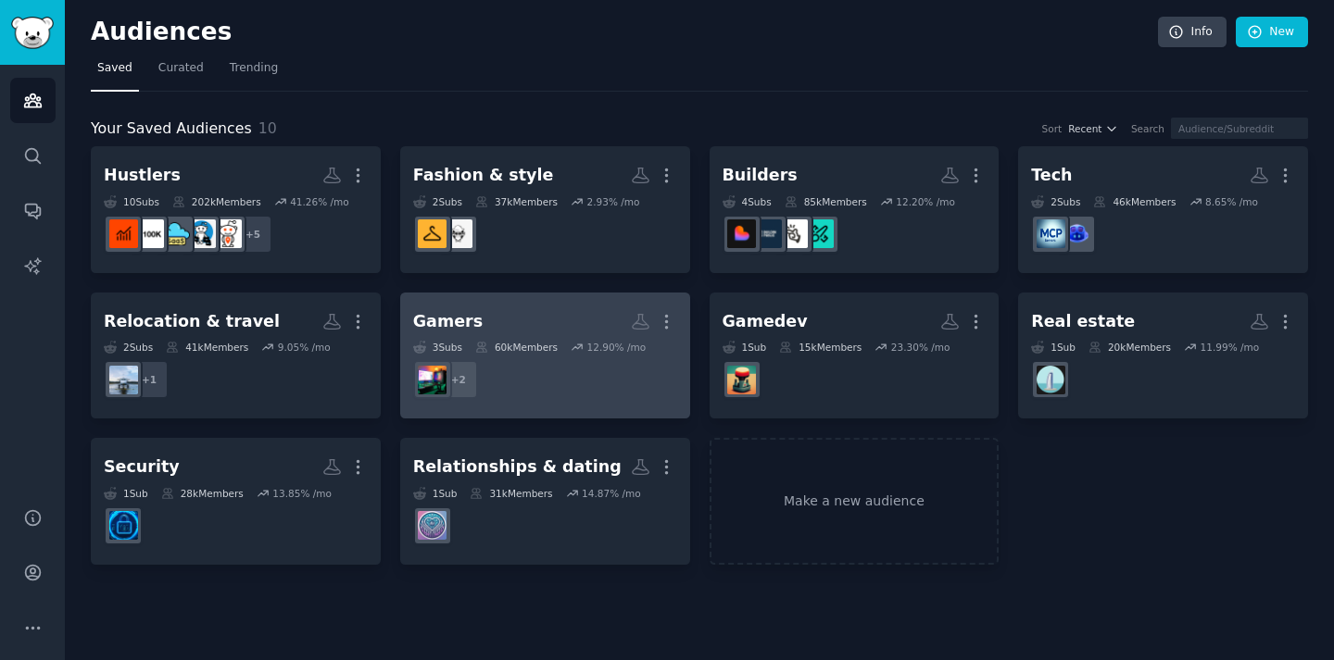
click at [561, 322] on h2 "Gamers More" at bounding box center [545, 322] width 264 height 32
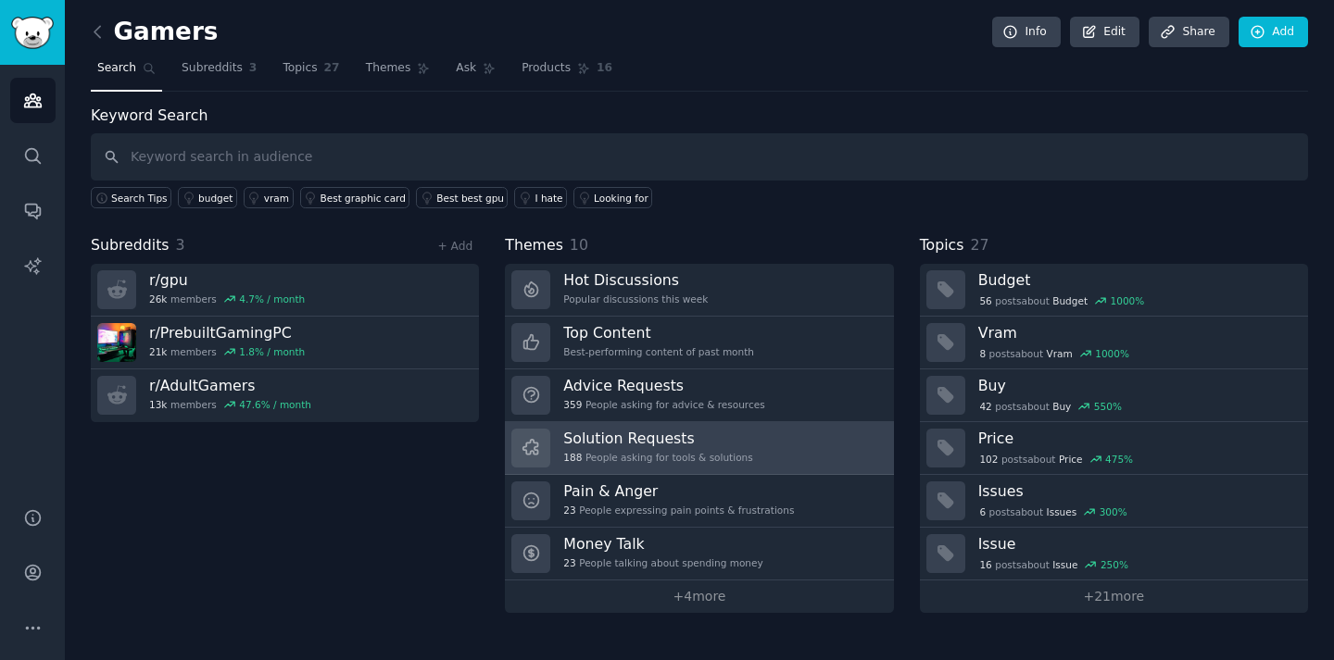
click at [676, 452] on div "188 People asking for tools & solutions" at bounding box center [657, 457] width 189 height 13
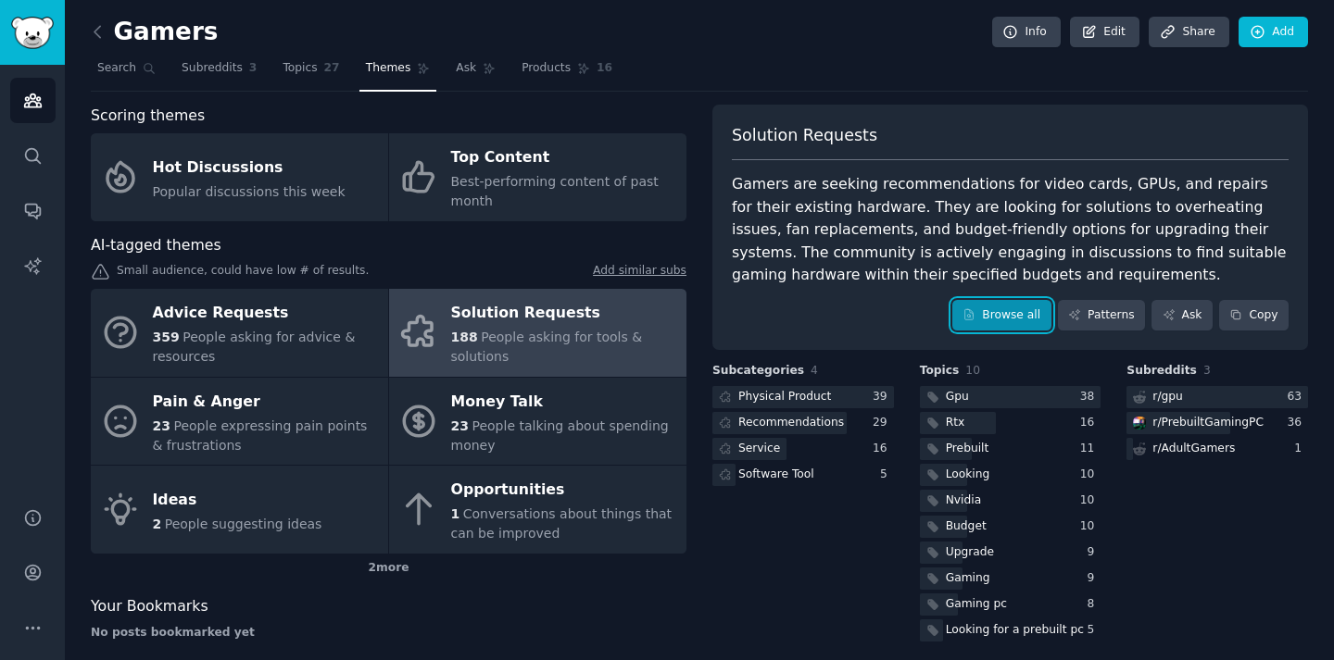
click at [992, 311] on link "Browse all" at bounding box center [1001, 315] width 99 height 31
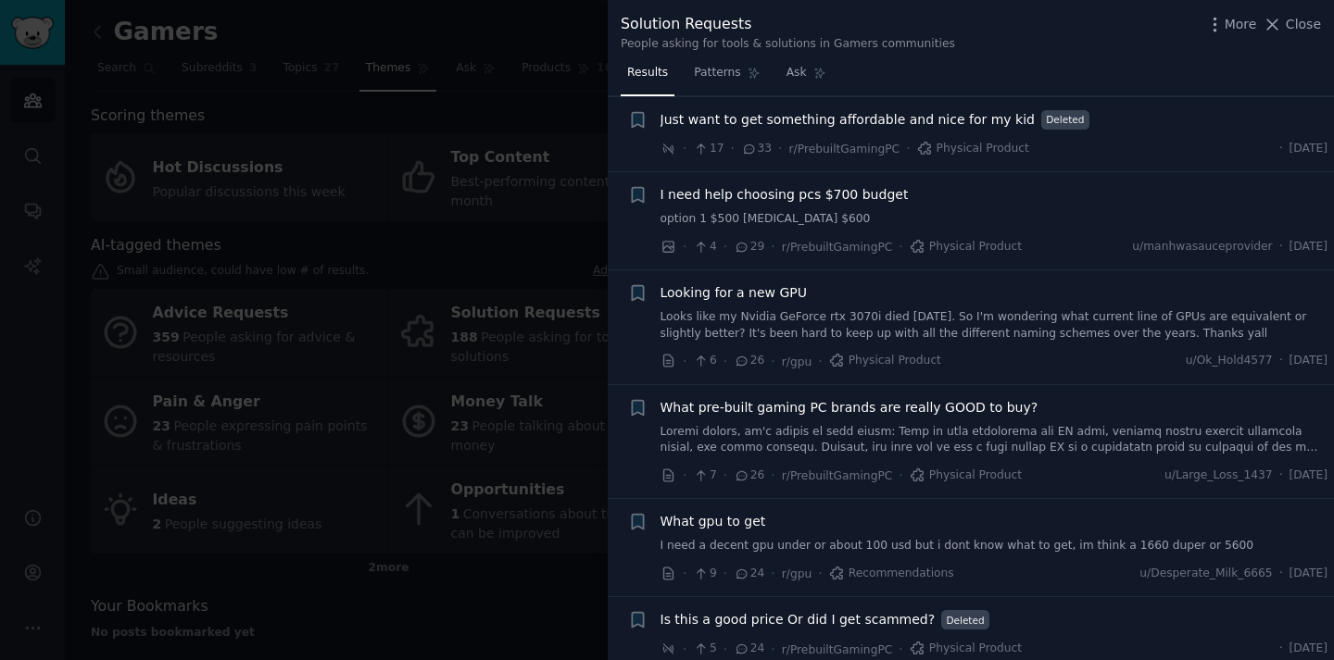
scroll to position [1249, 0]
click at [425, 363] on div at bounding box center [667, 330] width 1334 height 660
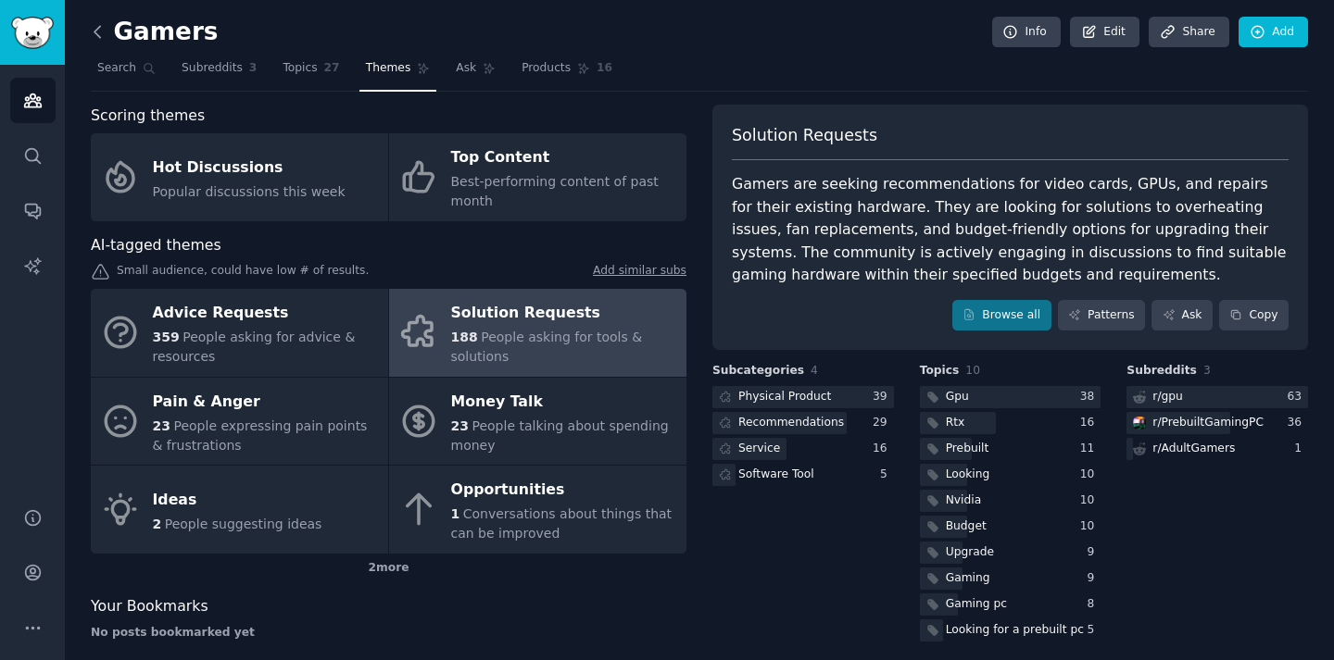
click at [99, 31] on icon at bounding box center [97, 31] width 19 height 19
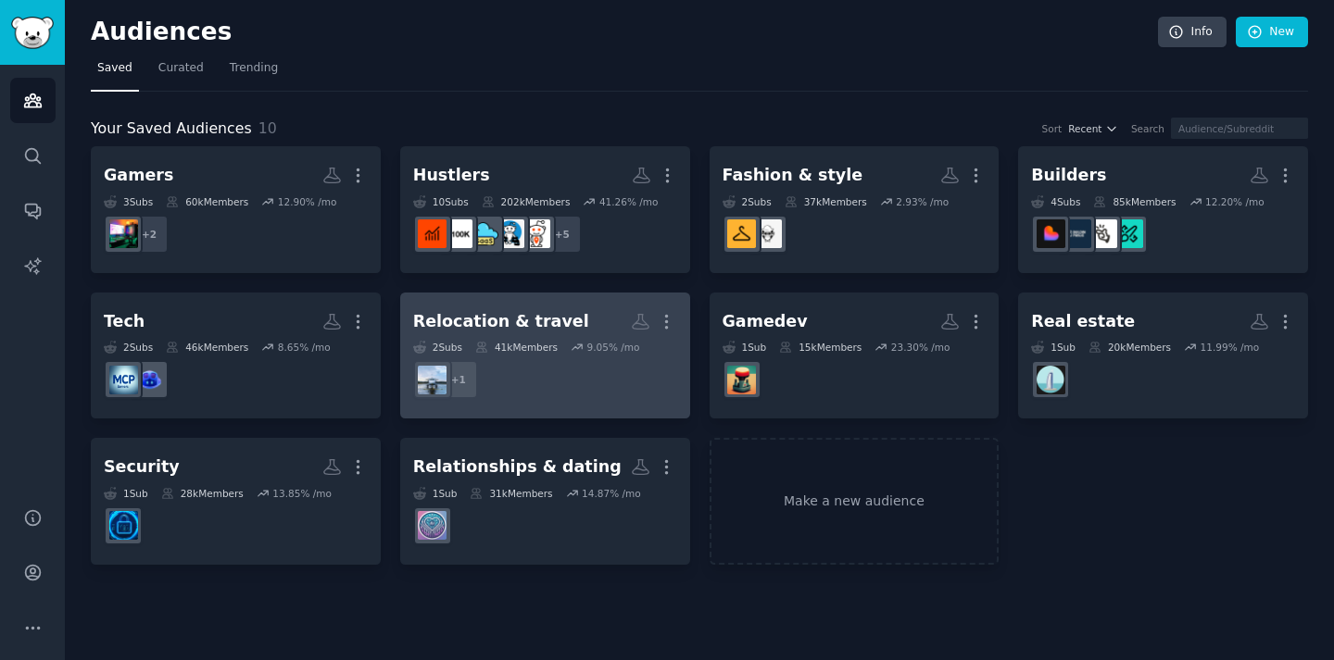
click at [524, 328] on div "Relocation & travel" at bounding box center [501, 321] width 176 height 23
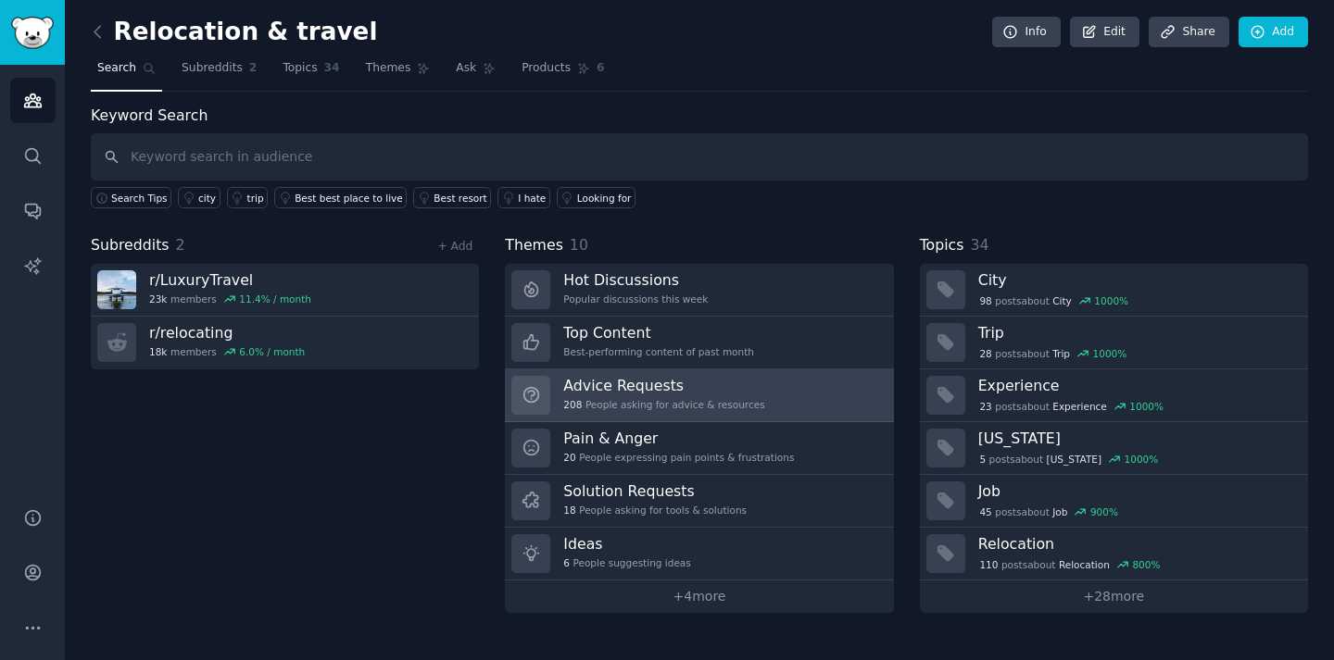
click at [636, 393] on h3 "Advice Requests" at bounding box center [663, 385] width 201 height 19
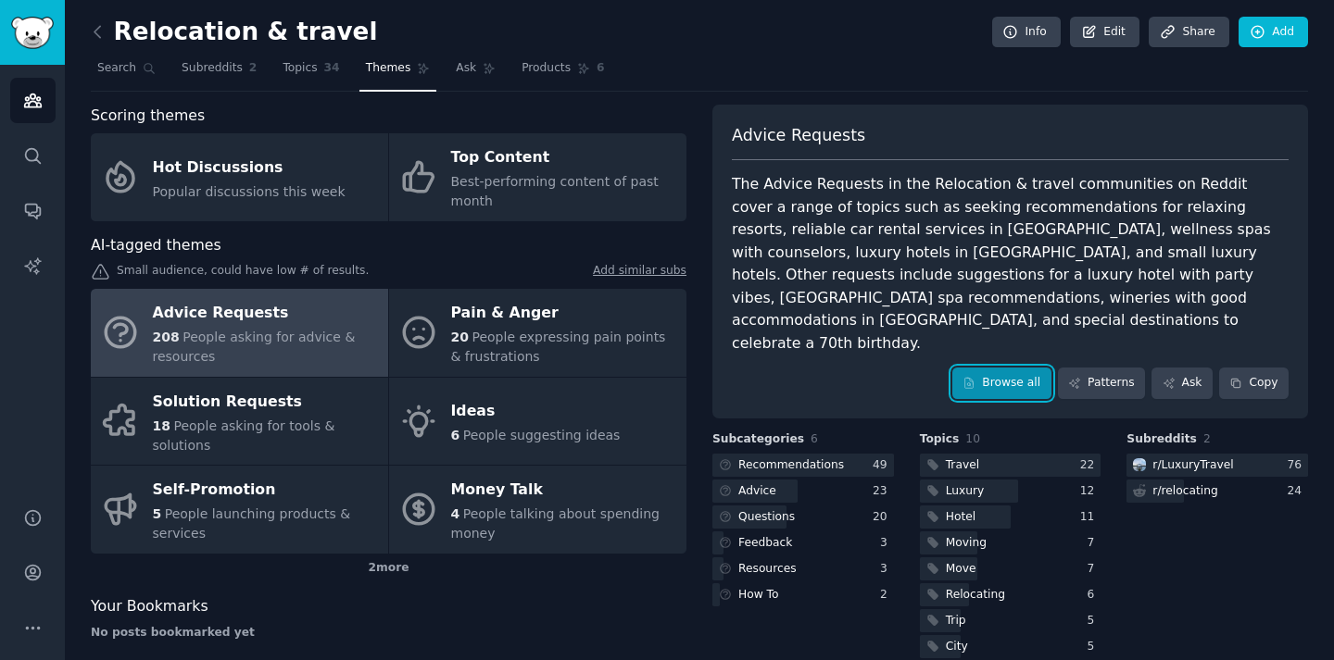
click at [1023, 368] on link "Browse all" at bounding box center [1001, 383] width 99 height 31
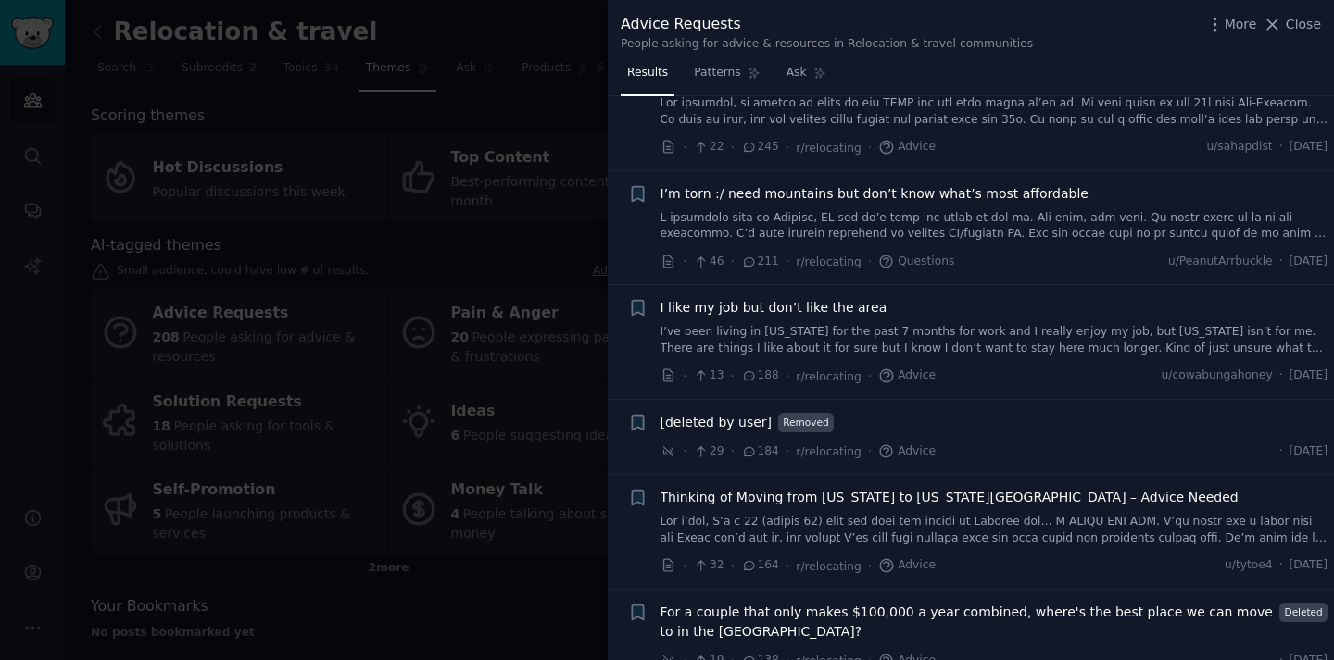
scroll to position [815, 0]
